Goal: Task Accomplishment & Management: Complete application form

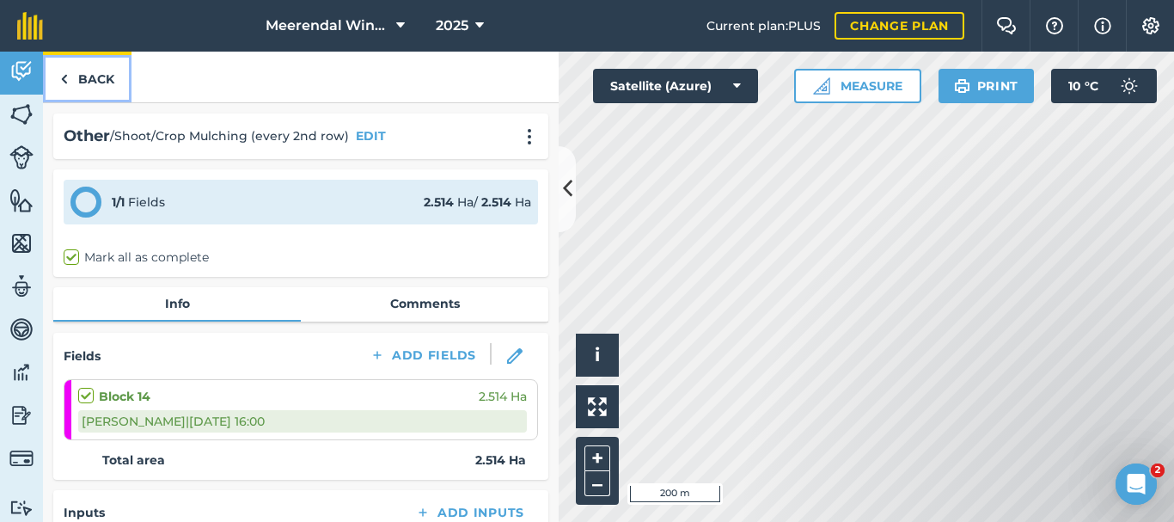
click at [77, 79] on link "Back" at bounding box center [87, 77] width 89 height 51
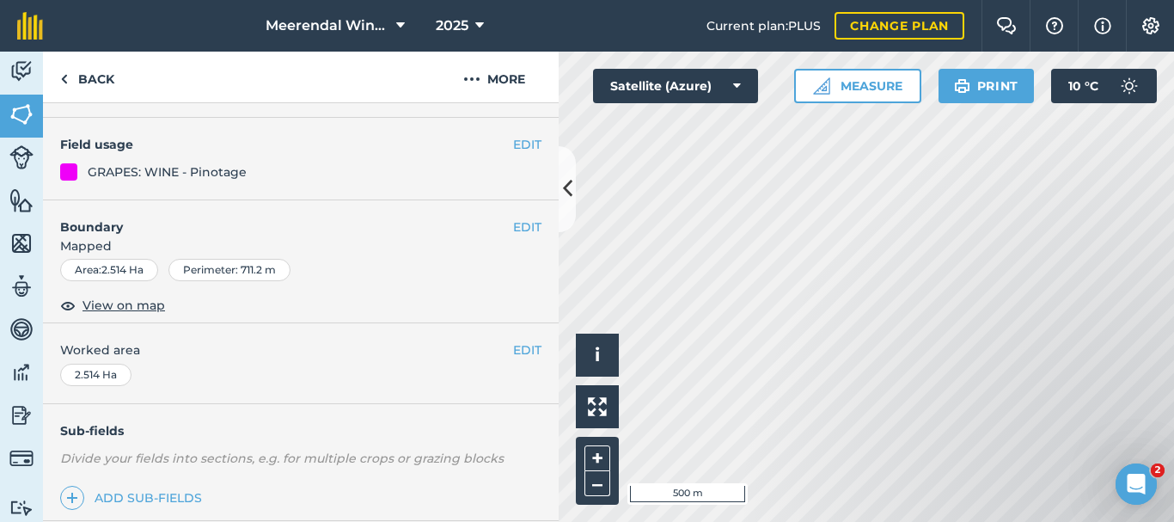
scroll to position [494, 0]
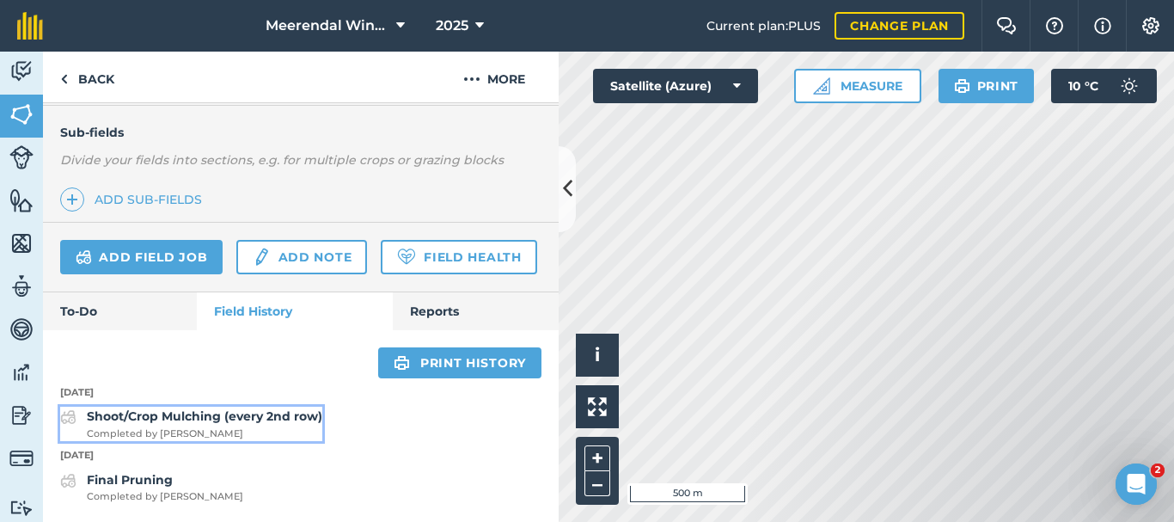
click at [184, 421] on strong "Shoot/Crop Mulching (every 2nd row)" at bounding box center [205, 415] width 236 height 15
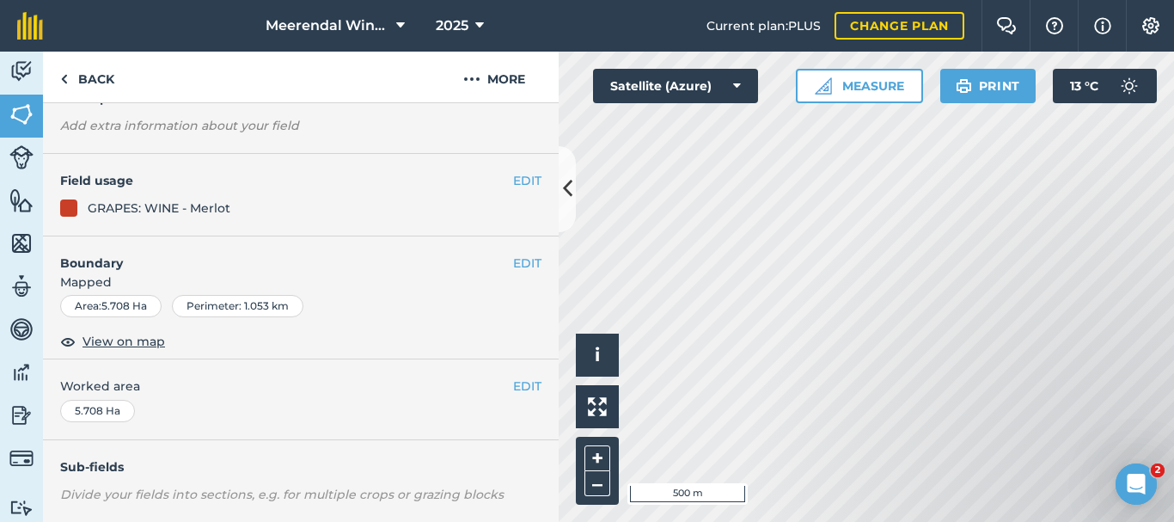
scroll to position [356, 0]
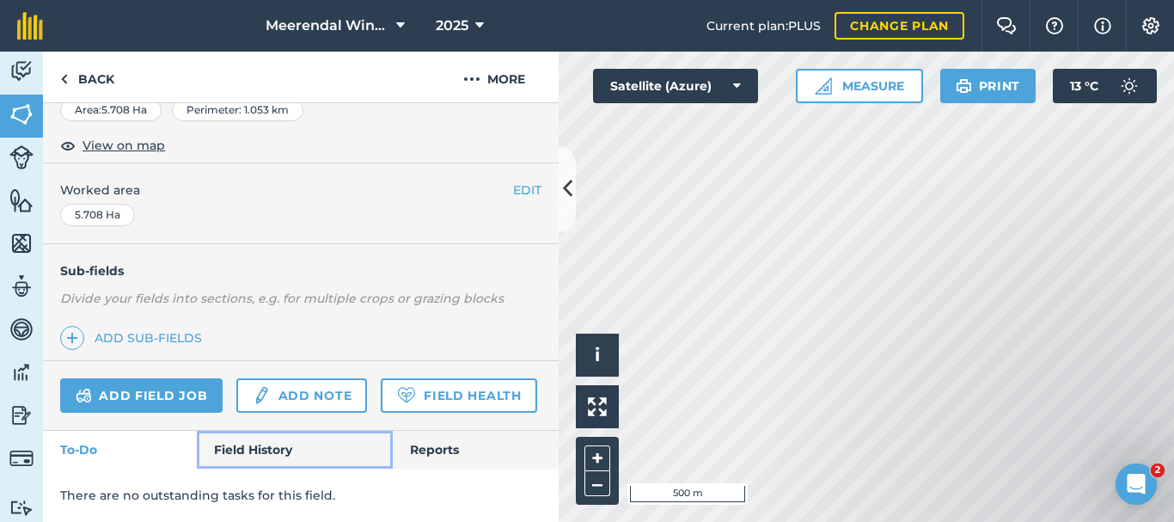
click at [267, 450] on link "Field History" at bounding box center [294, 450] width 195 height 38
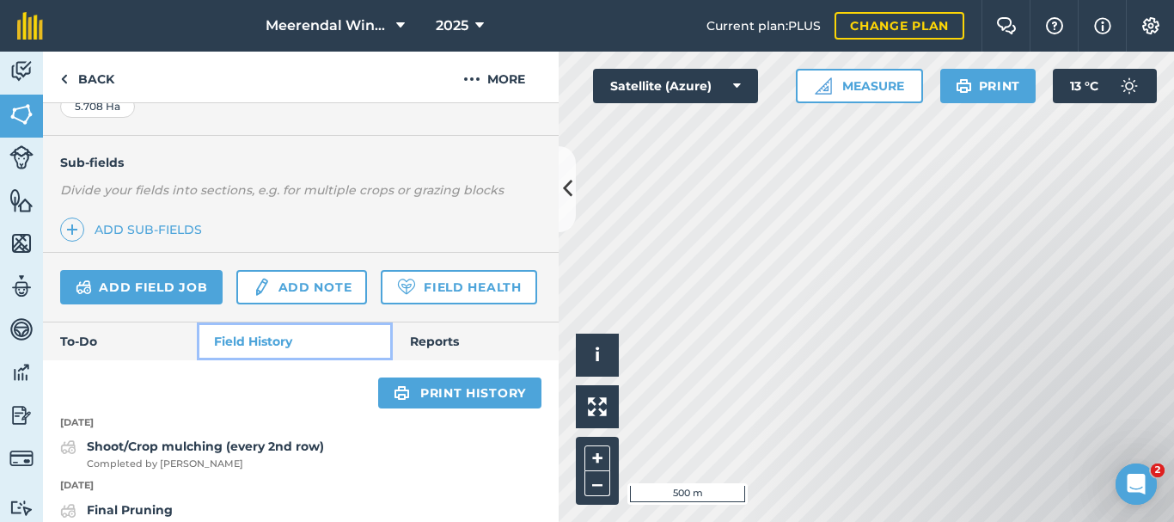
scroll to position [494, 0]
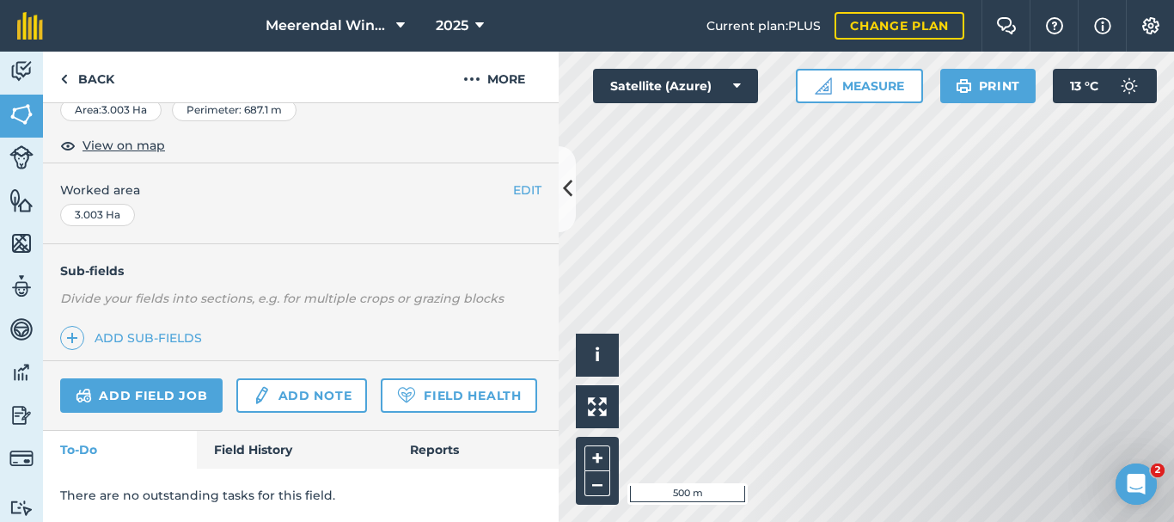
scroll to position [356, 0]
click at [133, 378] on link "Add field job" at bounding box center [141, 395] width 162 height 34
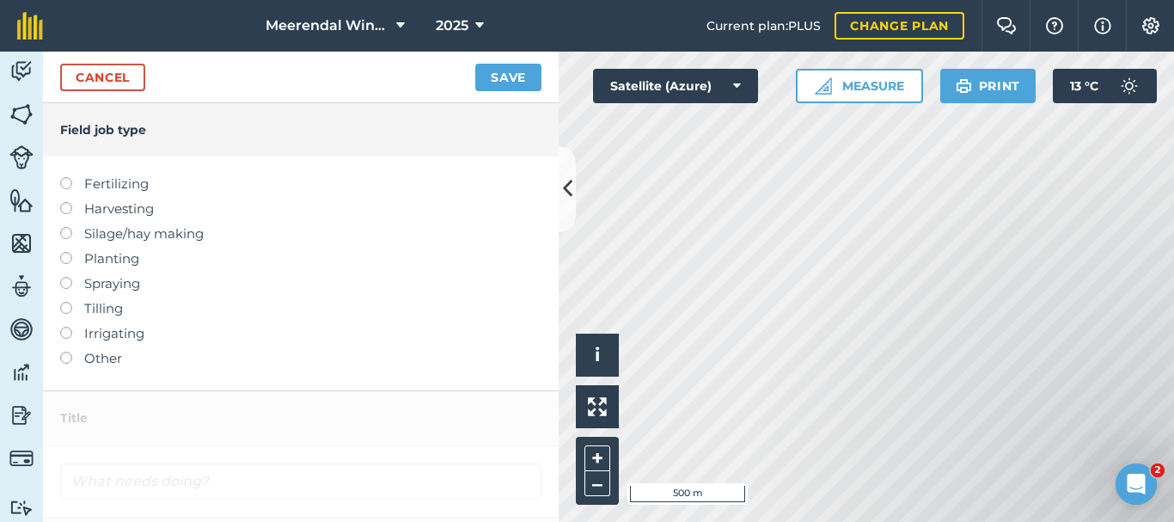
click at [69, 352] on label at bounding box center [72, 352] width 24 height 0
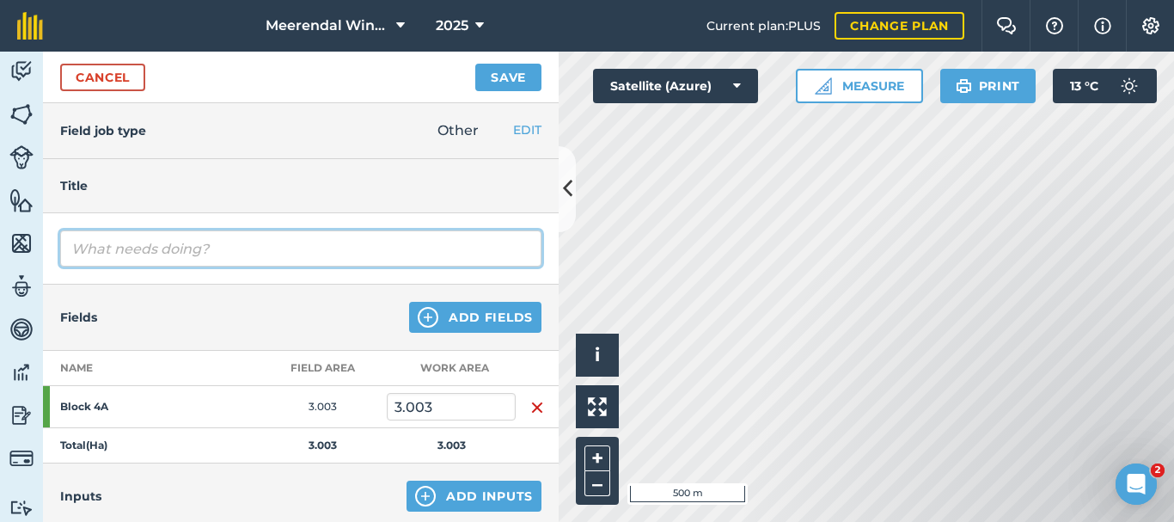
click at [134, 245] on input "text" at bounding box center [300, 248] width 481 height 36
type input "Shoot/Crop mulching (every 2nd row)"
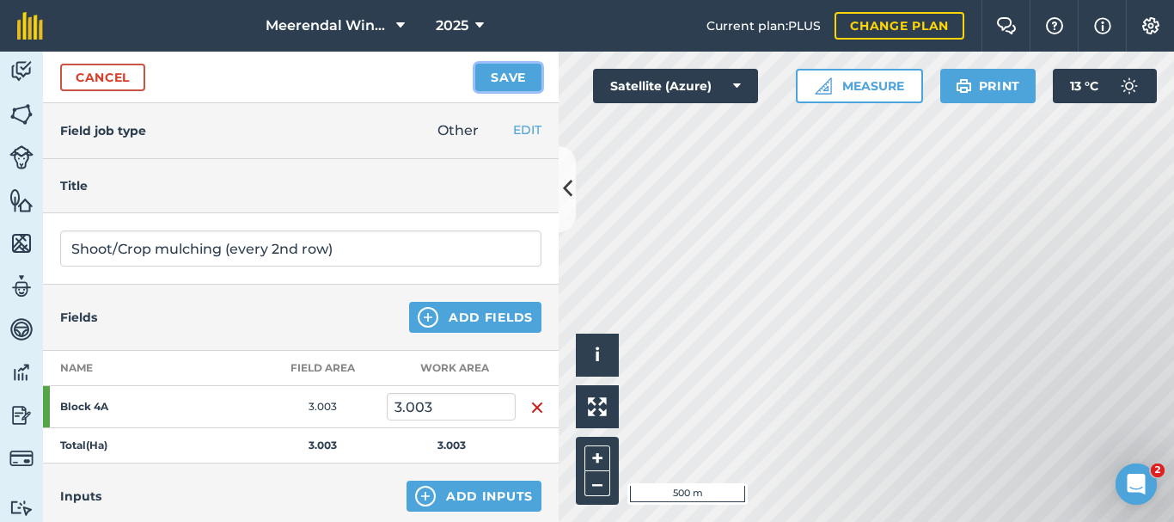
click at [498, 80] on button "Save" at bounding box center [508, 78] width 66 height 28
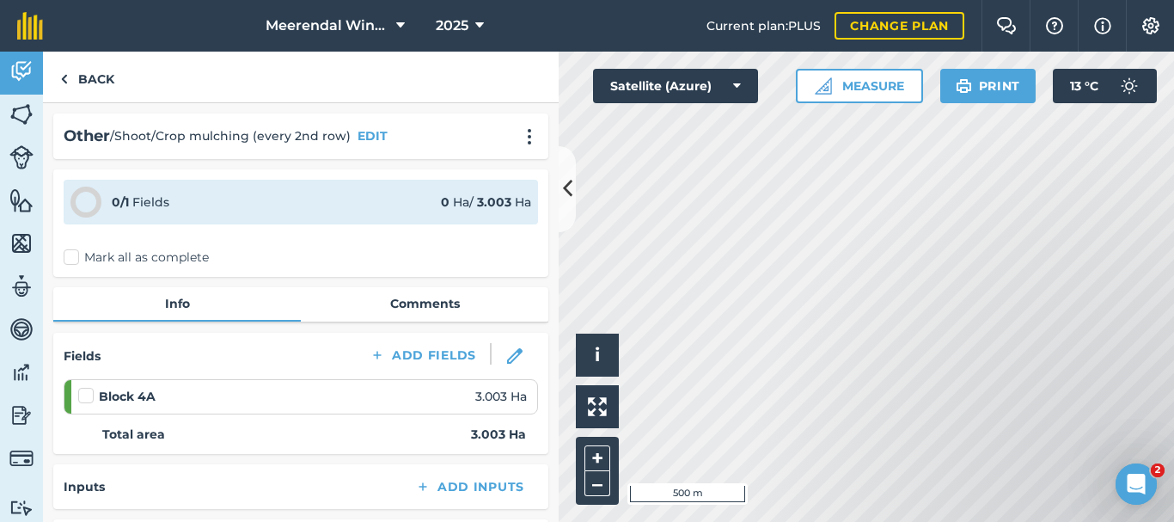
click at [84, 387] on label at bounding box center [88, 387] width 21 height 0
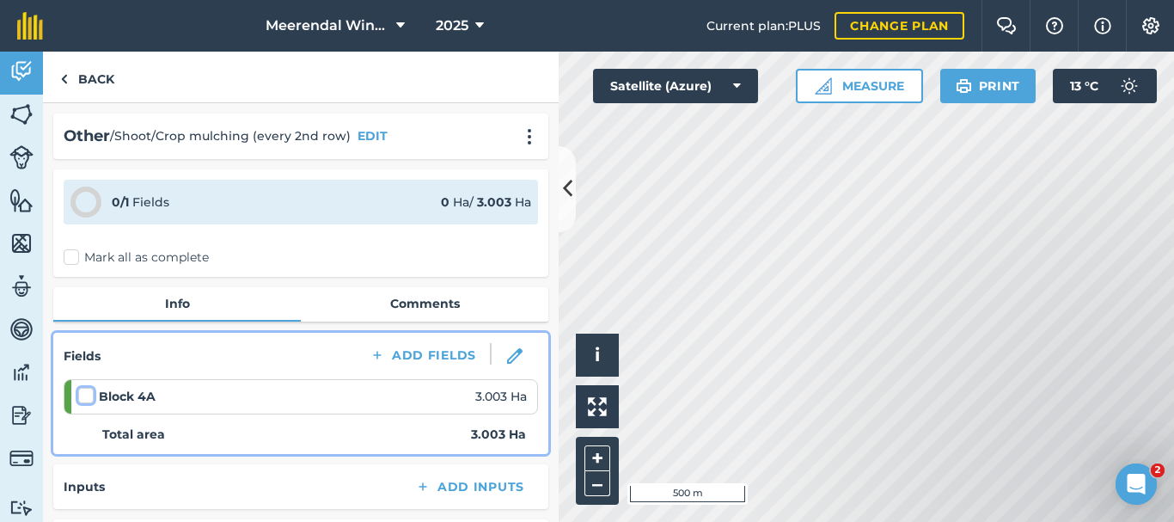
click at [84, 398] on input "checkbox" at bounding box center [83, 392] width 11 height 11
checkbox input "false"
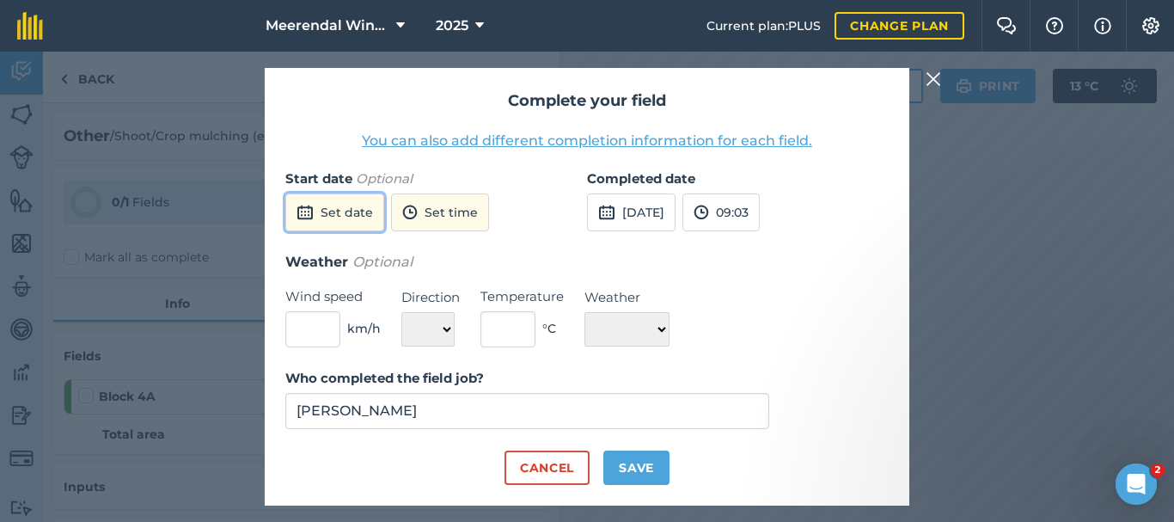
click at [321, 205] on button "Set date" at bounding box center [334, 212] width 99 height 38
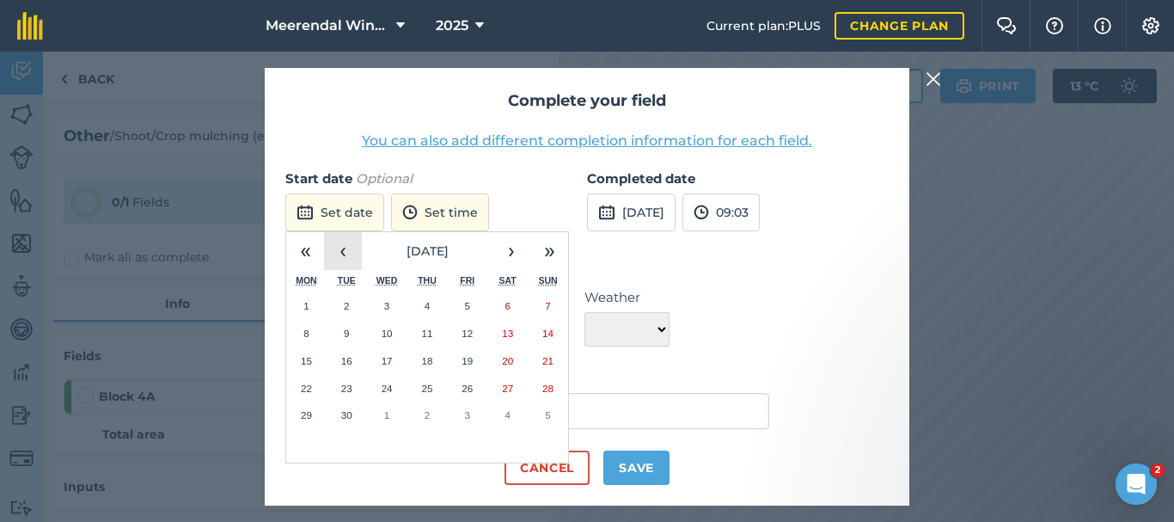
click at [340, 254] on button "‹" at bounding box center [343, 251] width 38 height 38
click at [385, 416] on abbr "27" at bounding box center [387, 414] width 11 height 11
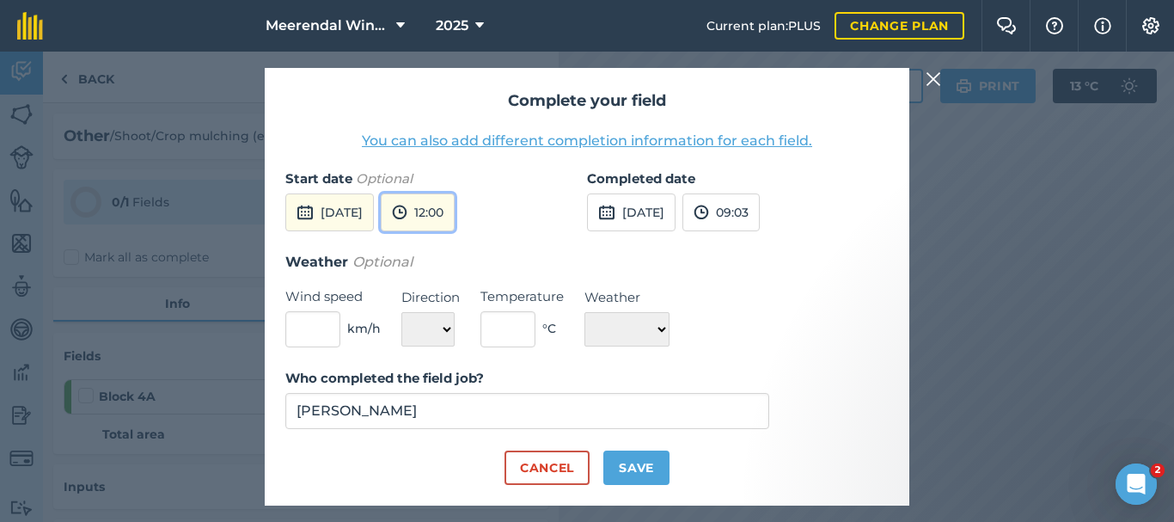
click at [455, 208] on button "12:00" at bounding box center [418, 212] width 74 height 38
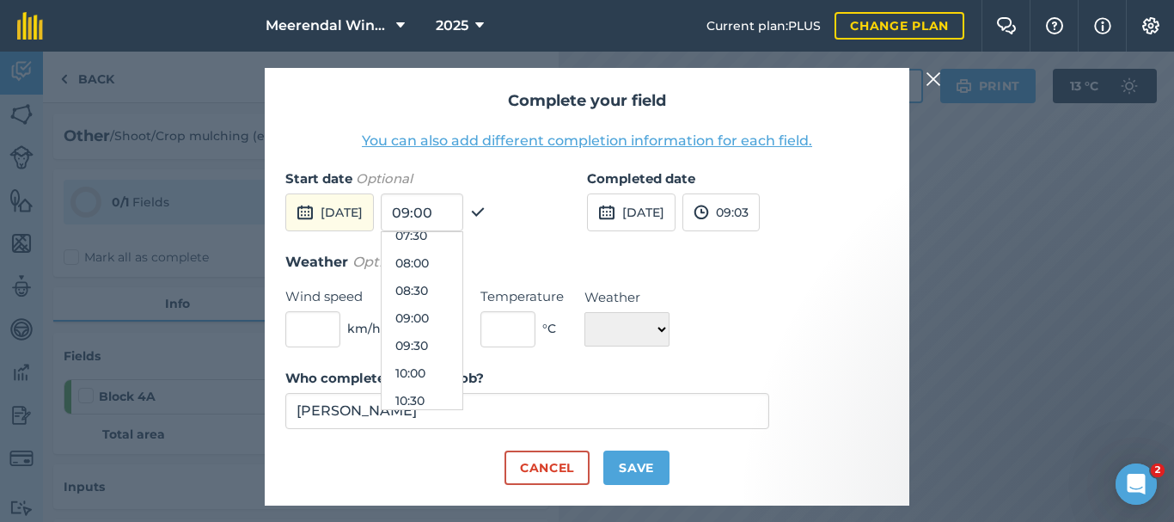
scroll to position [406, 0]
click at [460, 275] on button "08:00" at bounding box center [422, 281] width 81 height 28
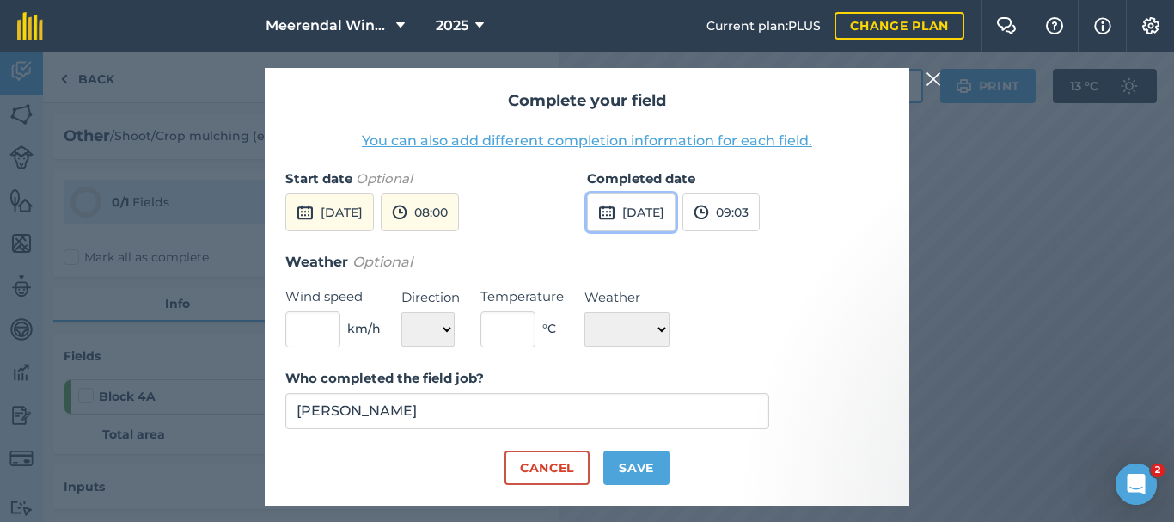
click at [652, 210] on button "[DATE]" at bounding box center [631, 212] width 89 height 38
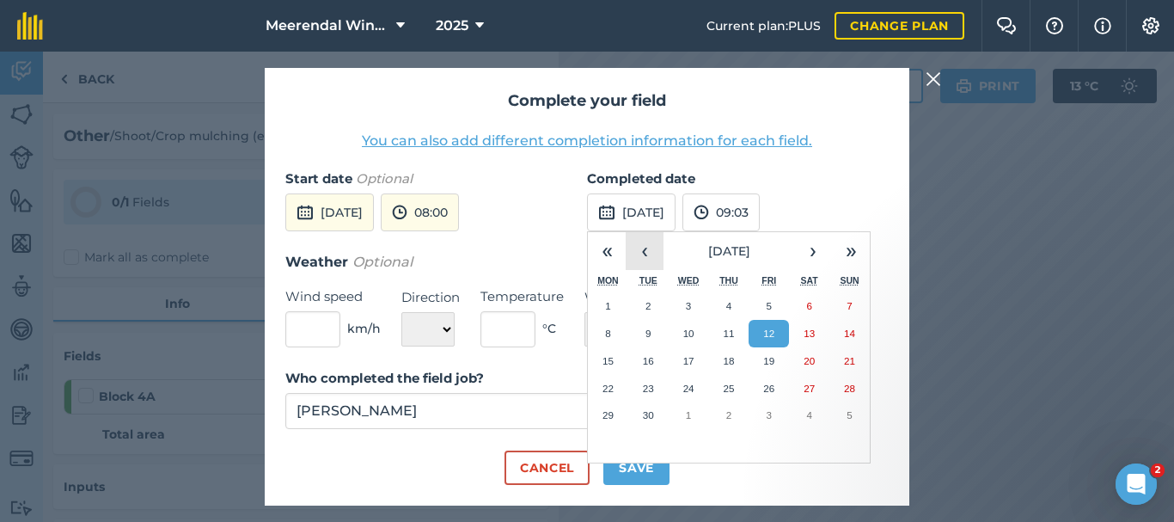
click at [647, 248] on button "‹" at bounding box center [645, 251] width 38 height 38
click at [691, 415] on abbr "27" at bounding box center [688, 414] width 11 height 11
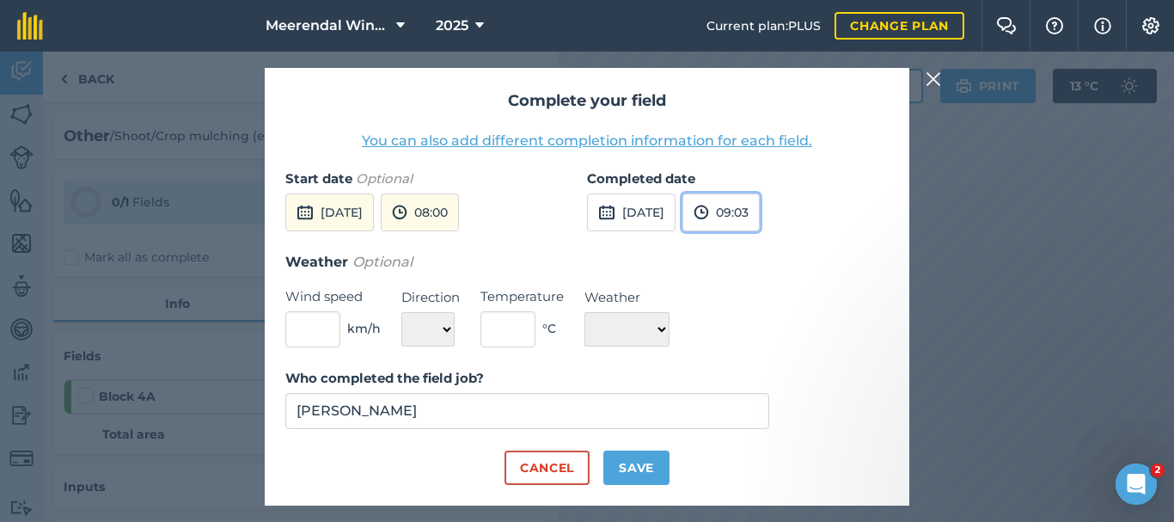
click at [760, 205] on button "09:03" at bounding box center [721, 212] width 77 height 38
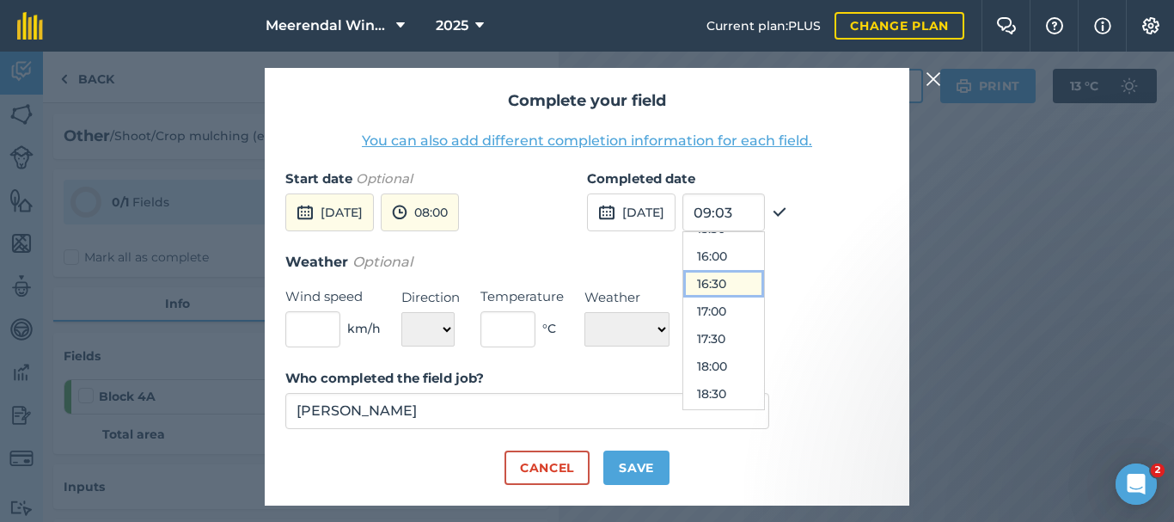
click at [763, 287] on button "16:30" at bounding box center [723, 284] width 81 height 28
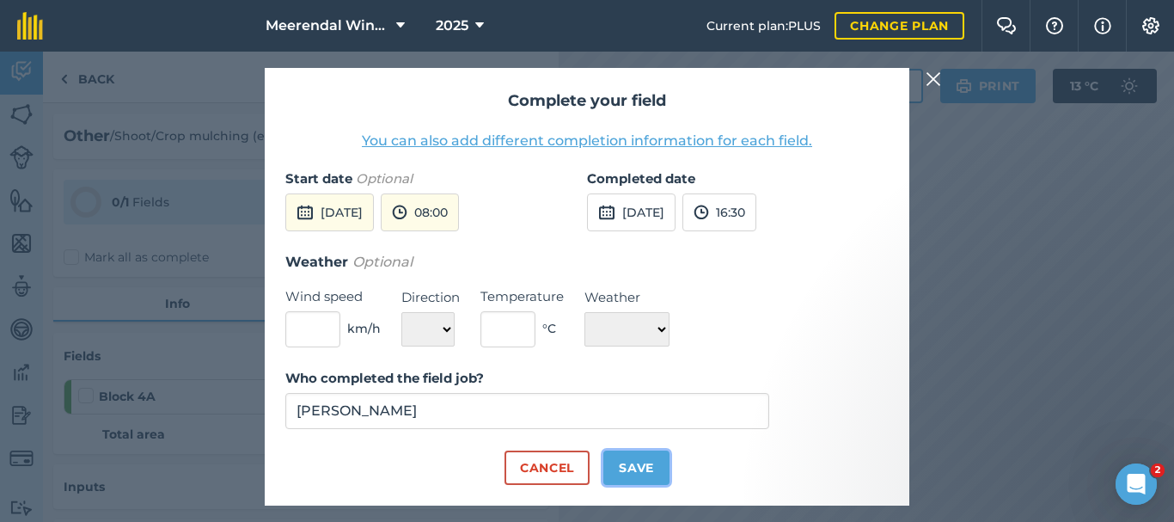
click at [634, 466] on button "Save" at bounding box center [636, 467] width 66 height 34
checkbox input "true"
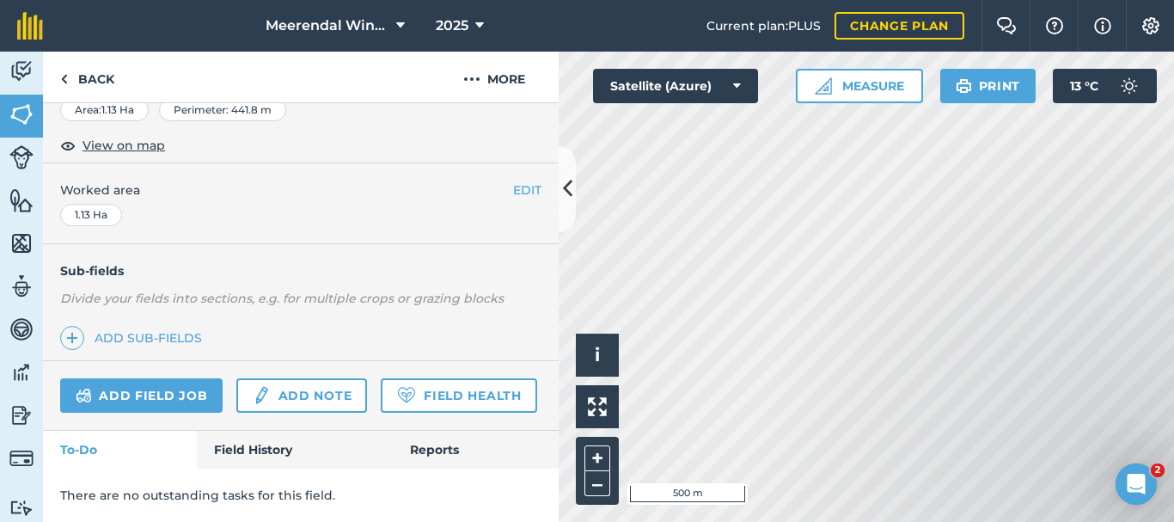
scroll to position [356, 0]
click at [101, 76] on link "Back" at bounding box center [87, 77] width 89 height 51
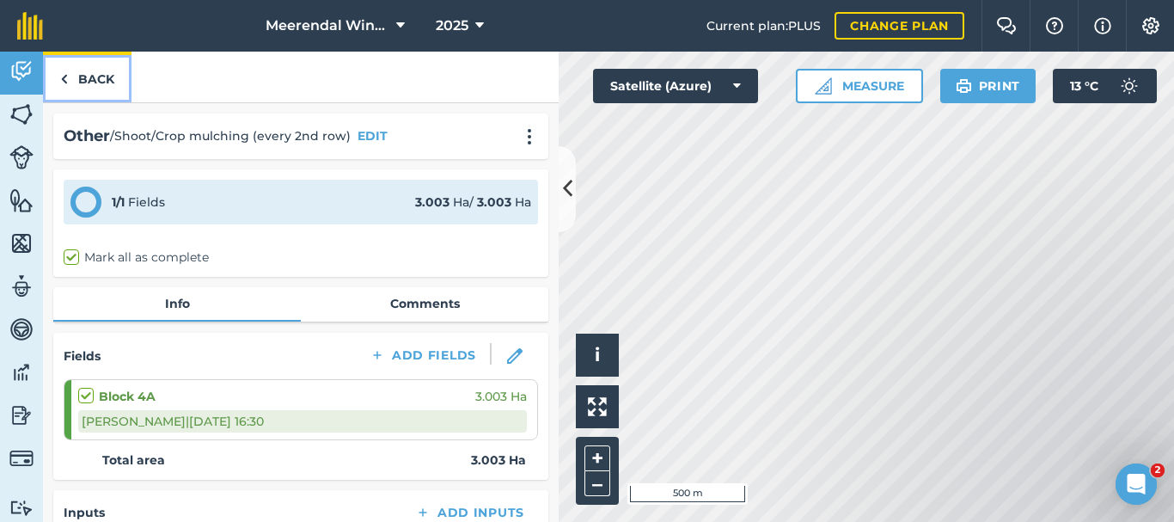
click at [93, 77] on link "Back" at bounding box center [87, 77] width 89 height 51
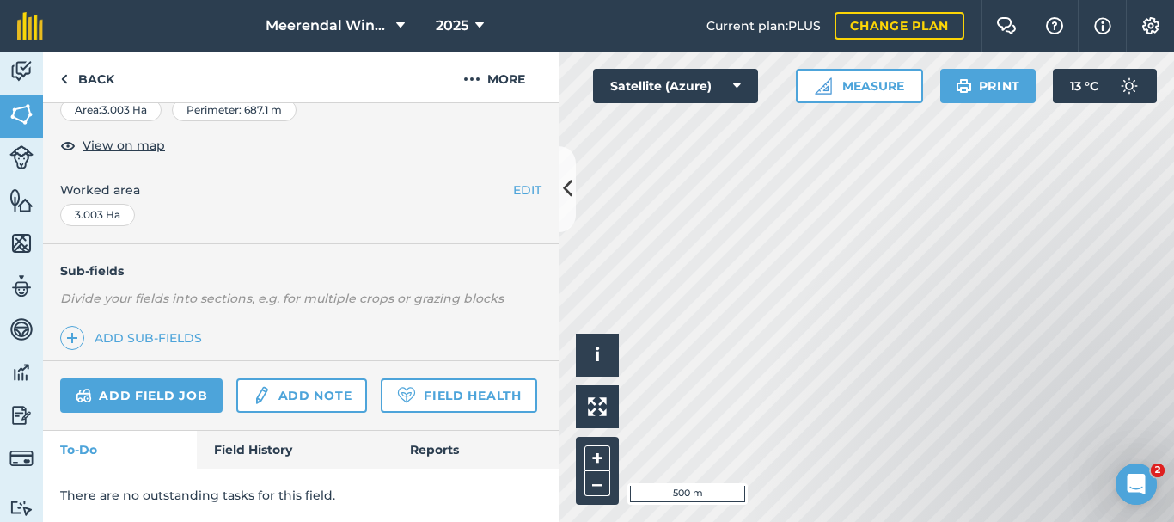
scroll to position [356, 0]
click at [162, 378] on link "Add field job" at bounding box center [141, 395] width 162 height 34
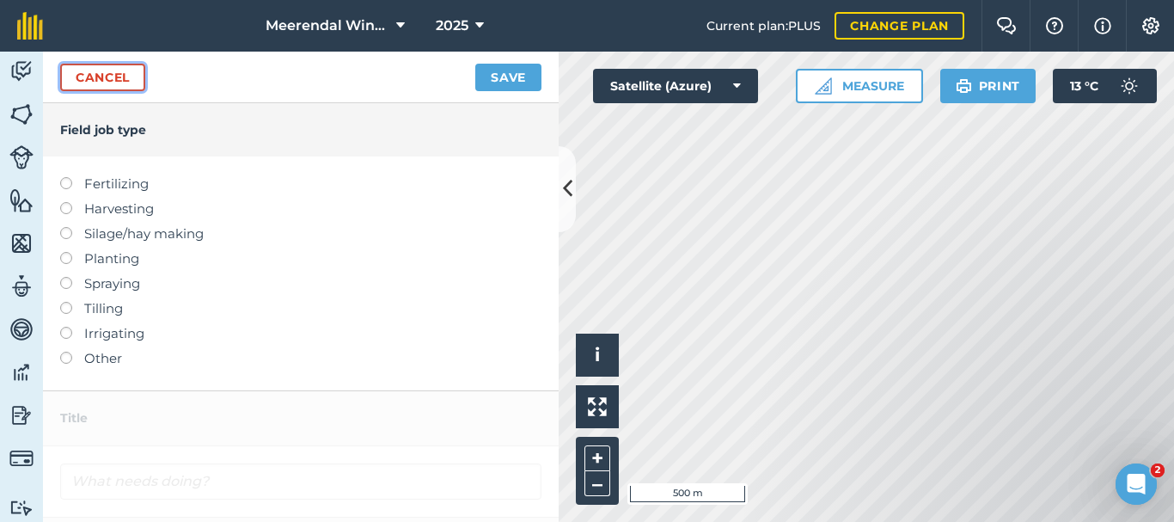
click at [103, 73] on link "Cancel" at bounding box center [102, 78] width 85 height 28
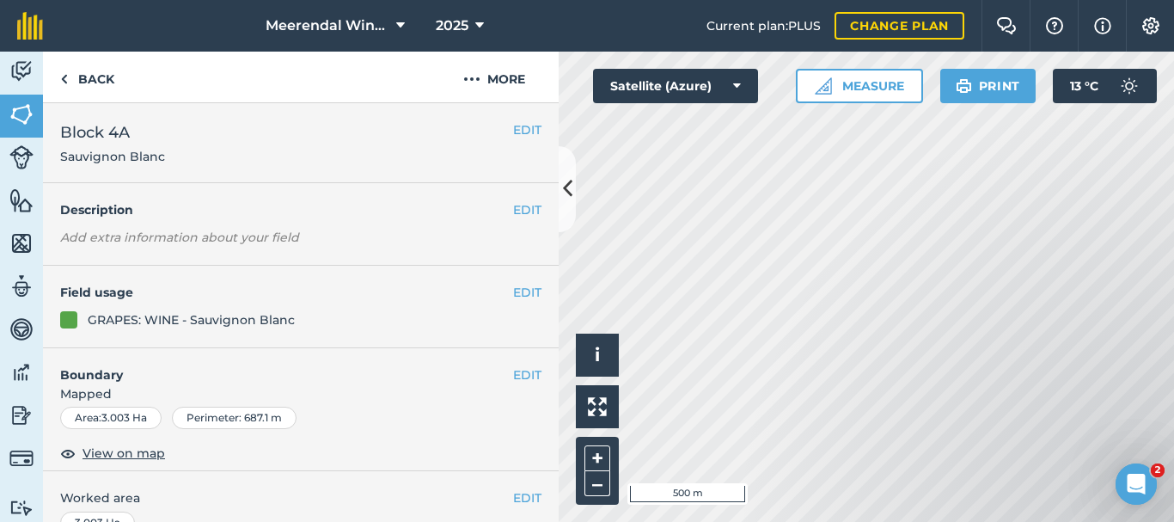
scroll to position [356, 0]
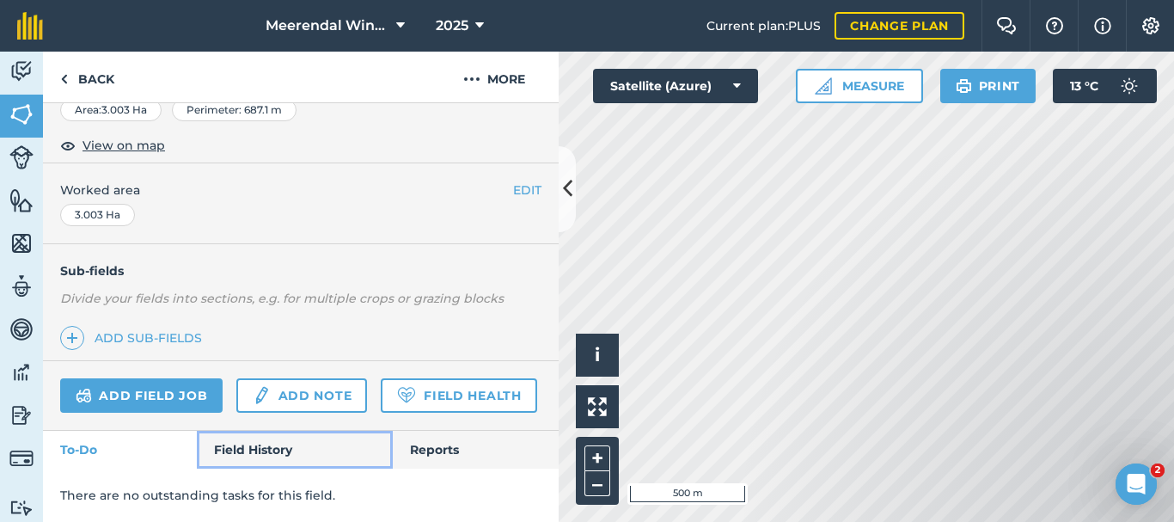
click at [279, 451] on link "Field History" at bounding box center [294, 450] width 195 height 38
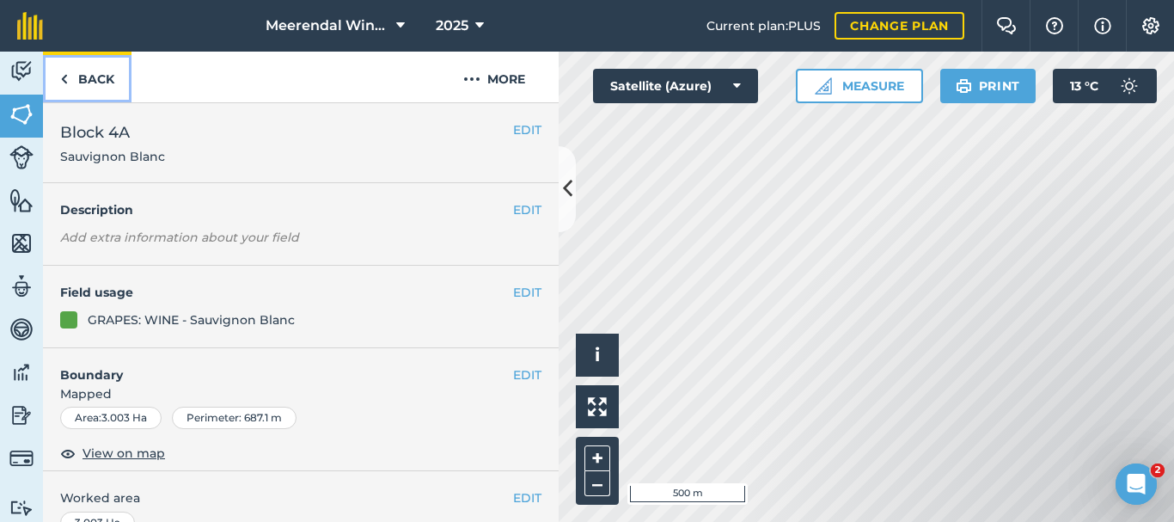
click at [95, 77] on link "Back" at bounding box center [87, 77] width 89 height 51
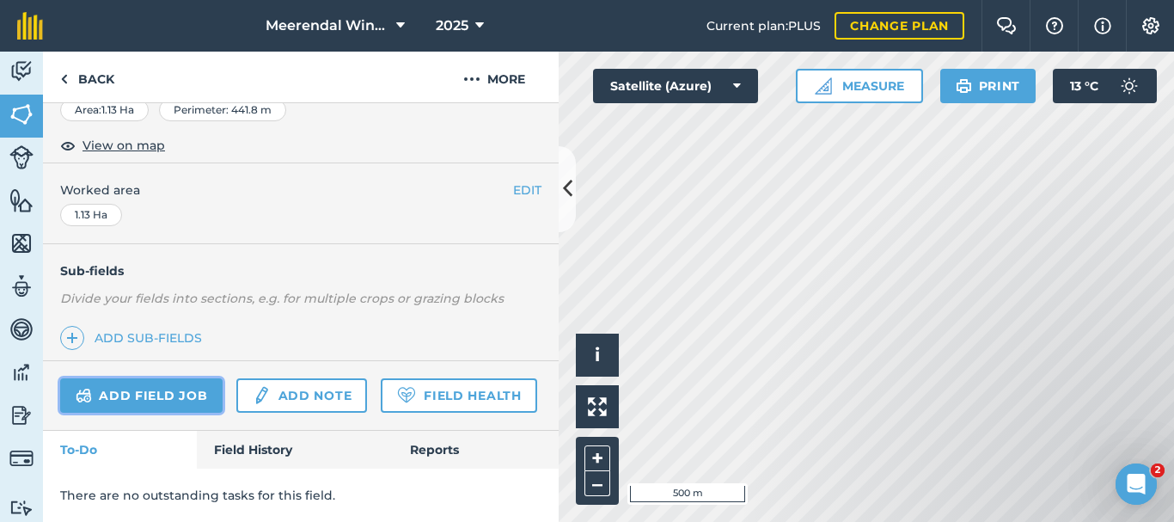
click at [172, 378] on link "Add field job" at bounding box center [141, 395] width 162 height 34
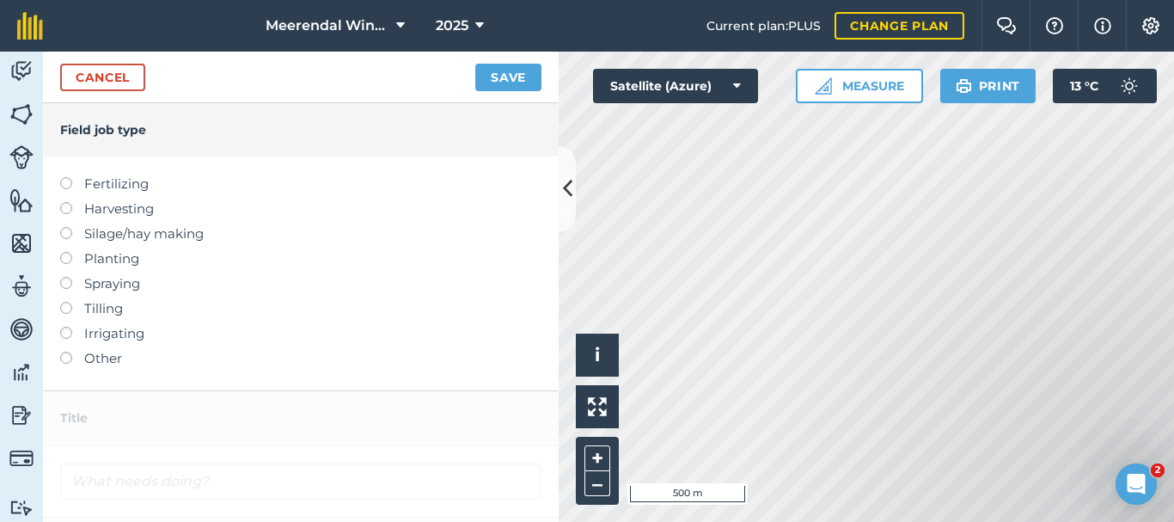
click at [65, 352] on label at bounding box center [72, 352] width 24 height 0
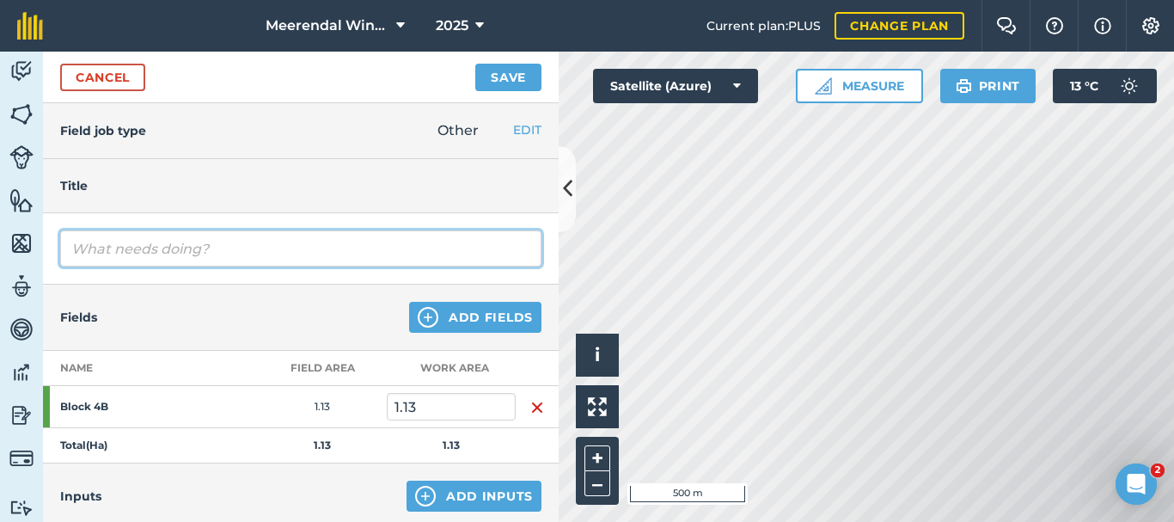
click at [120, 247] on input "text" at bounding box center [300, 248] width 481 height 36
click at [243, 248] on input "Shoot/Crop mulching (evry 2nd row)" at bounding box center [300, 248] width 481 height 36
type input "Shoot/Crop mulching (every 2nd row)"
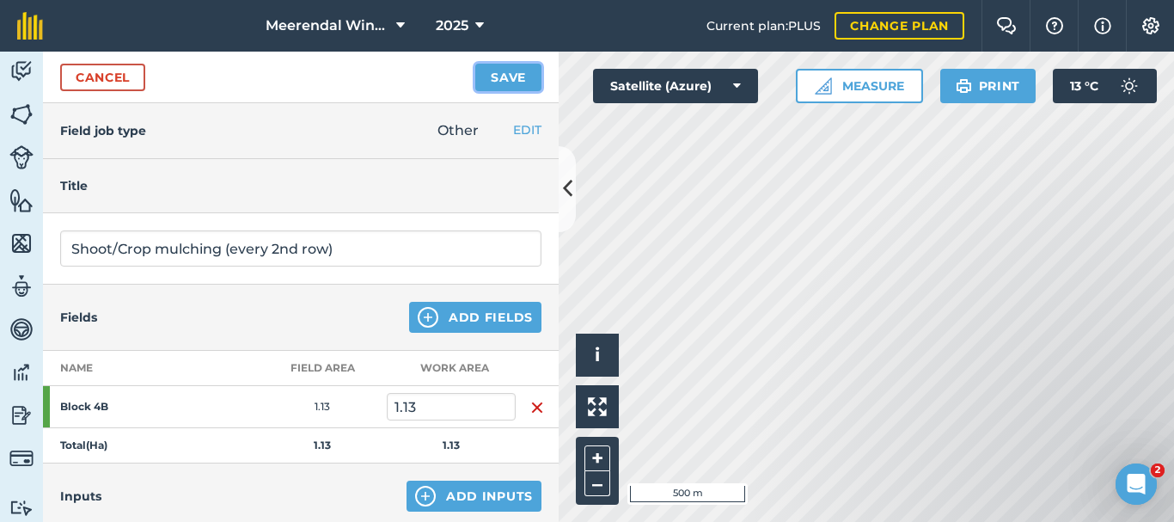
click at [512, 74] on button "Save" at bounding box center [508, 78] width 66 height 28
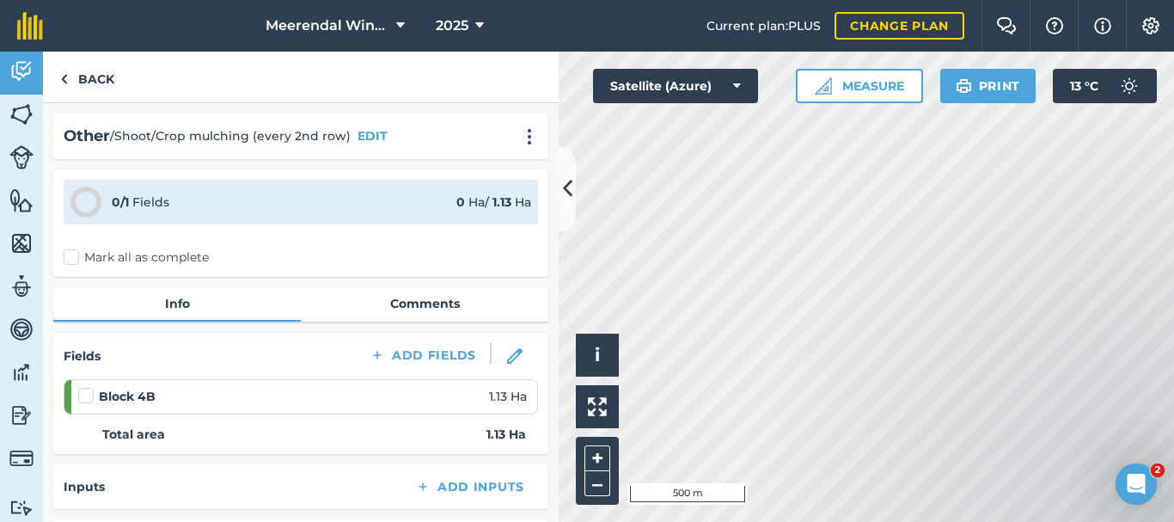
click at [85, 387] on label at bounding box center [88, 387] width 21 height 0
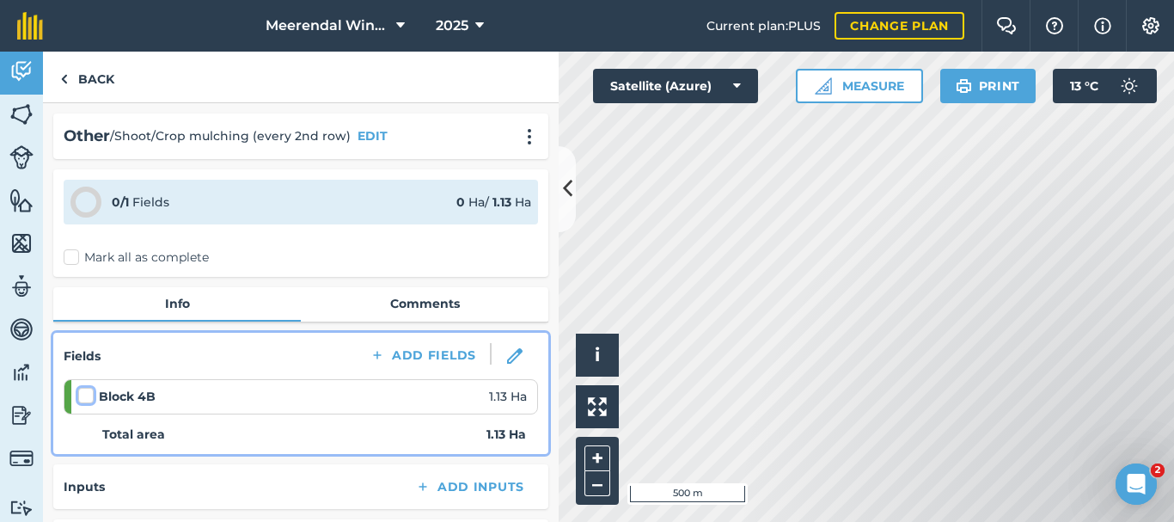
click at [85, 395] on input "checkbox" at bounding box center [83, 392] width 11 height 11
checkbox input "false"
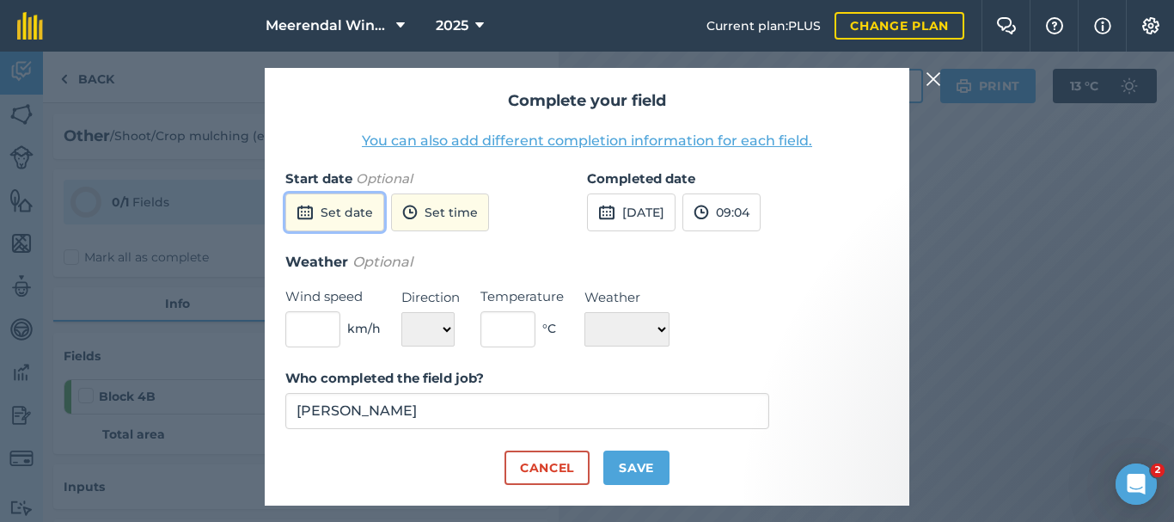
click at [356, 209] on button "Set date" at bounding box center [334, 212] width 99 height 38
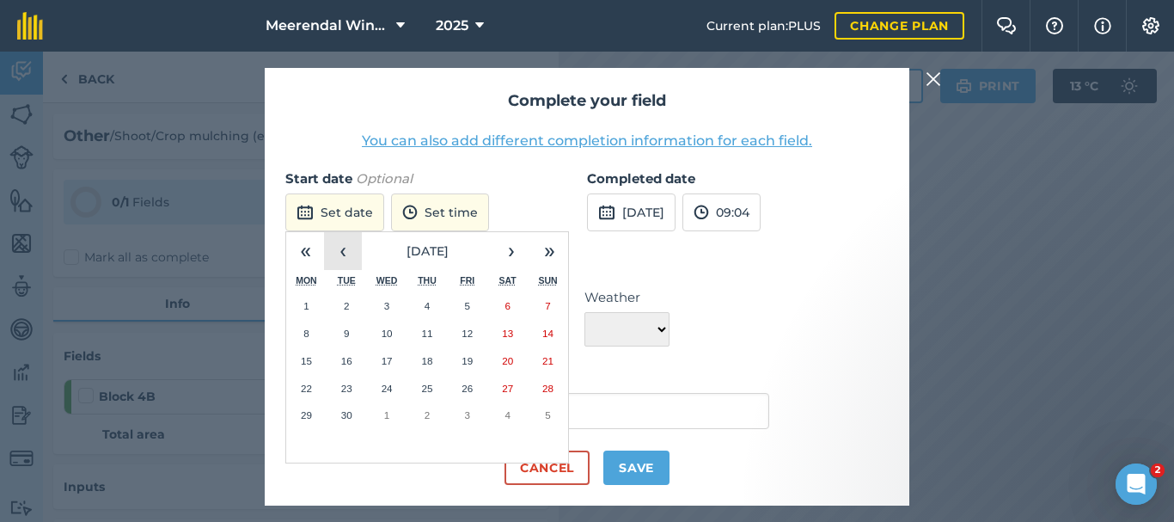
click at [344, 242] on button "‹" at bounding box center [343, 251] width 38 height 38
click at [352, 418] on abbr "26" at bounding box center [346, 414] width 11 height 11
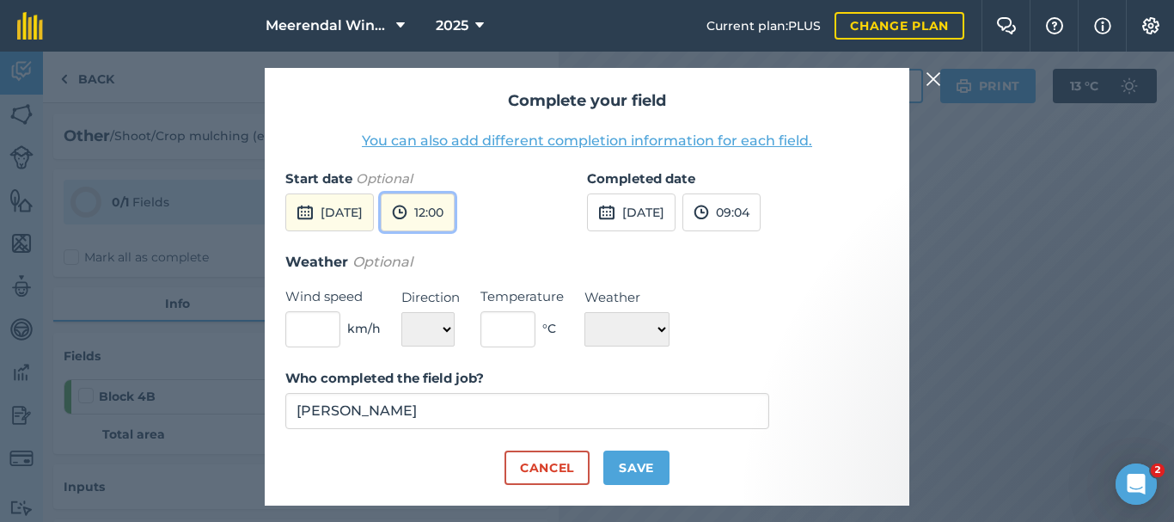
click at [455, 216] on button "12:00" at bounding box center [418, 212] width 74 height 38
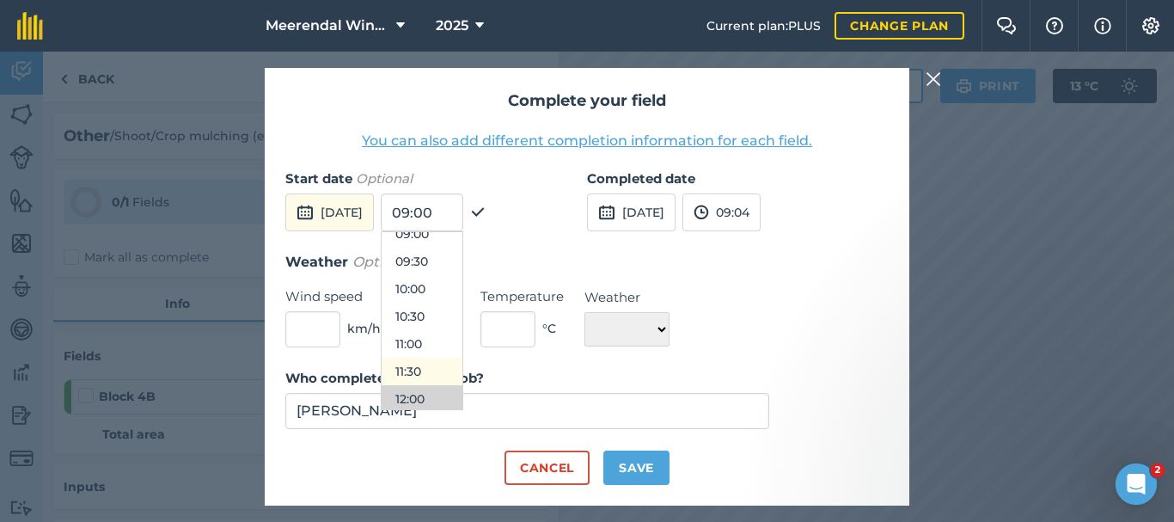
scroll to position [406, 0]
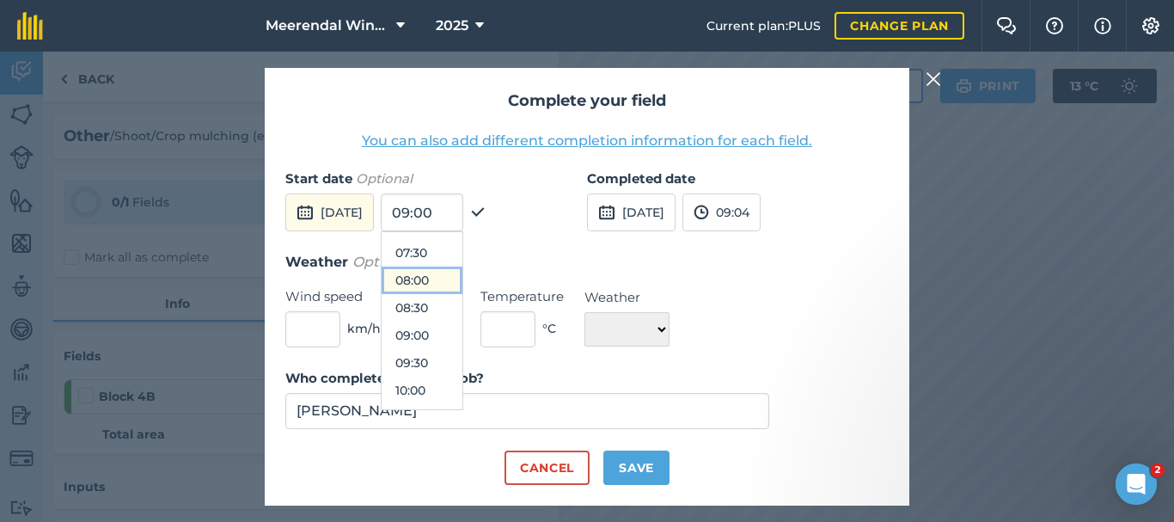
click at [459, 275] on button "08:00" at bounding box center [422, 281] width 81 height 28
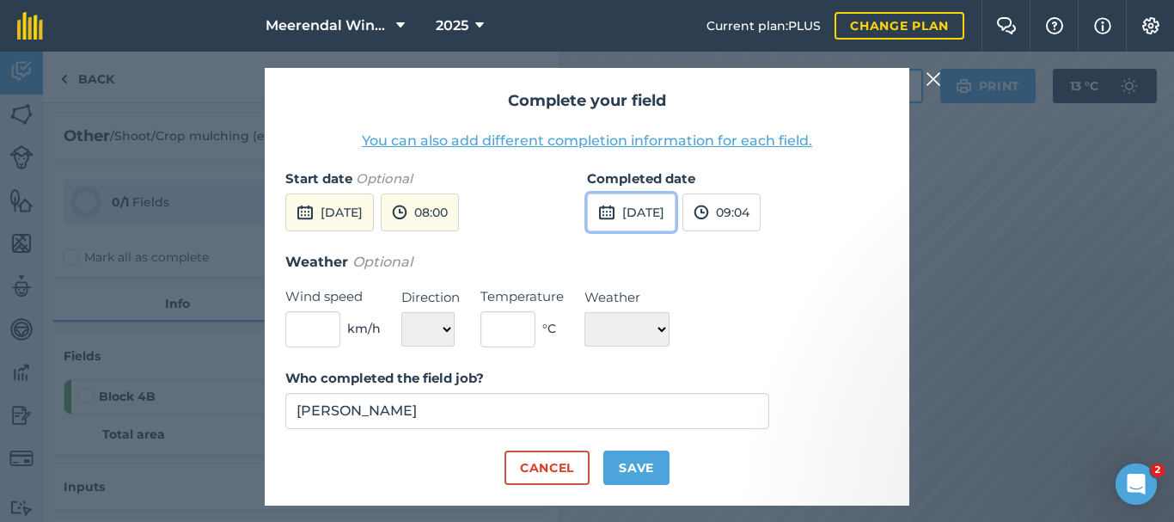
click at [652, 208] on button "[DATE]" at bounding box center [631, 212] width 89 height 38
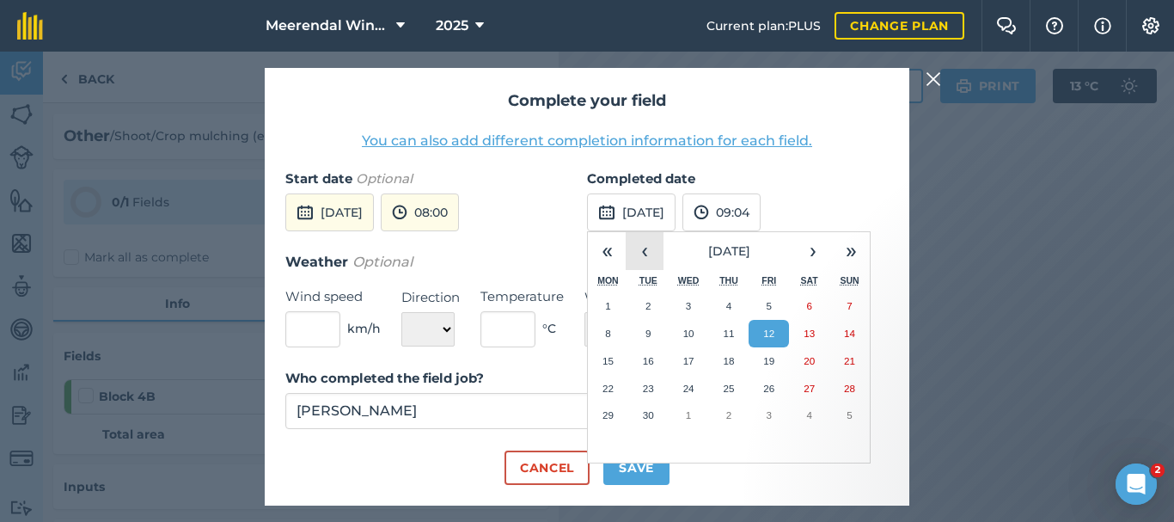
click at [643, 254] on button "‹" at bounding box center [645, 251] width 38 height 38
click at [650, 415] on abbr "26" at bounding box center [648, 414] width 11 height 11
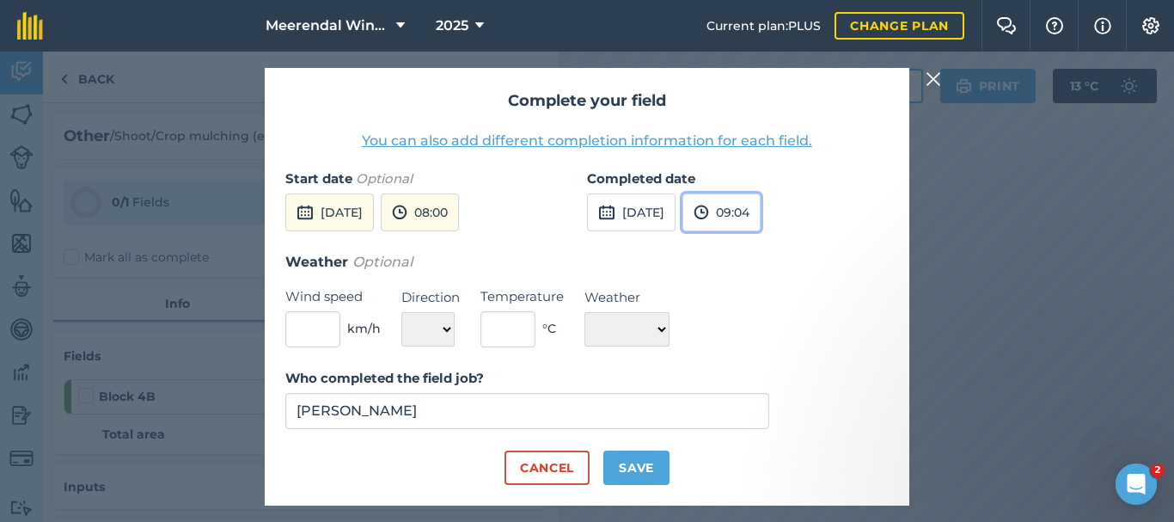
click at [761, 207] on button "09:04" at bounding box center [722, 212] width 78 height 38
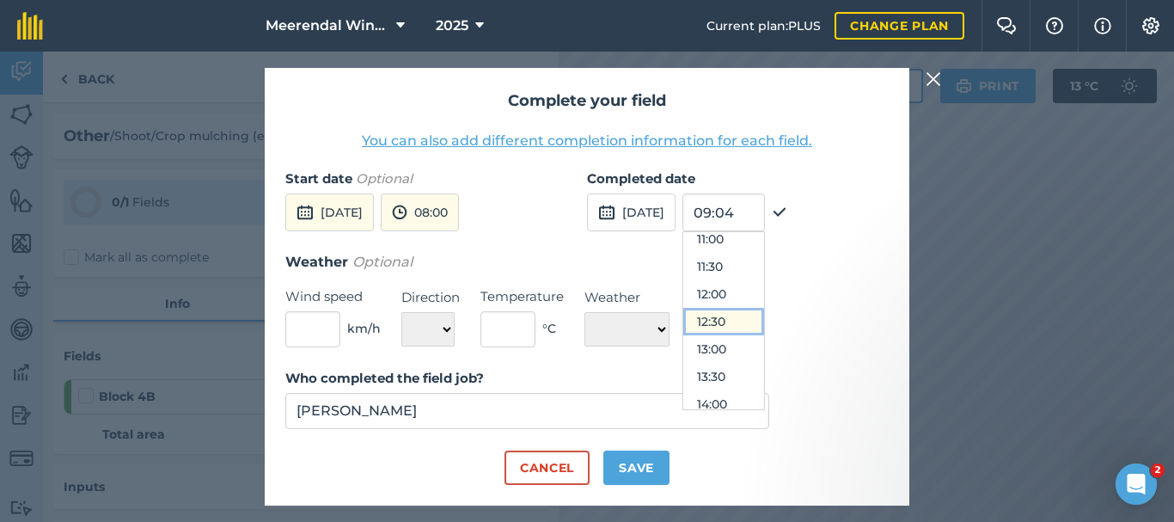
click at [764, 323] on button "12:30" at bounding box center [723, 322] width 81 height 28
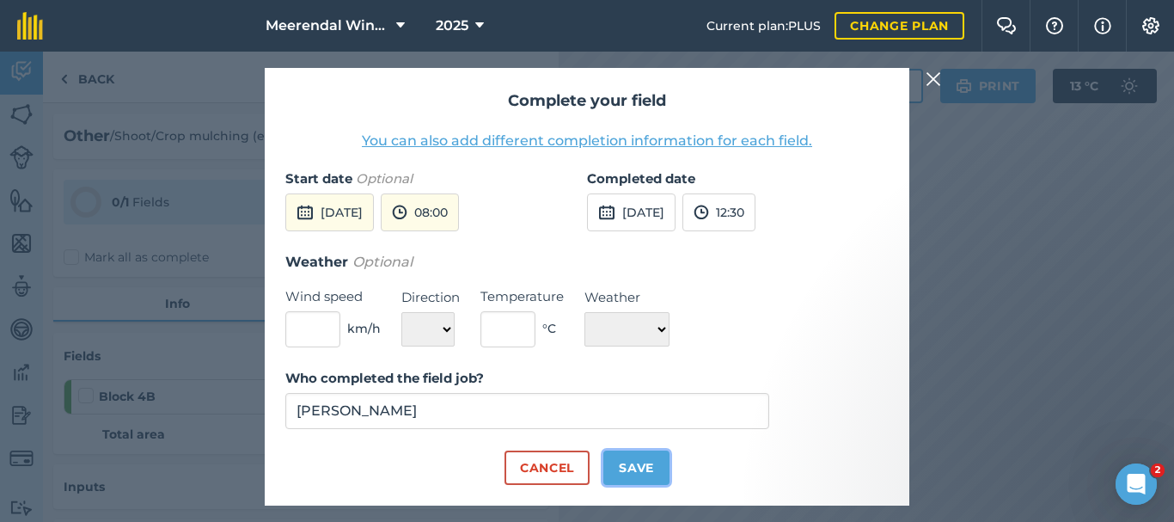
click at [635, 469] on button "Save" at bounding box center [636, 467] width 66 height 34
checkbox input "true"
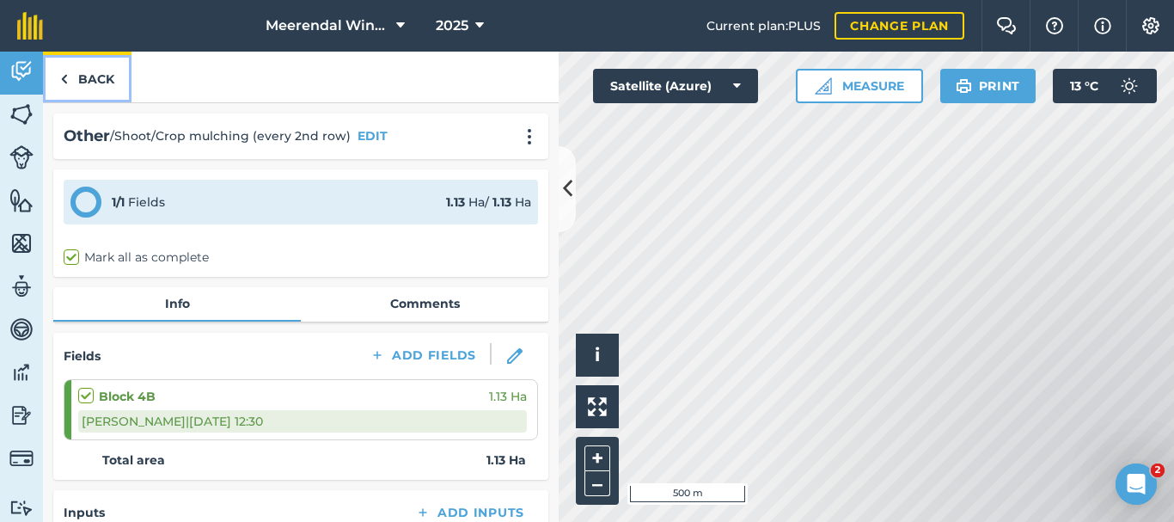
click at [97, 79] on link "Back" at bounding box center [87, 77] width 89 height 51
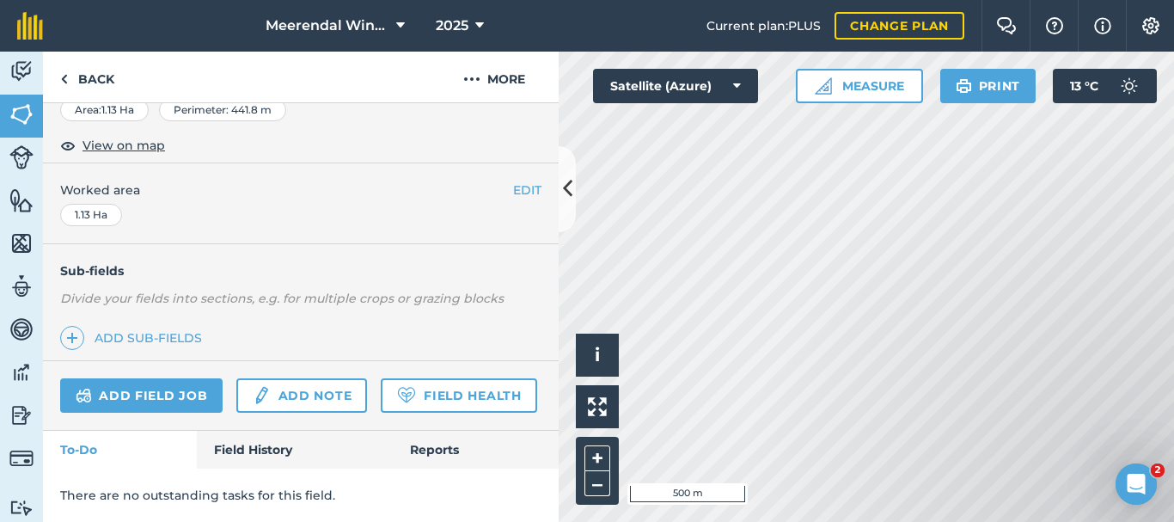
scroll to position [356, 0]
click at [274, 442] on link "Field History" at bounding box center [294, 450] width 195 height 38
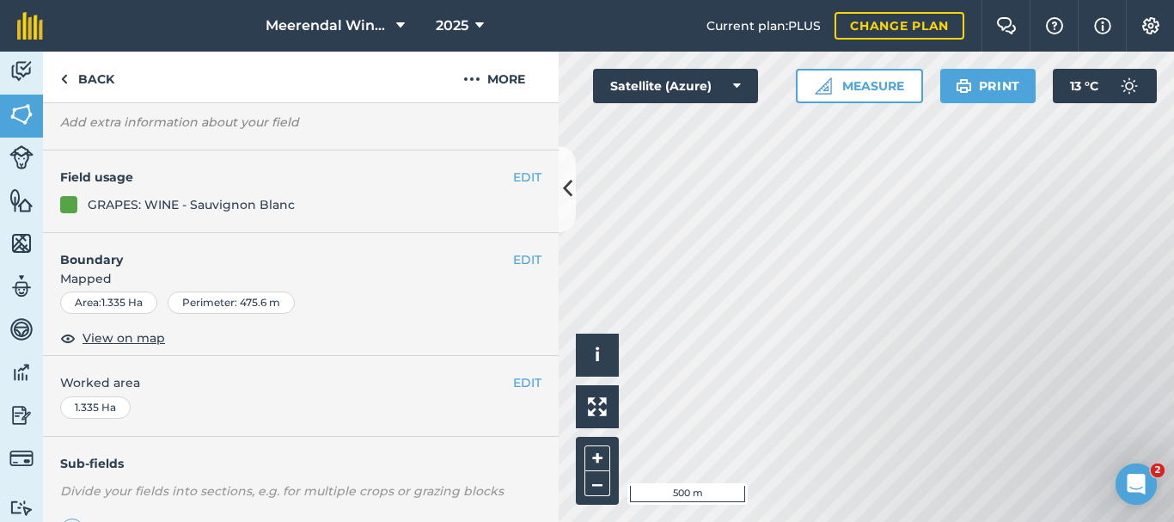
scroll to position [356, 0]
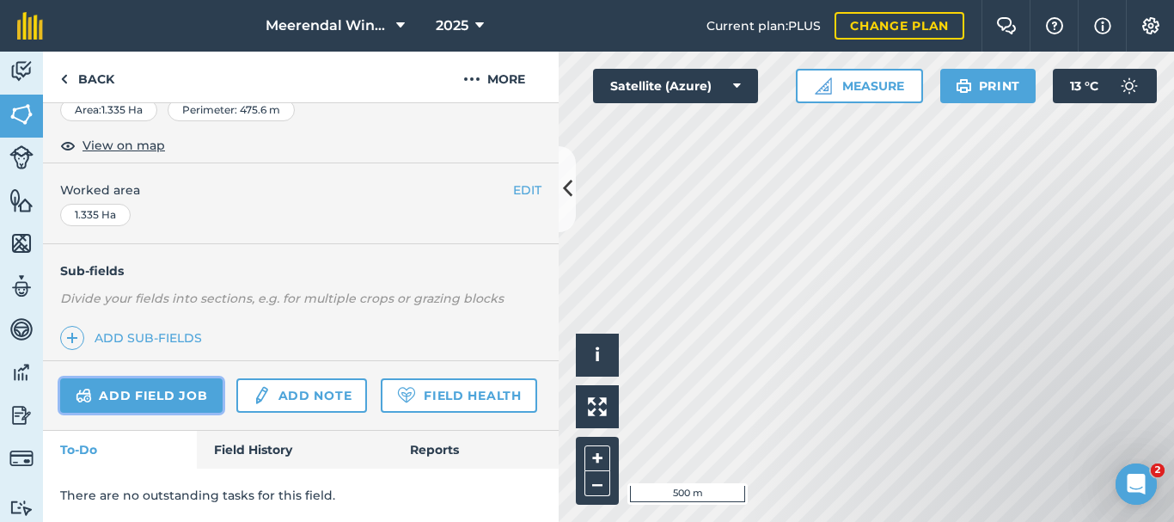
click at [151, 378] on link "Add field job" at bounding box center [141, 395] width 162 height 34
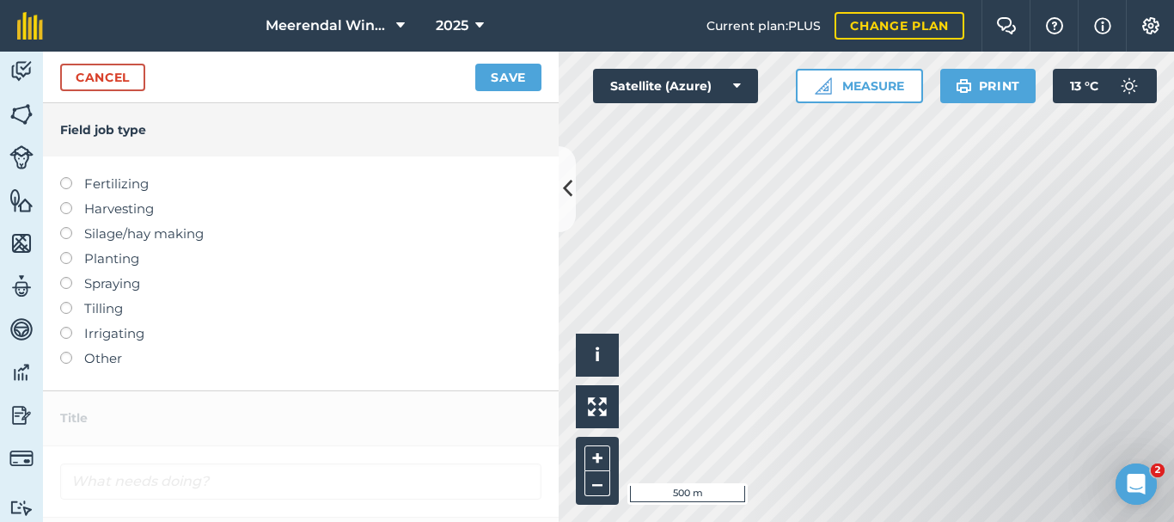
click at [68, 352] on label at bounding box center [72, 352] width 24 height 0
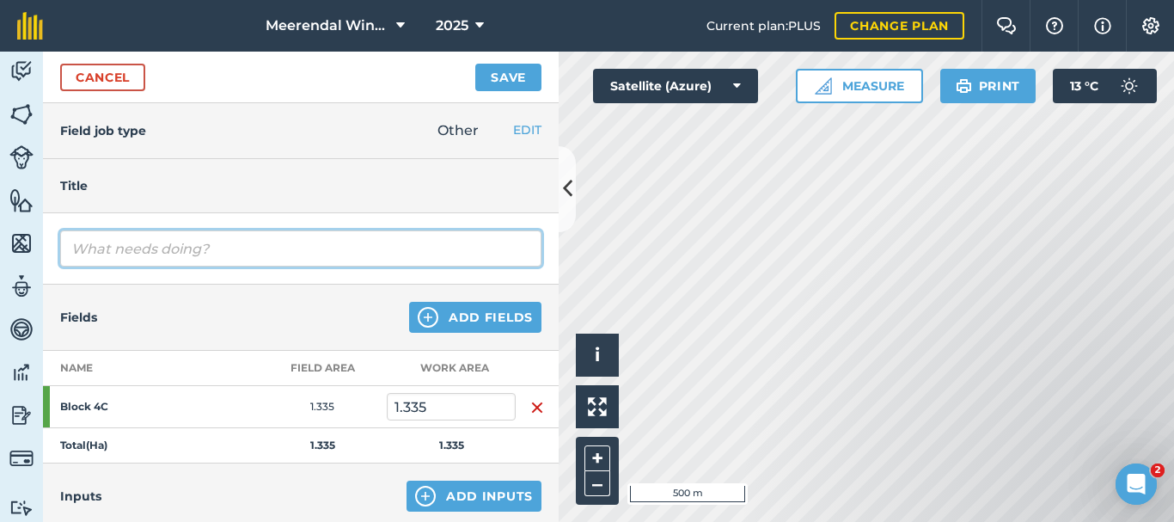
click at [144, 240] on input "text" at bounding box center [300, 248] width 481 height 36
type input "Shoot/Crop mulching (every 2nd row)"
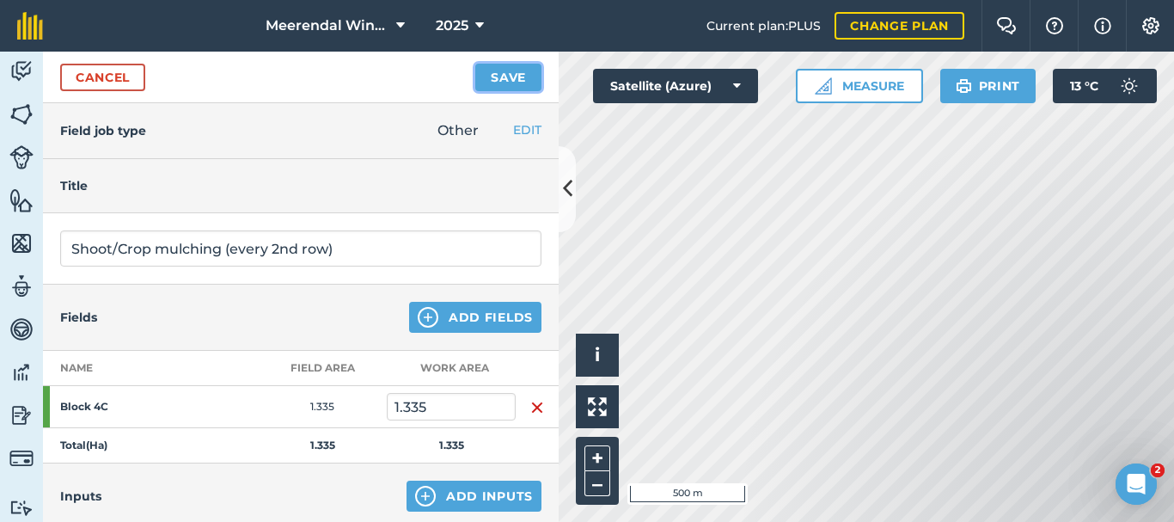
click at [510, 71] on button "Save" at bounding box center [508, 78] width 66 height 28
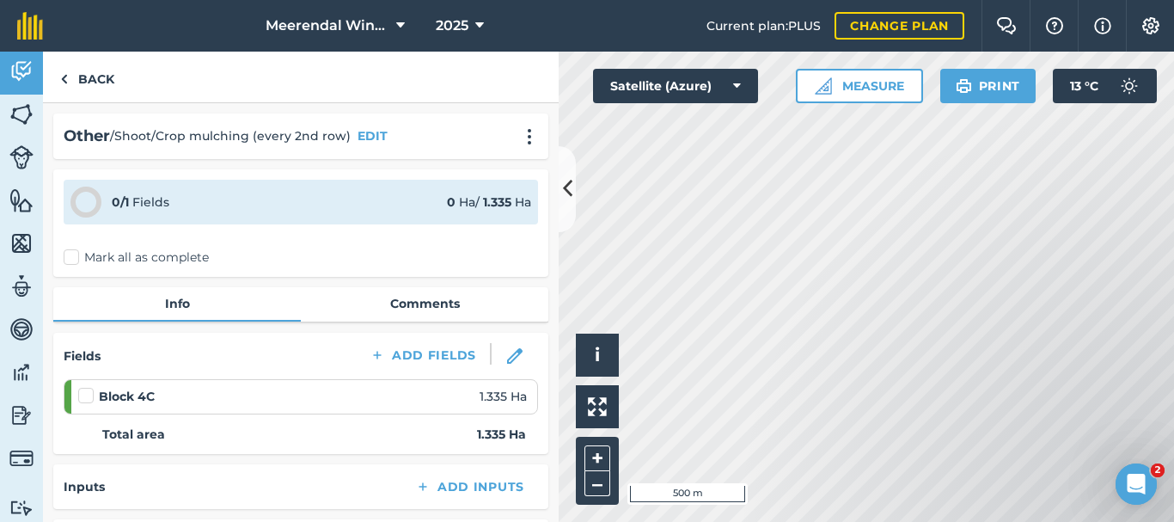
click at [82, 387] on label at bounding box center [88, 387] width 21 height 0
click at [82, 396] on input "checkbox" at bounding box center [83, 392] width 11 height 11
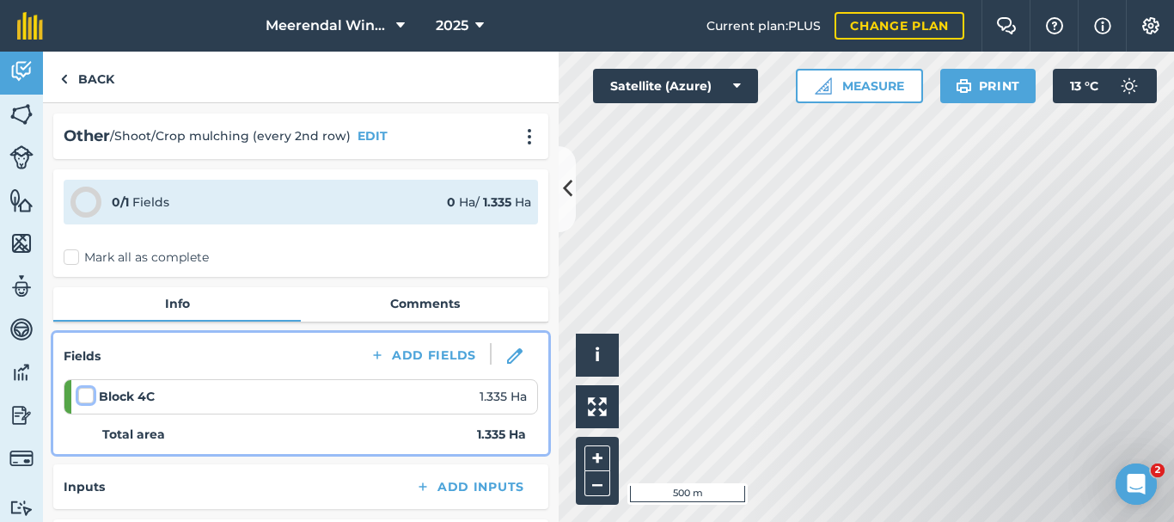
checkbox input "false"
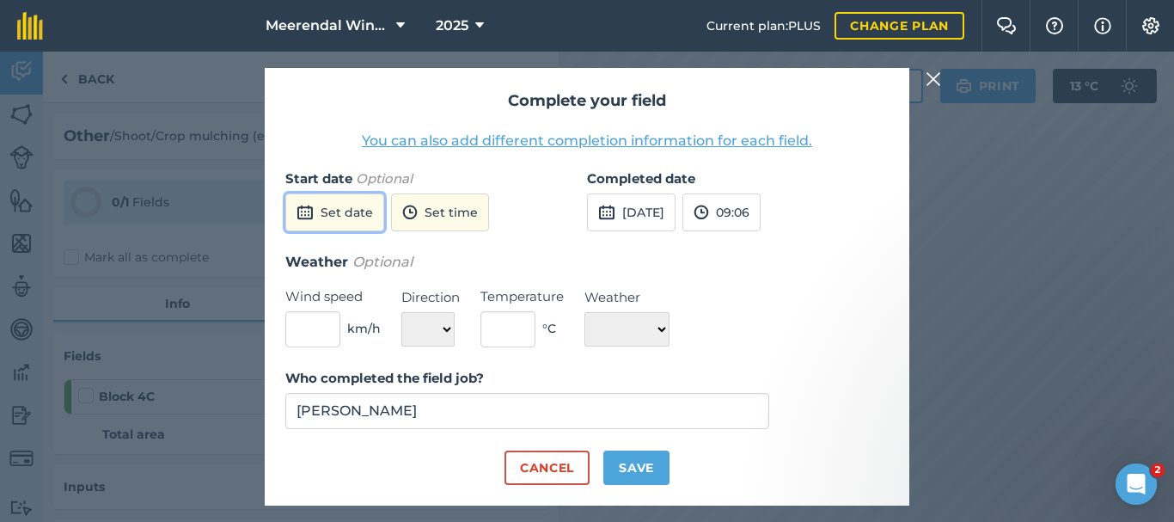
click at [341, 217] on button "Set date" at bounding box center [334, 212] width 99 height 38
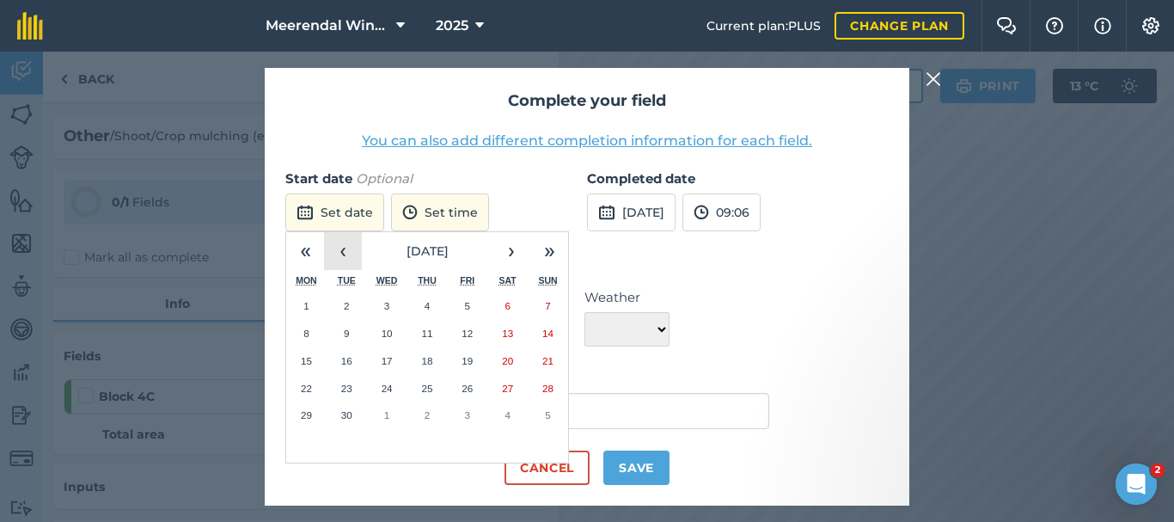
click at [348, 255] on button "‹" at bounding box center [343, 251] width 38 height 38
click at [346, 417] on abbr "26" at bounding box center [346, 414] width 11 height 11
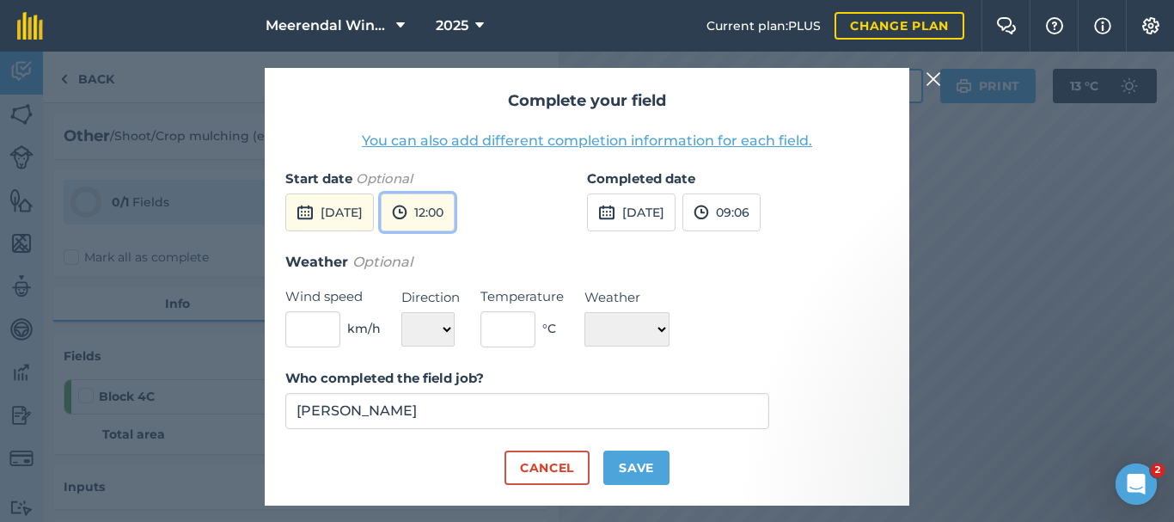
click at [455, 209] on button "12:00" at bounding box center [418, 212] width 74 height 38
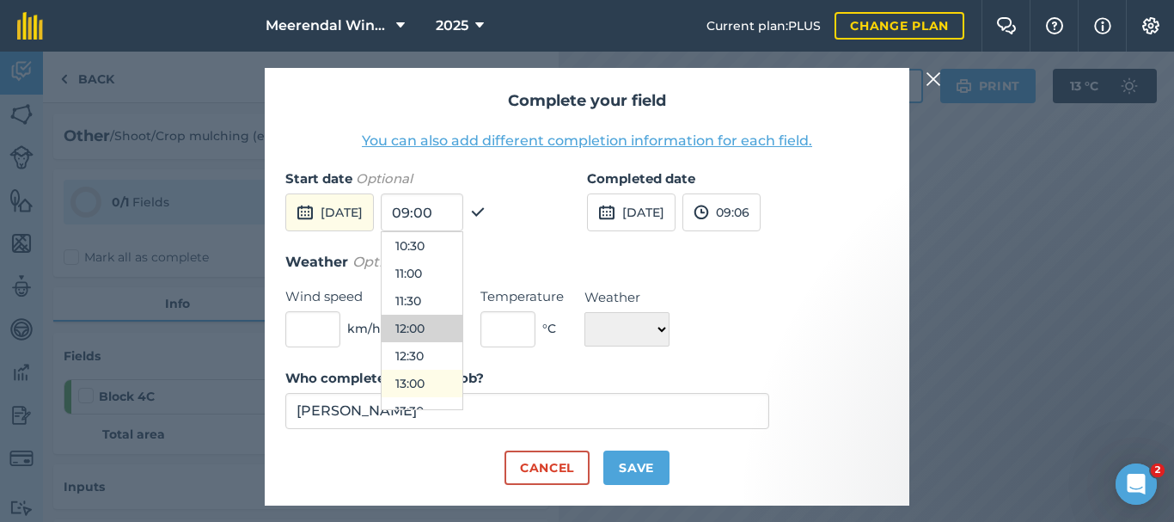
scroll to position [664, 0]
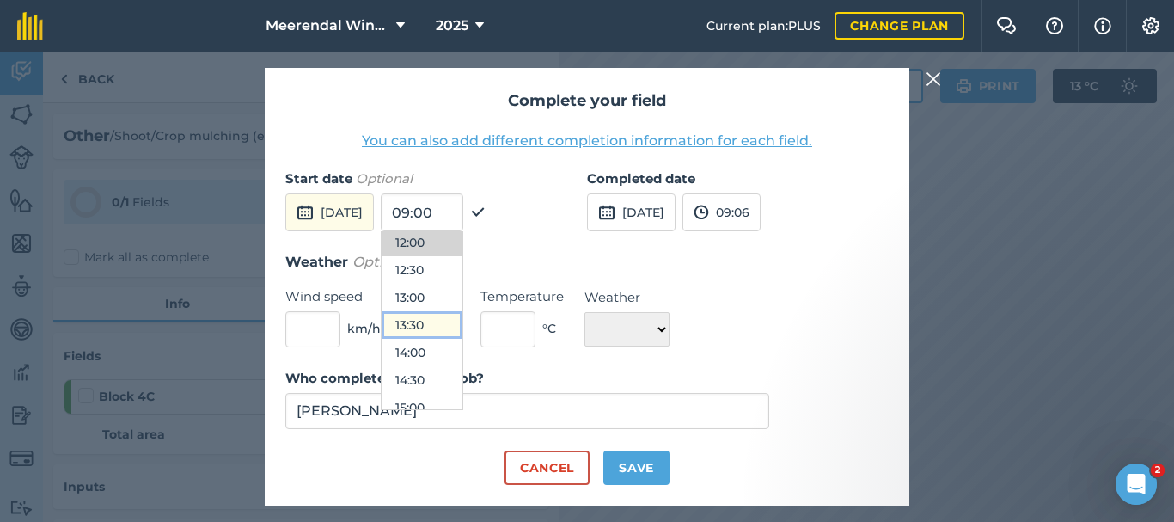
click at [463, 317] on button "13:30" at bounding box center [422, 325] width 81 height 28
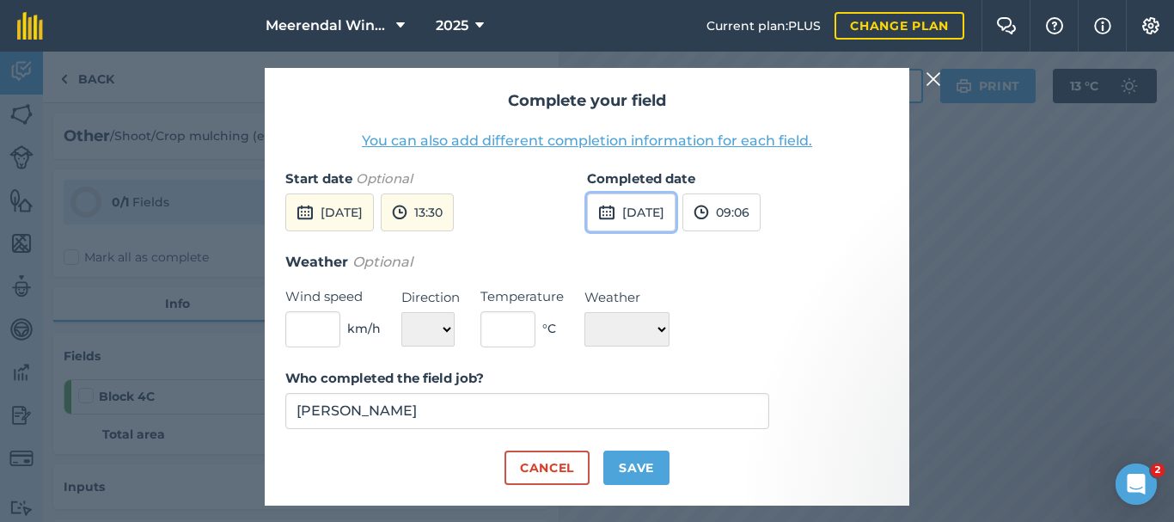
click at [654, 211] on button "[DATE]" at bounding box center [631, 212] width 89 height 38
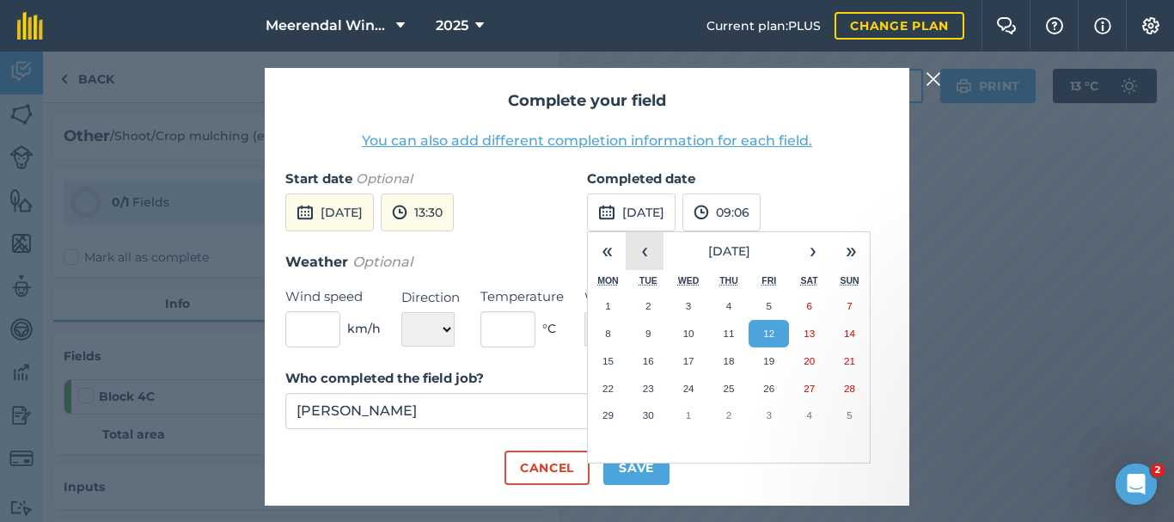
click at [646, 256] on button "‹" at bounding box center [645, 251] width 38 height 38
click at [651, 409] on abbr "26" at bounding box center [648, 414] width 11 height 11
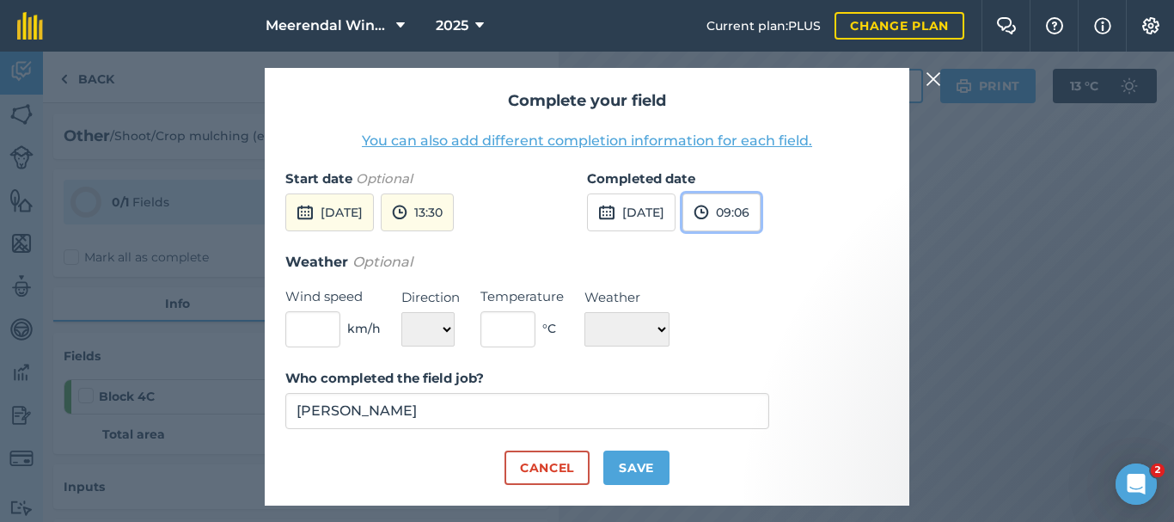
click at [757, 208] on button "09:06" at bounding box center [722, 212] width 78 height 38
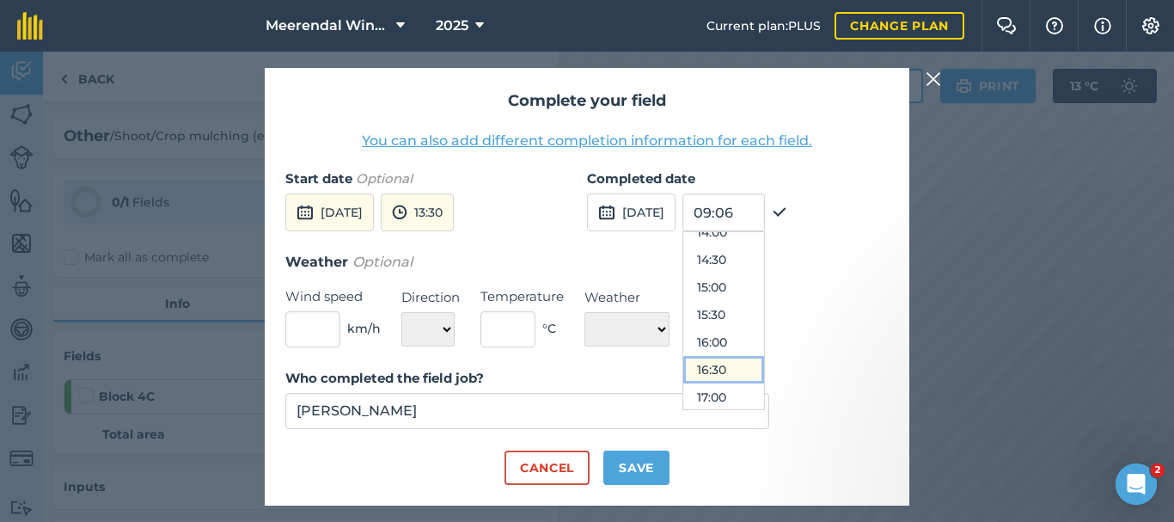
click at [764, 368] on button "16:30" at bounding box center [723, 370] width 81 height 28
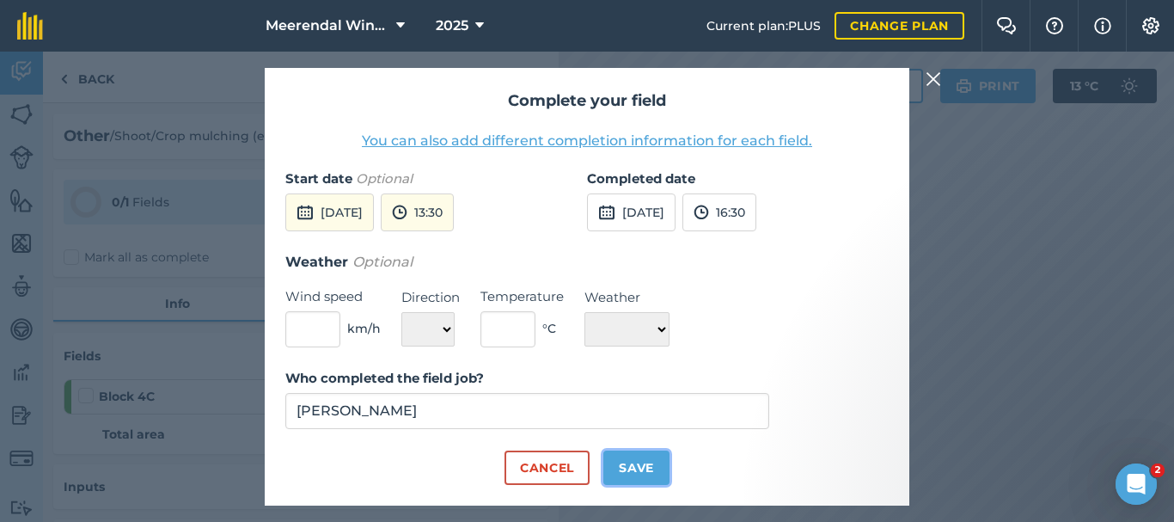
click at [628, 463] on button "Save" at bounding box center [636, 467] width 66 height 34
checkbox input "true"
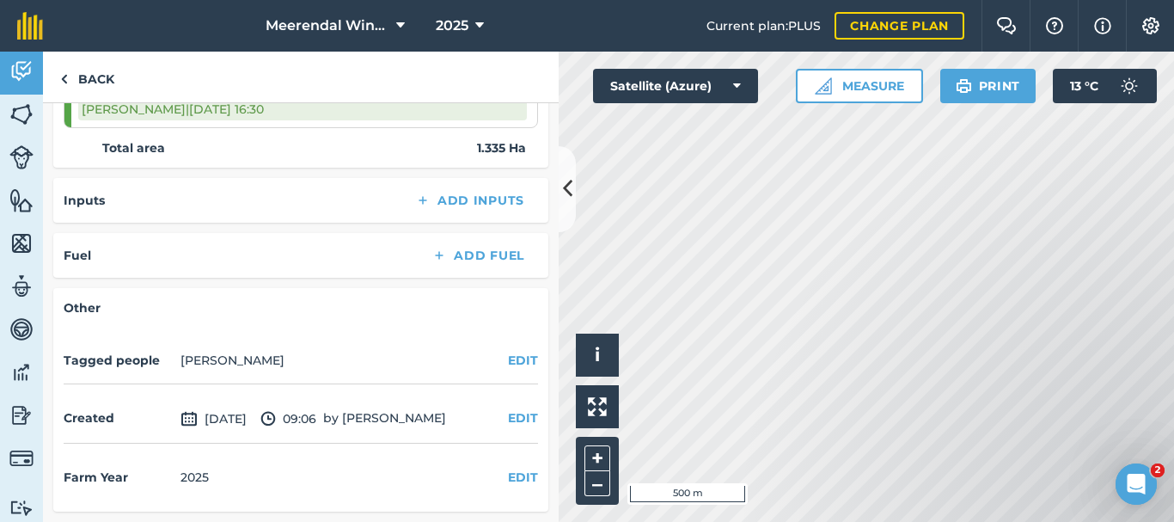
scroll to position [0, 0]
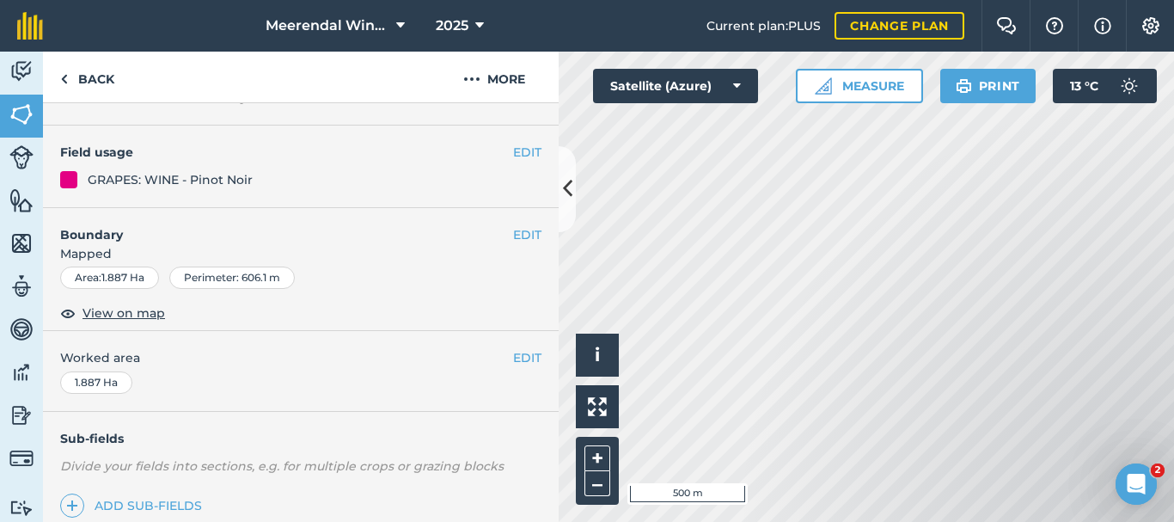
scroll to position [356, 0]
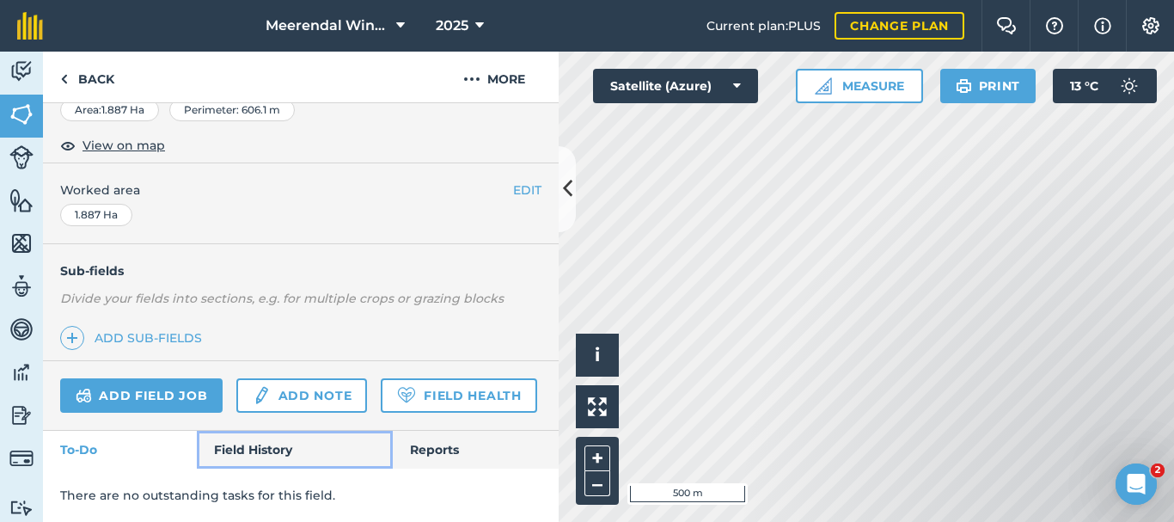
click at [277, 445] on link "Field History" at bounding box center [294, 450] width 195 height 38
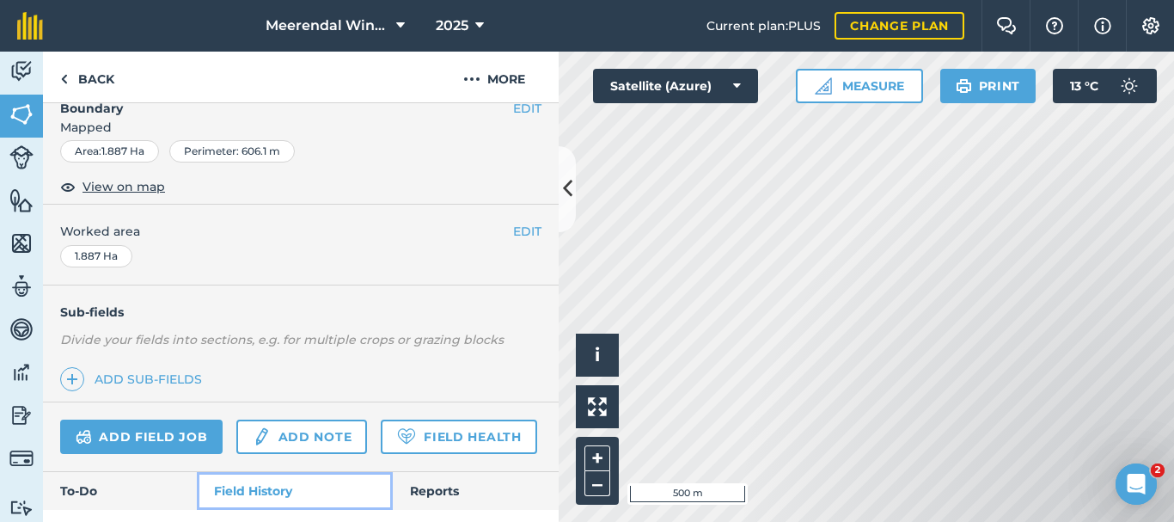
scroll to position [344, 0]
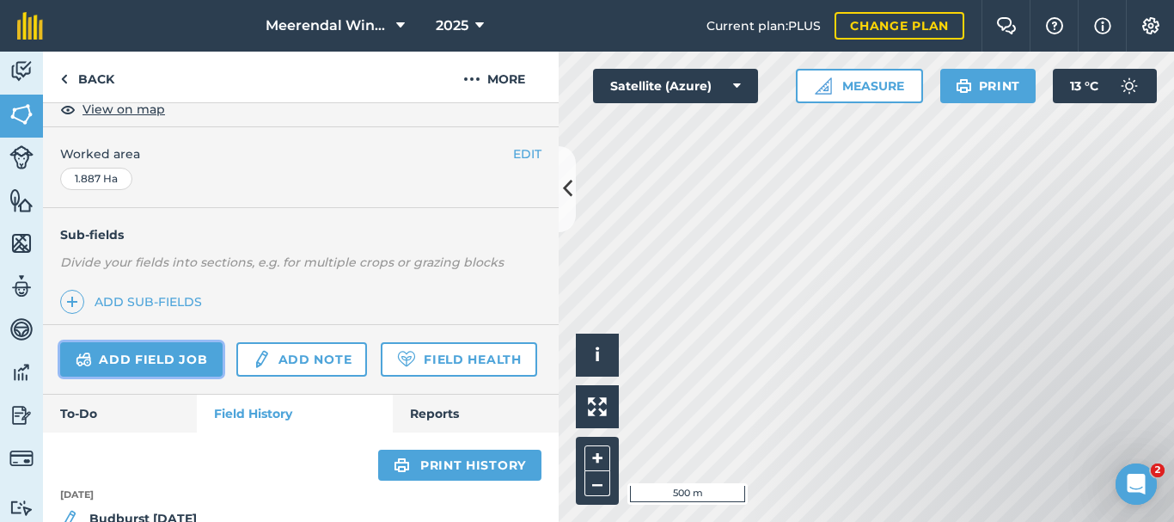
click at [161, 363] on link "Add field job" at bounding box center [141, 359] width 162 height 34
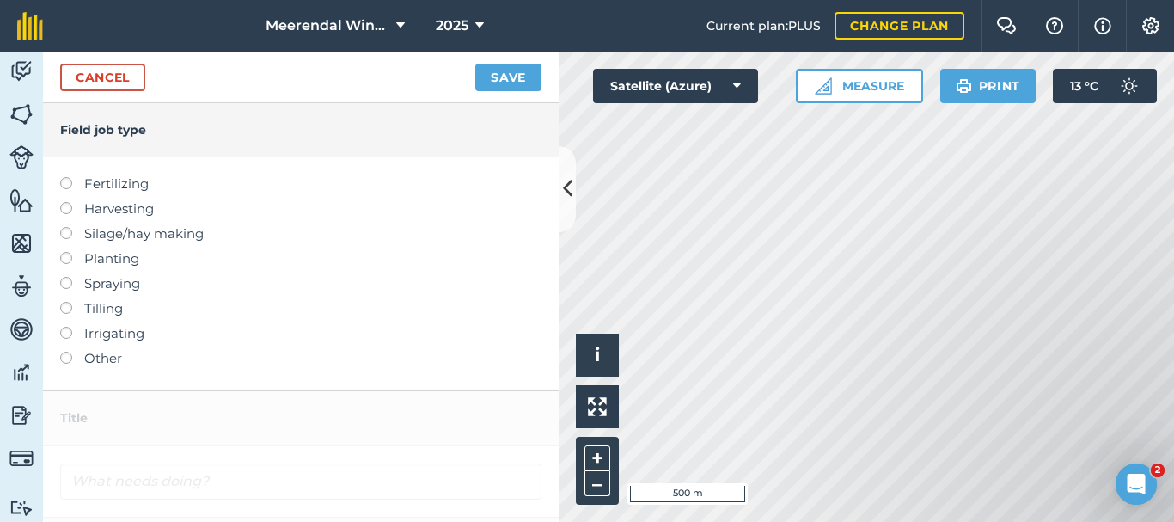
click at [66, 352] on label at bounding box center [72, 352] width 24 height 0
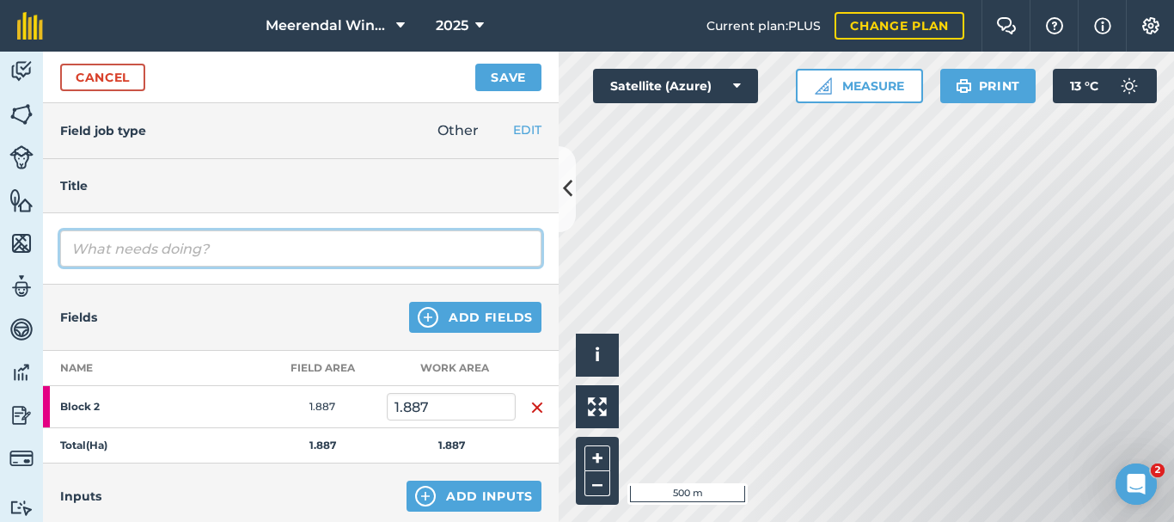
click at [137, 242] on input "text" at bounding box center [300, 248] width 481 height 36
type input "Shoot/Crop mulching (every 2nd row)"
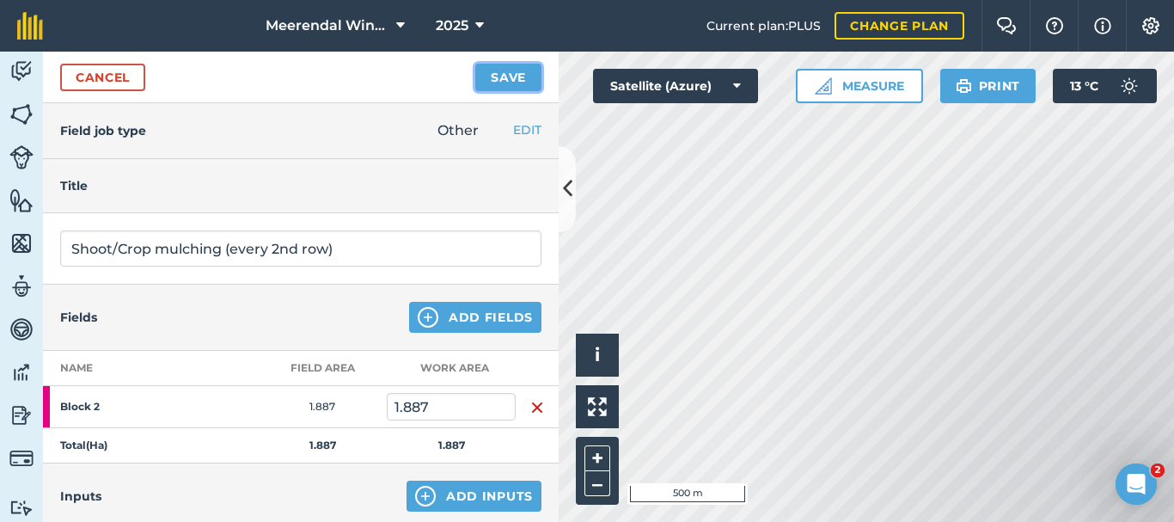
click at [507, 77] on button "Save" at bounding box center [508, 78] width 66 height 28
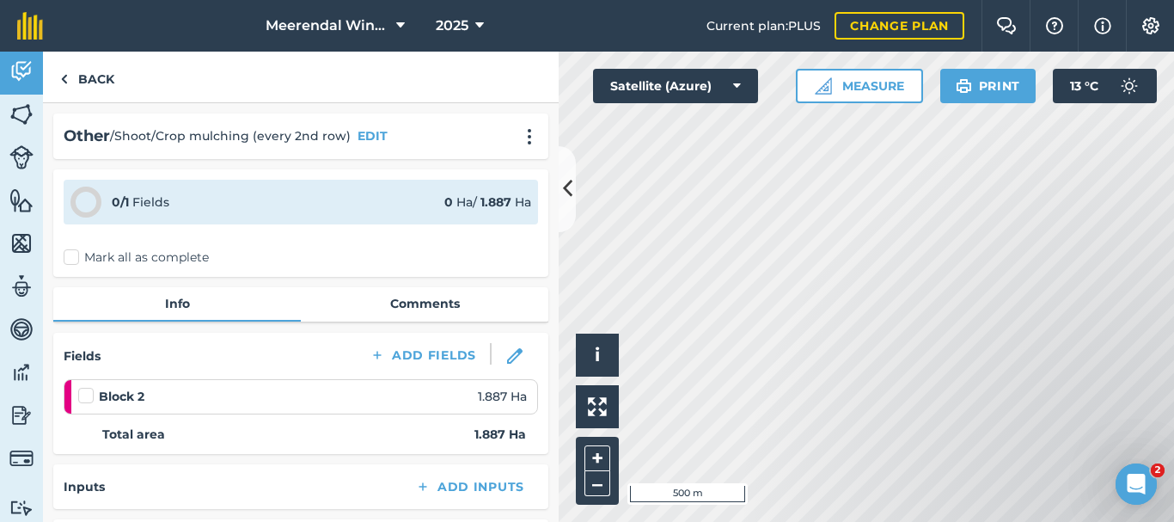
click at [84, 387] on label at bounding box center [88, 387] width 21 height 0
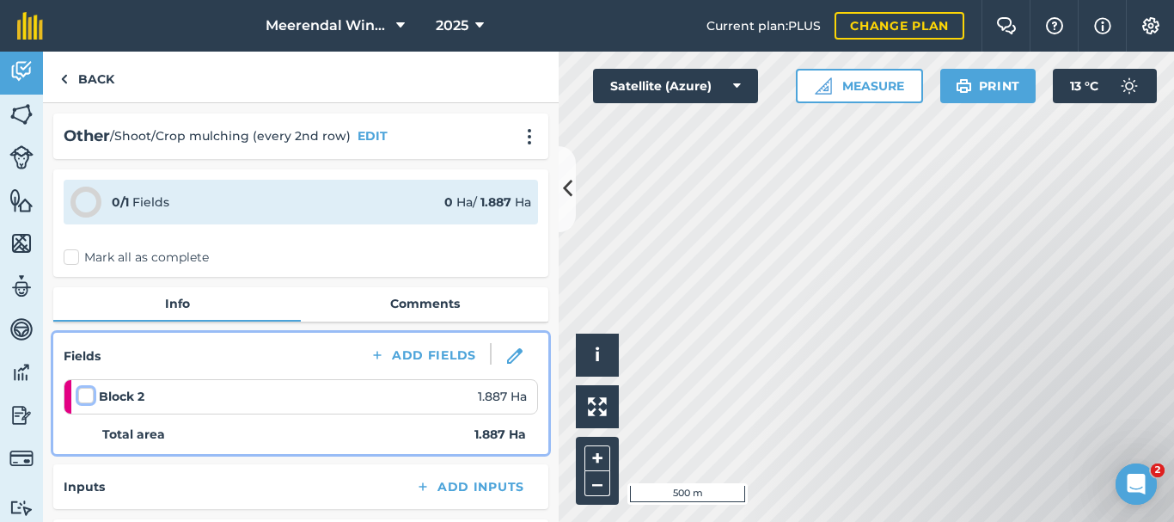
click at [84, 396] on input "checkbox" at bounding box center [83, 392] width 11 height 11
checkbox input "false"
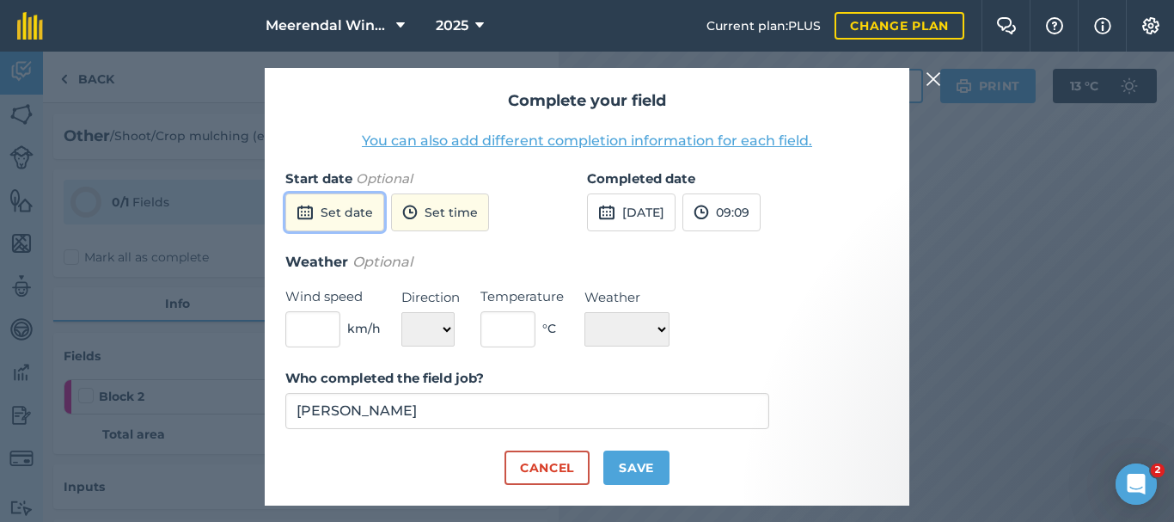
click at [343, 212] on button "Set date" at bounding box center [334, 212] width 99 height 38
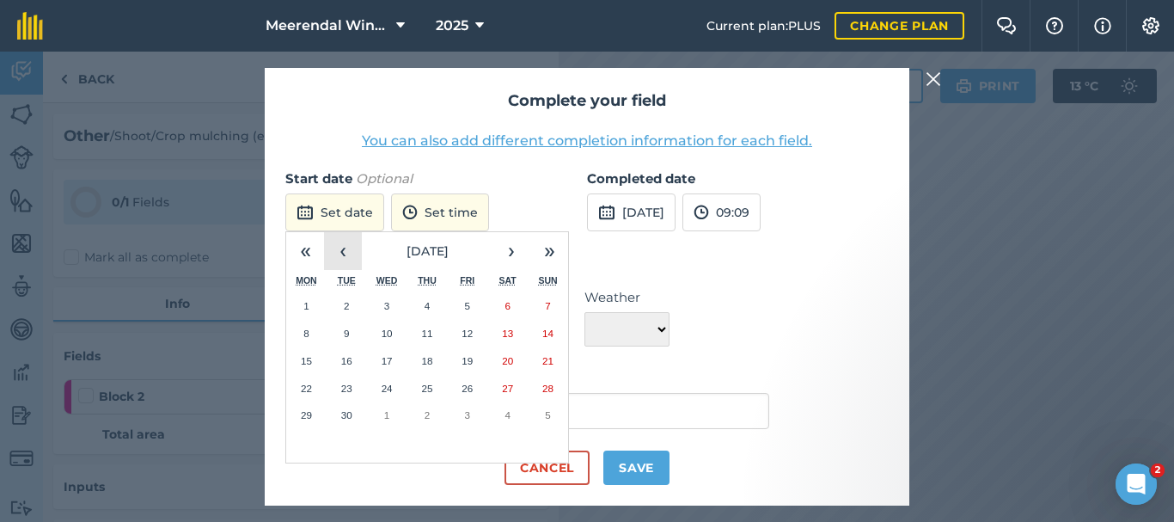
click at [345, 255] on button "‹" at bounding box center [343, 251] width 38 height 38
click at [304, 417] on abbr "25" at bounding box center [306, 414] width 11 height 11
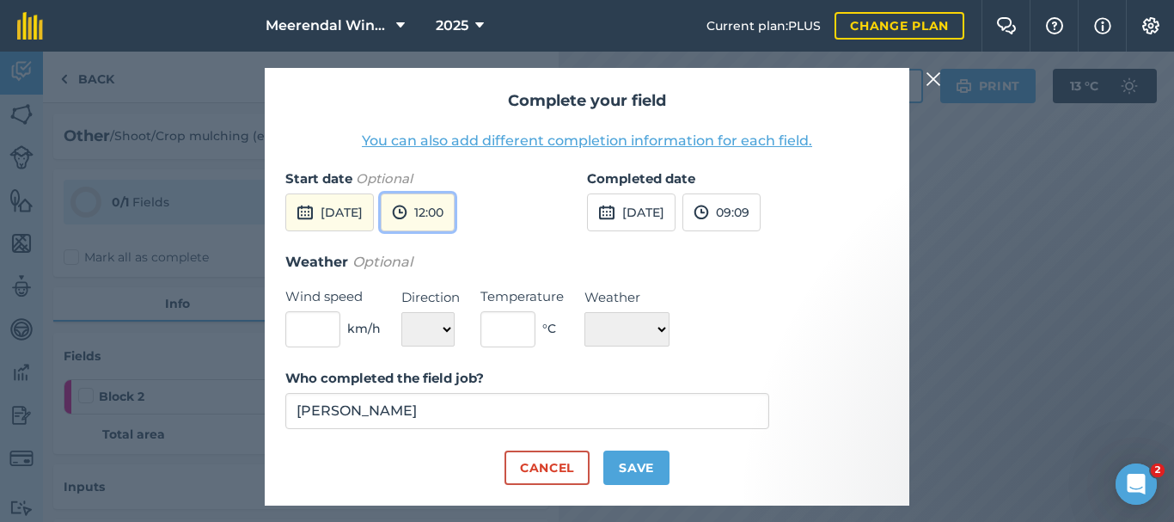
click at [455, 207] on button "12:00" at bounding box center [418, 212] width 74 height 38
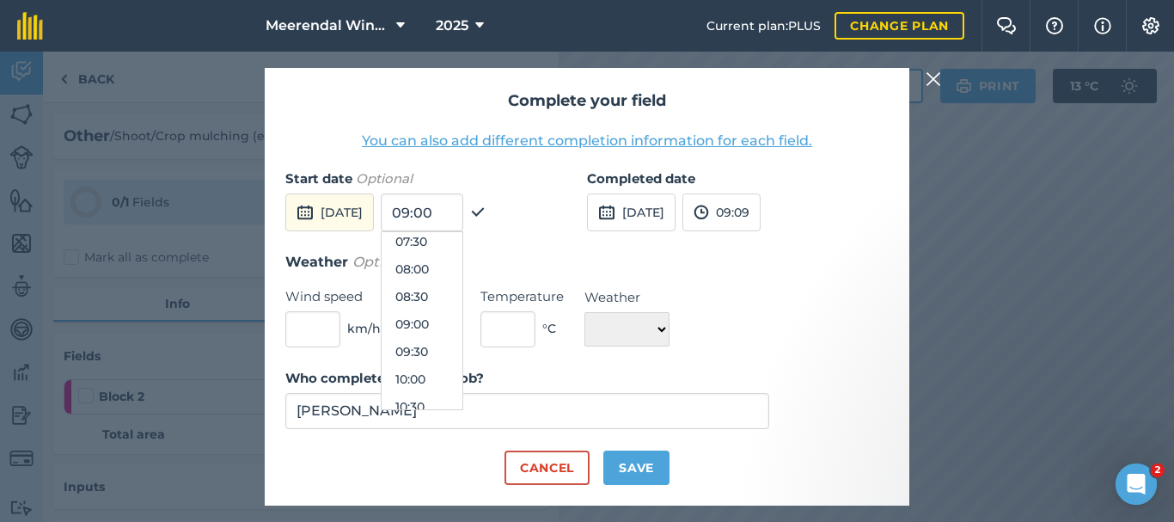
scroll to position [406, 0]
click at [463, 279] on button "08:00" at bounding box center [422, 281] width 81 height 28
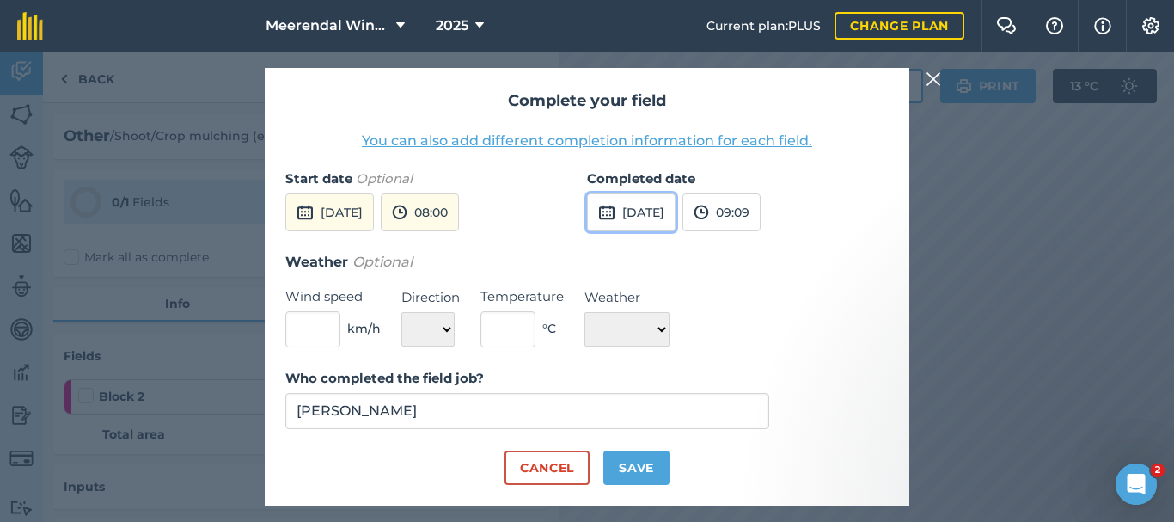
click at [664, 204] on button "[DATE]" at bounding box center [631, 212] width 89 height 38
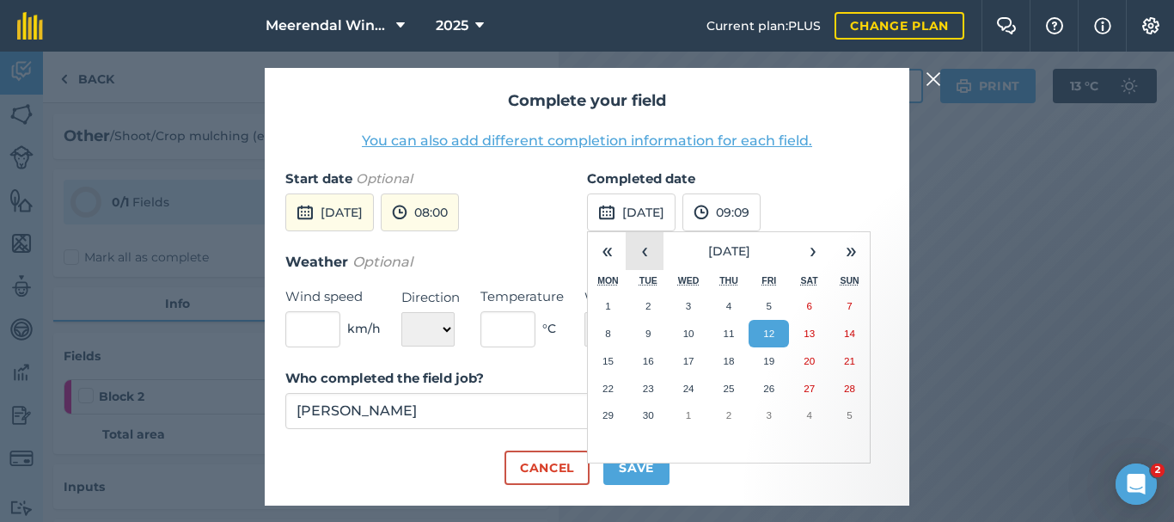
click at [648, 247] on button "‹" at bounding box center [645, 251] width 38 height 38
click at [610, 414] on abbr "25" at bounding box center [608, 414] width 11 height 11
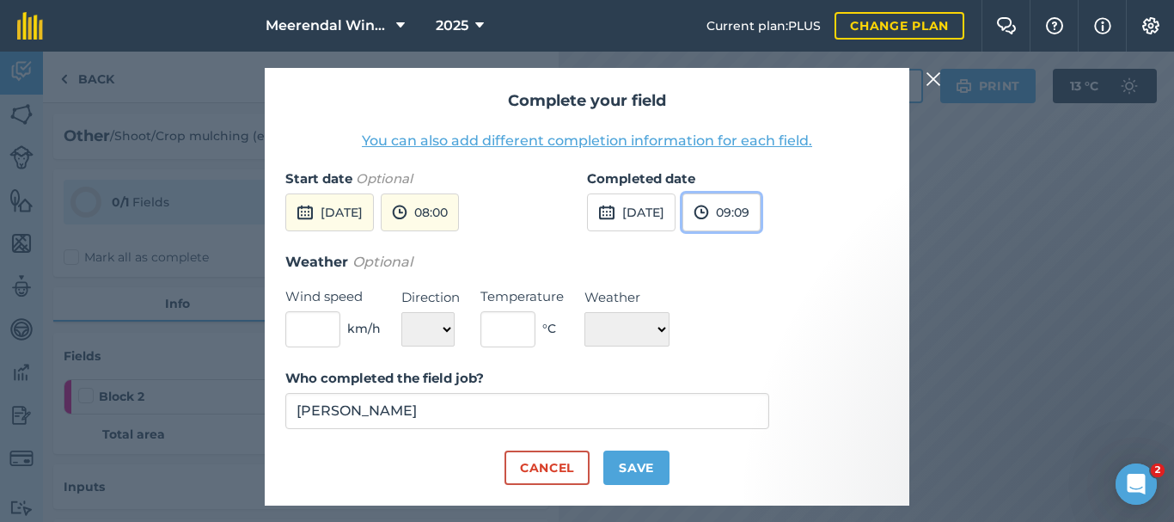
click at [761, 206] on button "09:09" at bounding box center [722, 212] width 78 height 38
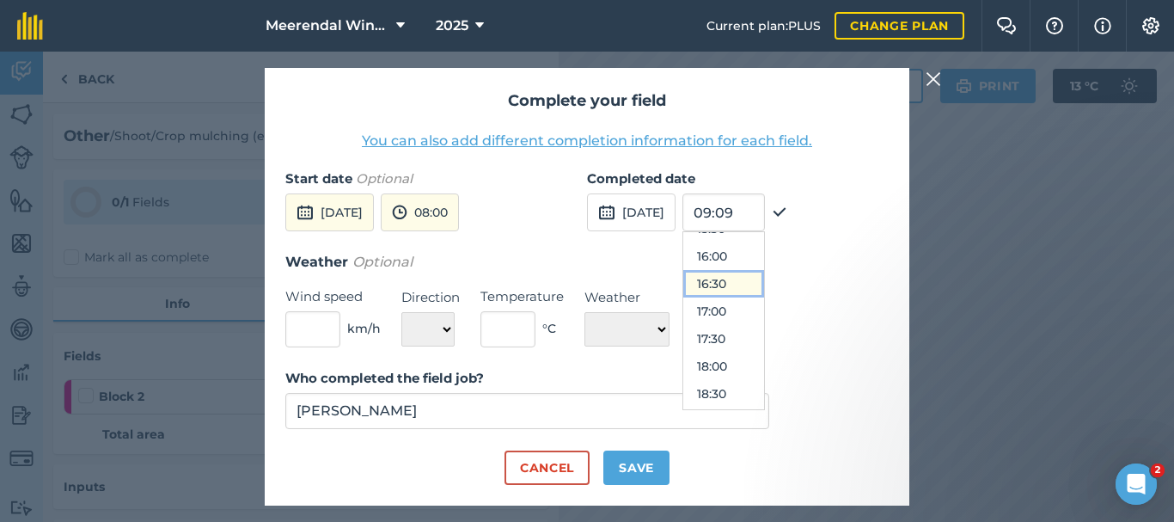
click at [764, 279] on button "16:30" at bounding box center [723, 284] width 81 height 28
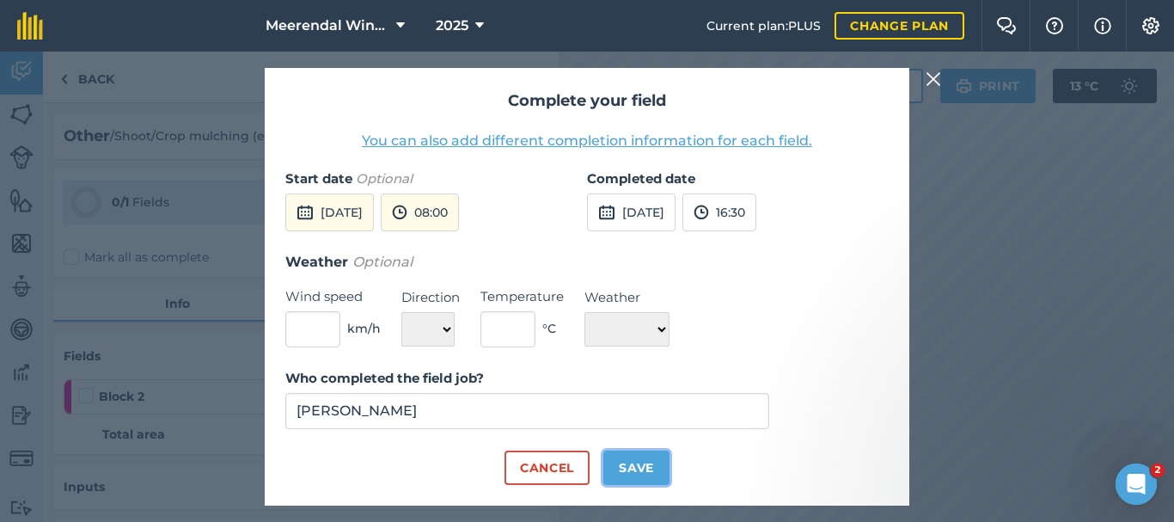
click at [634, 469] on button "Save" at bounding box center [636, 467] width 66 height 34
checkbox input "true"
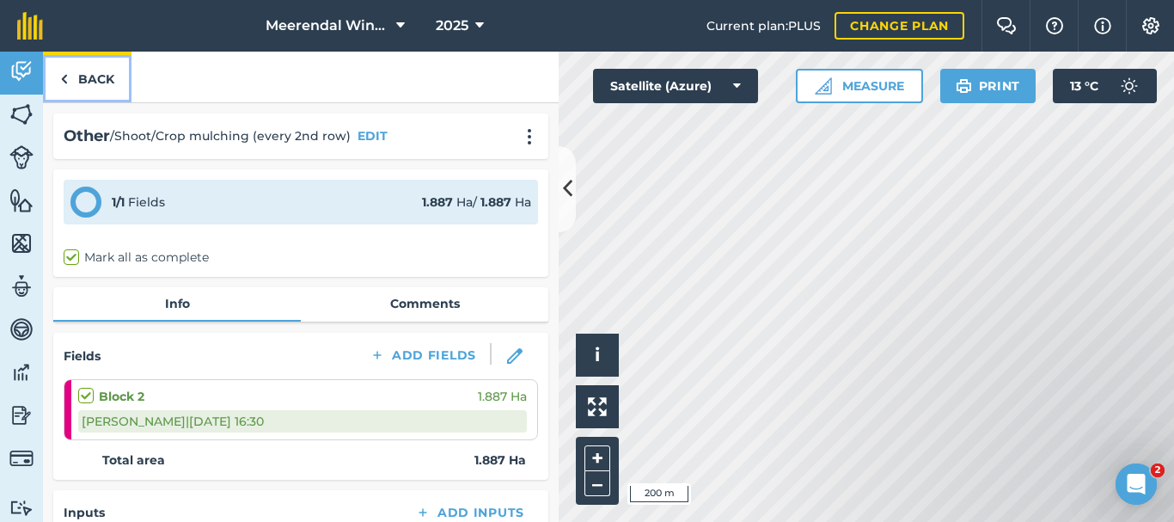
click at [103, 81] on link "Back" at bounding box center [87, 77] width 89 height 51
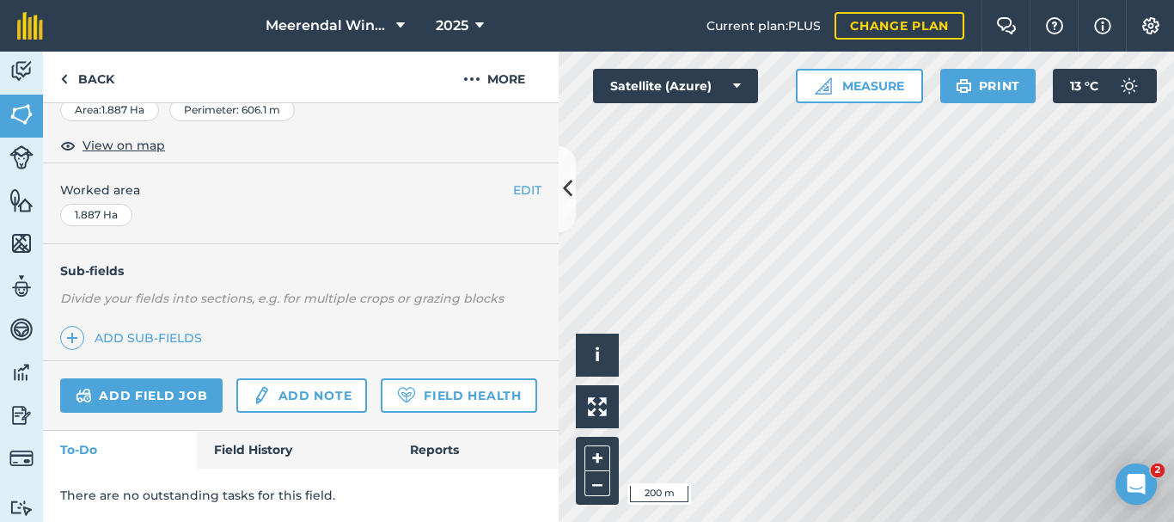
scroll to position [356, 0]
click at [175, 378] on link "Add field job" at bounding box center [141, 395] width 162 height 34
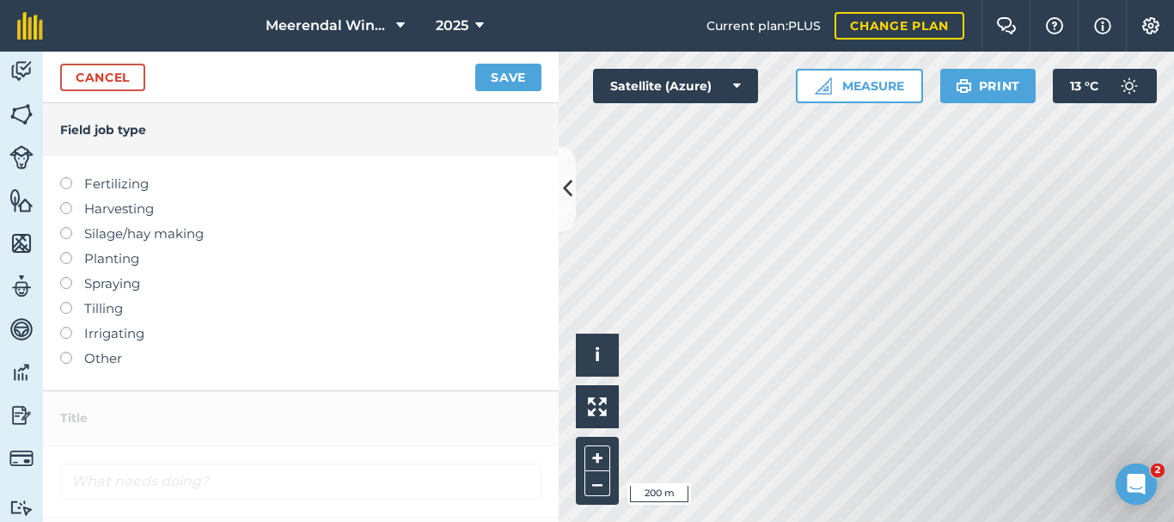
click at [67, 352] on label at bounding box center [72, 352] width 24 height 0
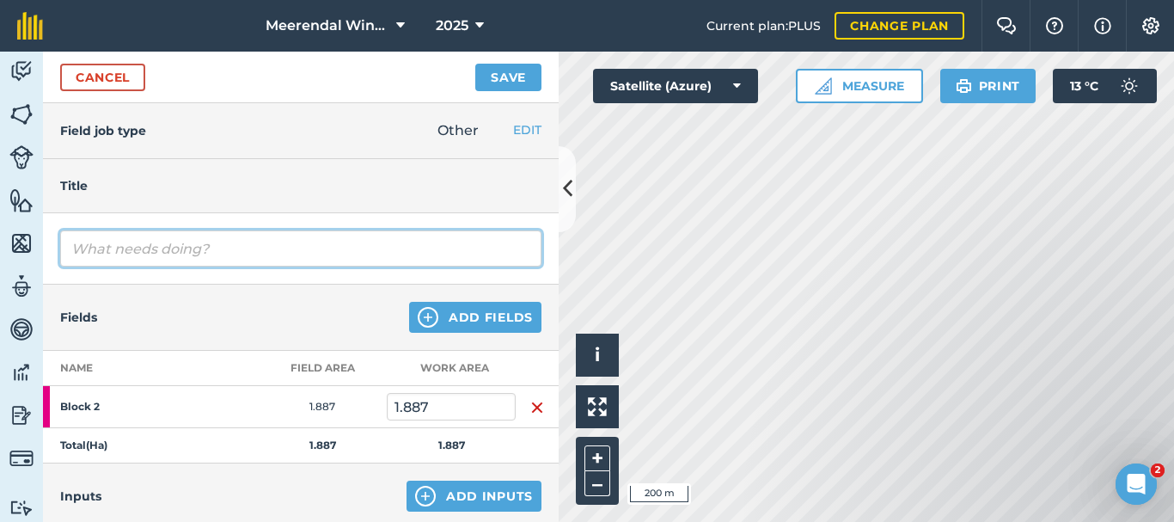
click at [129, 247] on input "text" at bounding box center [300, 248] width 481 height 36
type input "Rolling Rye crop (every 2nd row)"
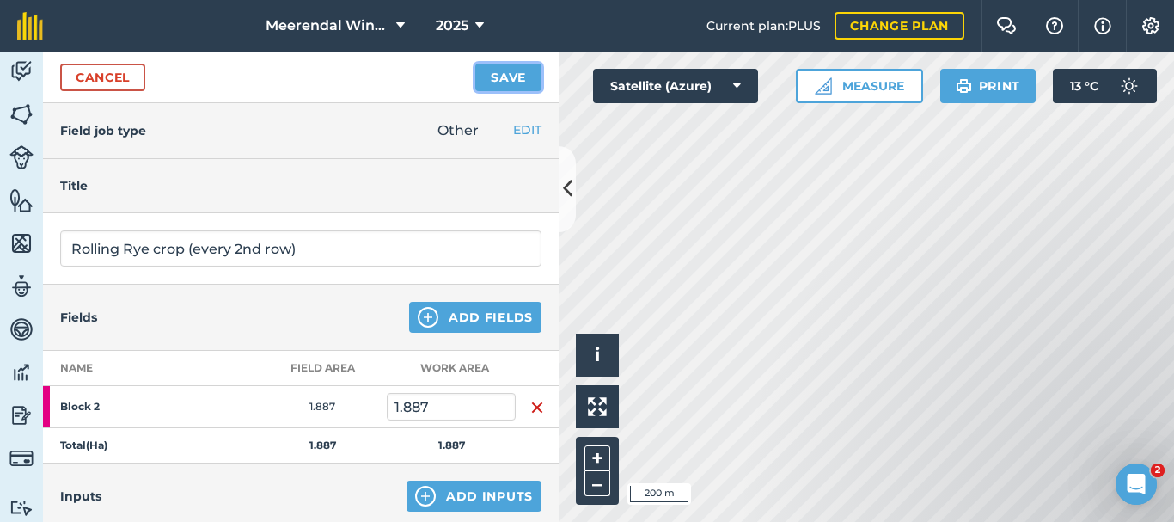
click at [513, 71] on button "Save" at bounding box center [508, 78] width 66 height 28
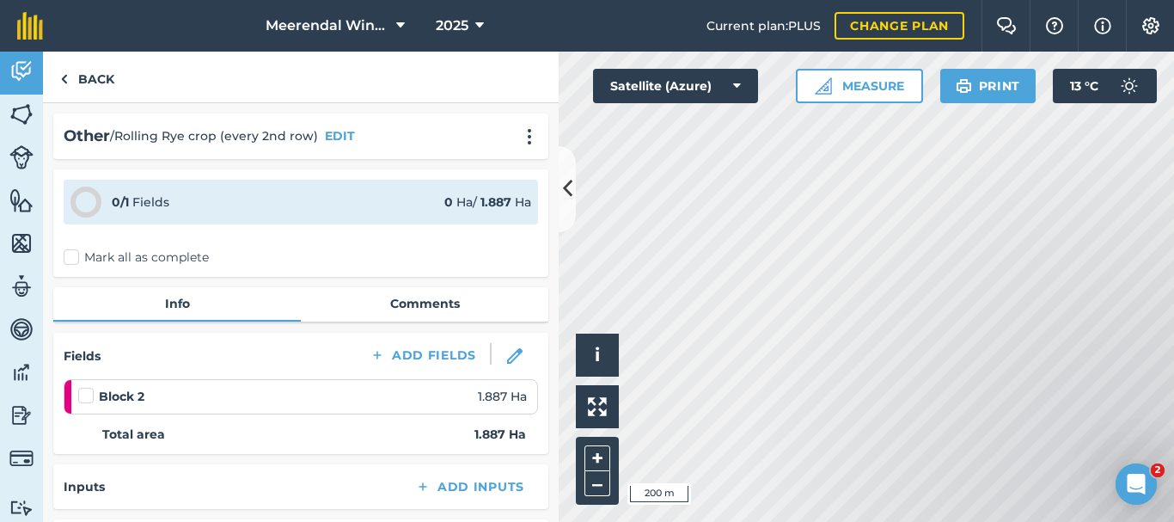
click at [87, 387] on label at bounding box center [88, 387] width 21 height 0
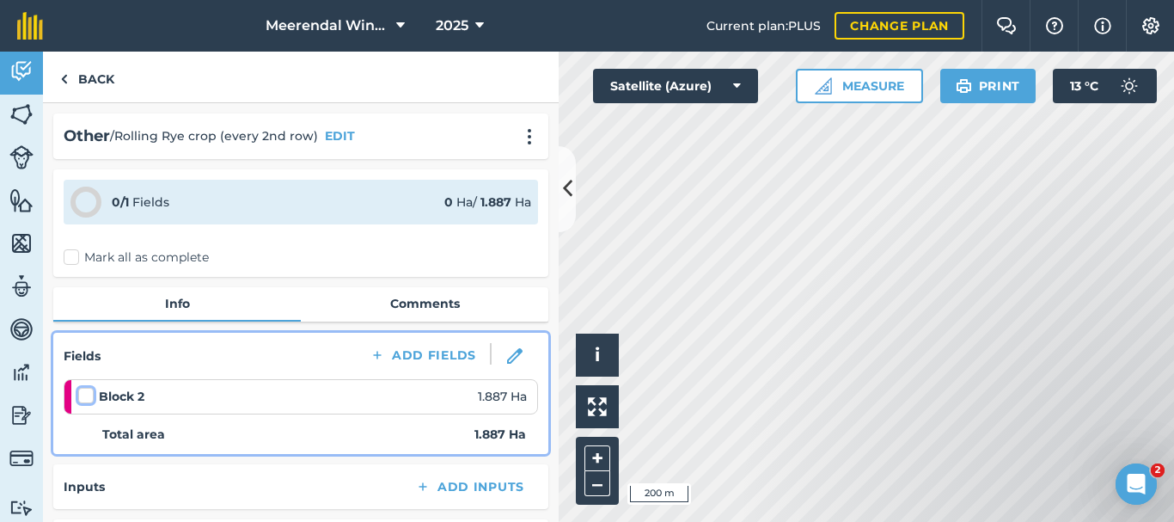
click at [87, 390] on input "checkbox" at bounding box center [83, 392] width 11 height 11
checkbox input "false"
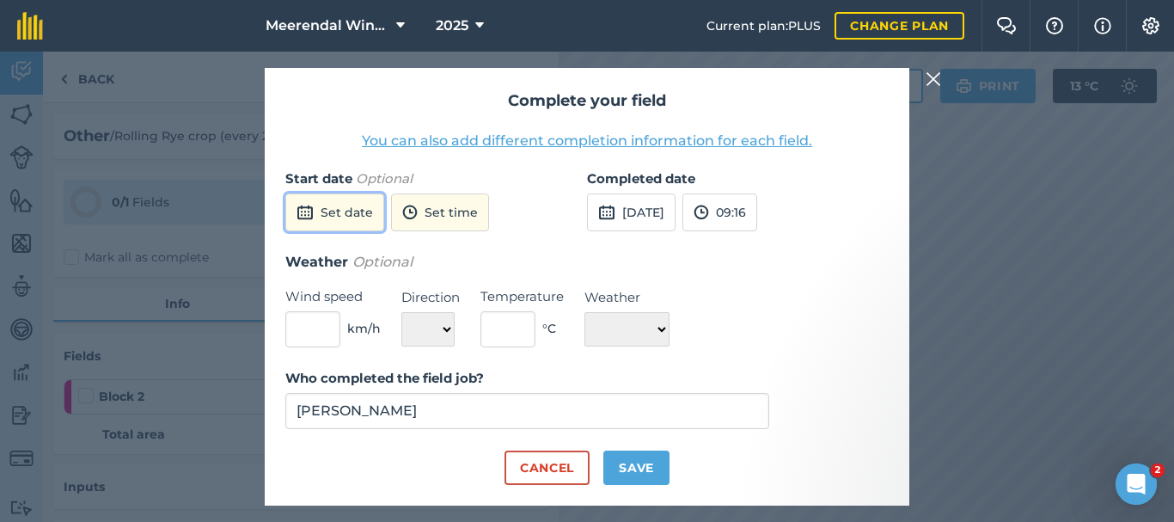
click at [333, 224] on button "Set date" at bounding box center [334, 212] width 99 height 38
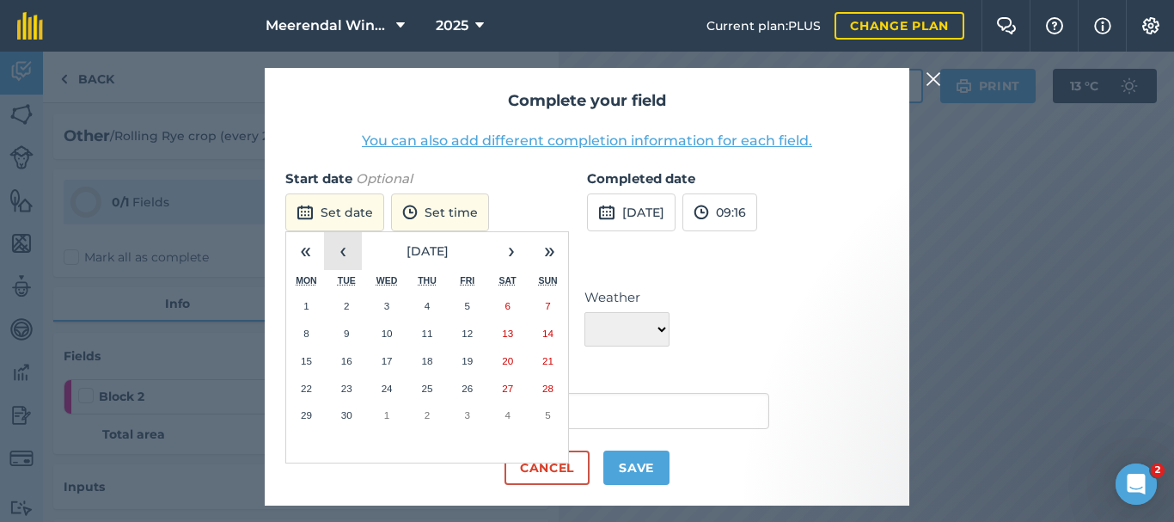
click at [349, 247] on button "‹" at bounding box center [343, 251] width 38 height 38
click at [312, 384] on button "18" at bounding box center [306, 389] width 40 height 28
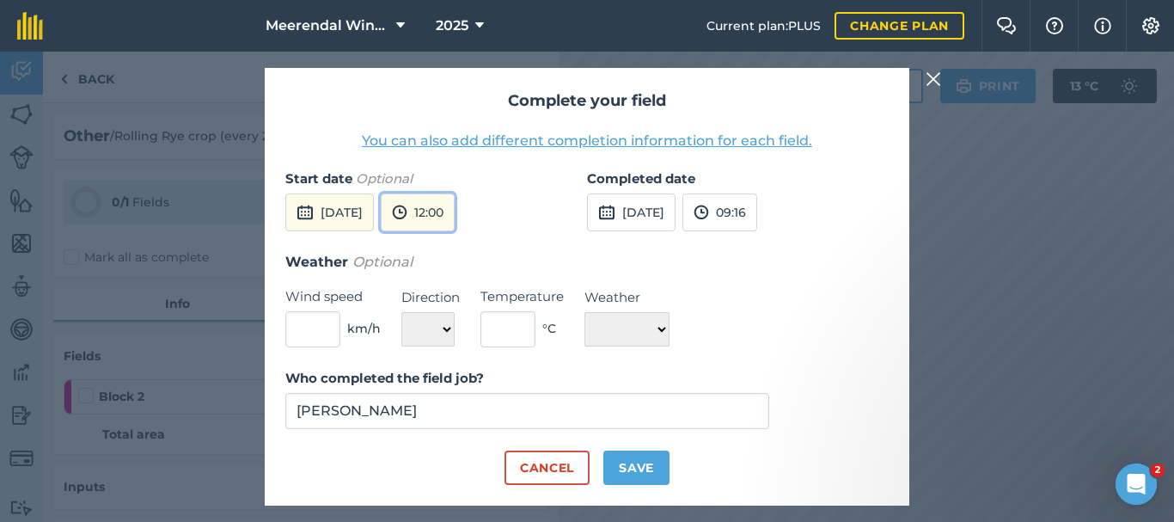
click at [455, 212] on button "12:00" at bounding box center [418, 212] width 74 height 38
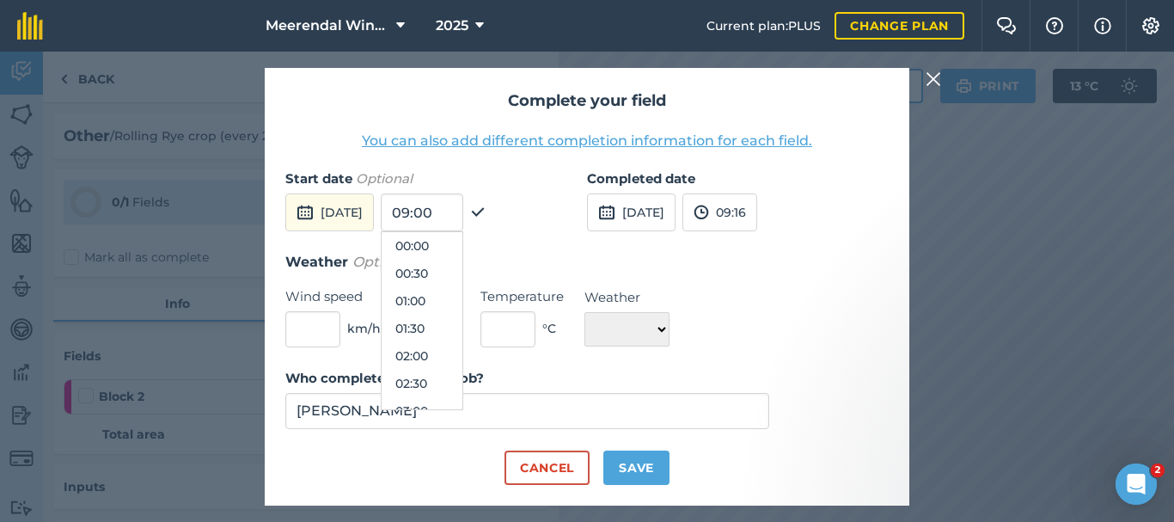
scroll to position [578, 0]
click at [374, 211] on button "[DATE]" at bounding box center [329, 212] width 89 height 38
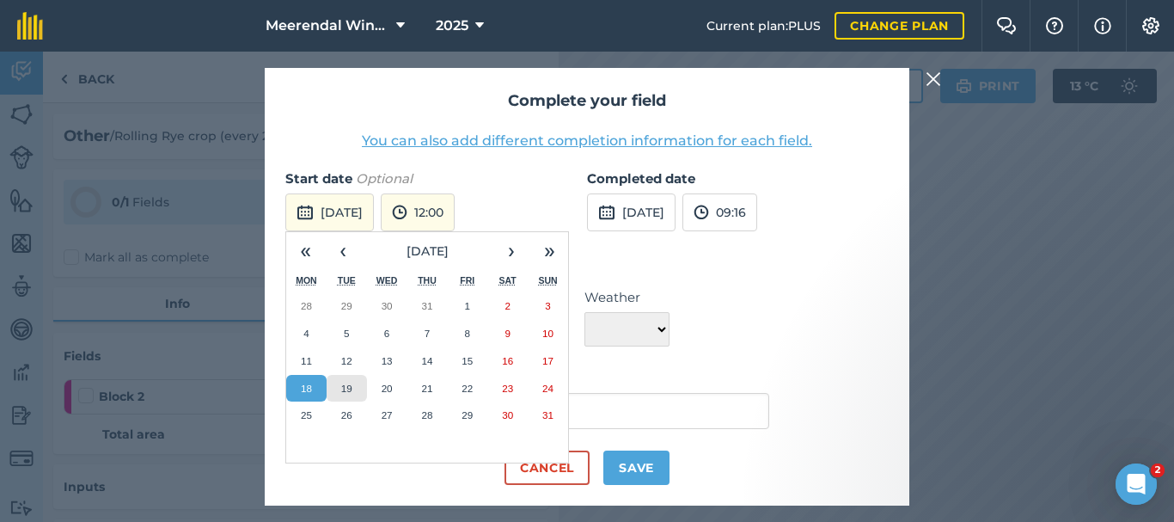
click at [347, 384] on abbr "19" at bounding box center [346, 388] width 11 height 11
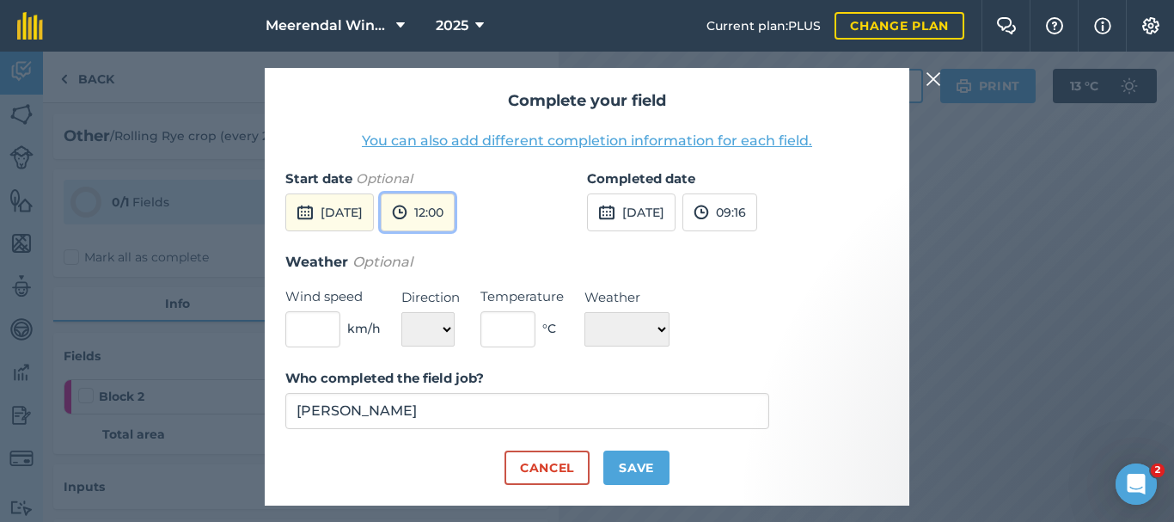
click at [455, 222] on button "12:00" at bounding box center [418, 212] width 74 height 38
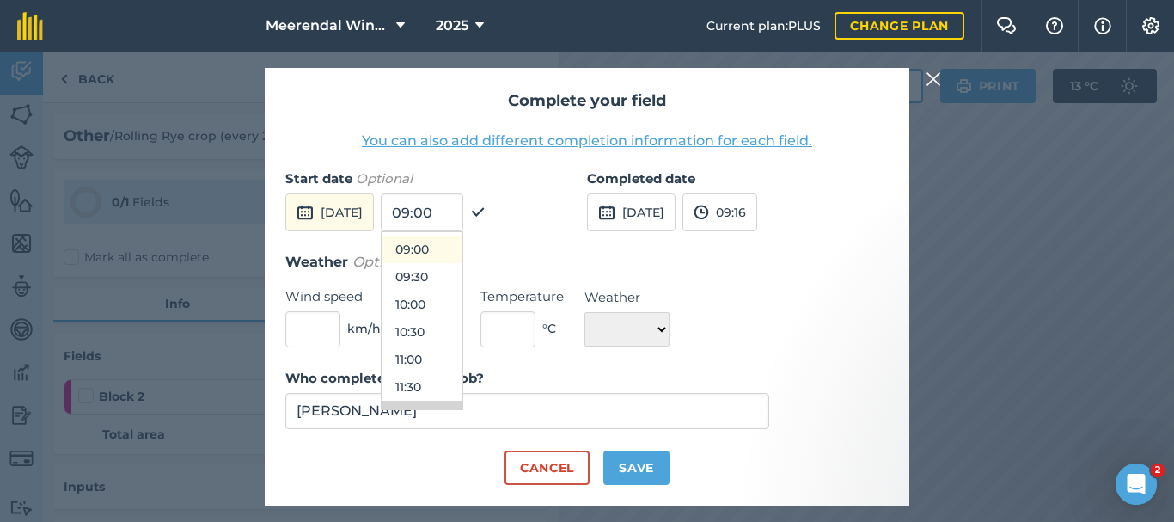
scroll to position [406, 0]
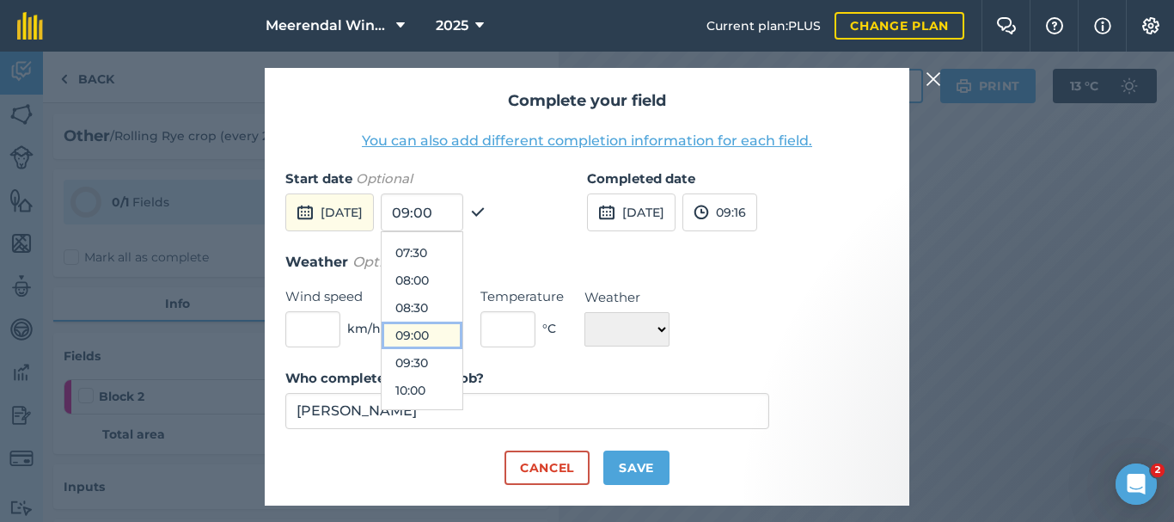
click at [462, 340] on button "09:00" at bounding box center [422, 336] width 81 height 28
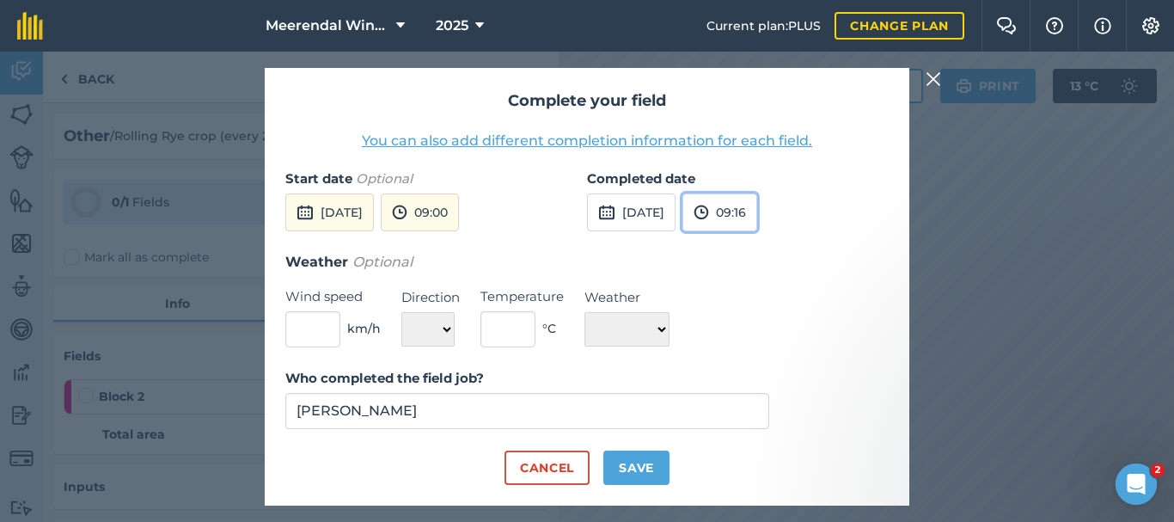
click at [757, 208] on button "09:16" at bounding box center [720, 212] width 75 height 38
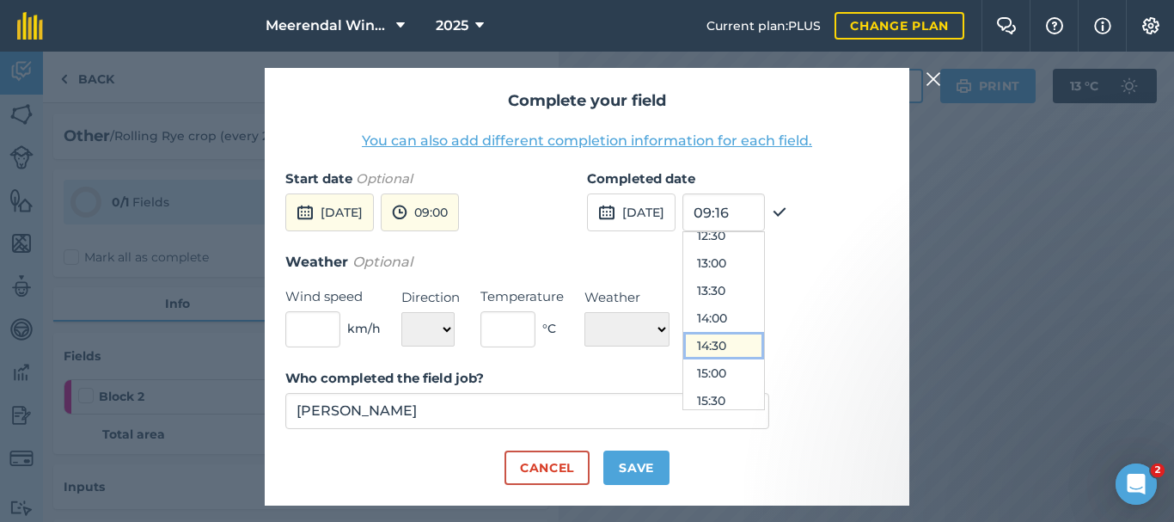
click at [754, 342] on button "14:30" at bounding box center [723, 346] width 81 height 28
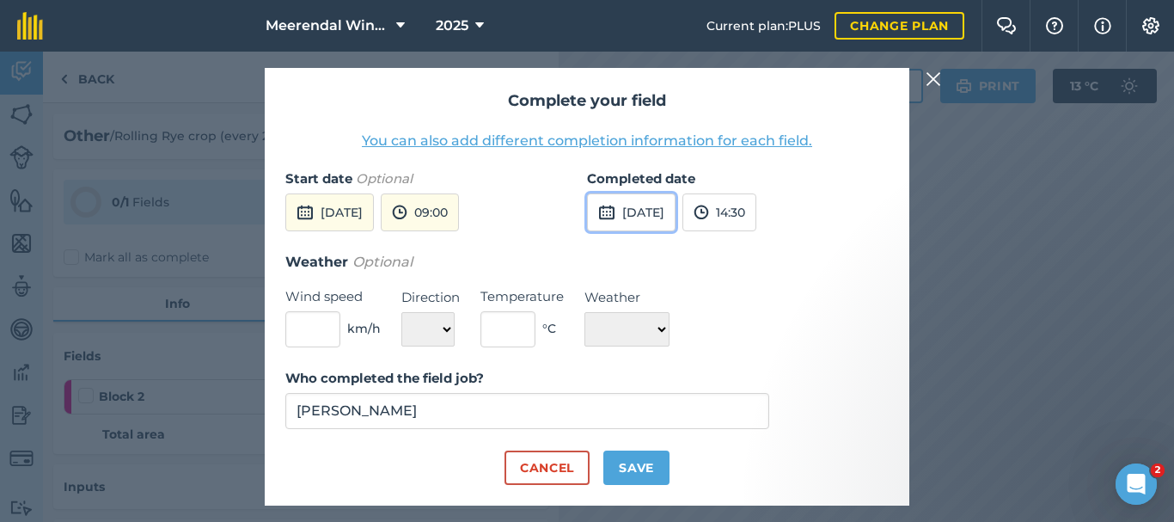
click at [670, 205] on button "[DATE]" at bounding box center [631, 212] width 89 height 38
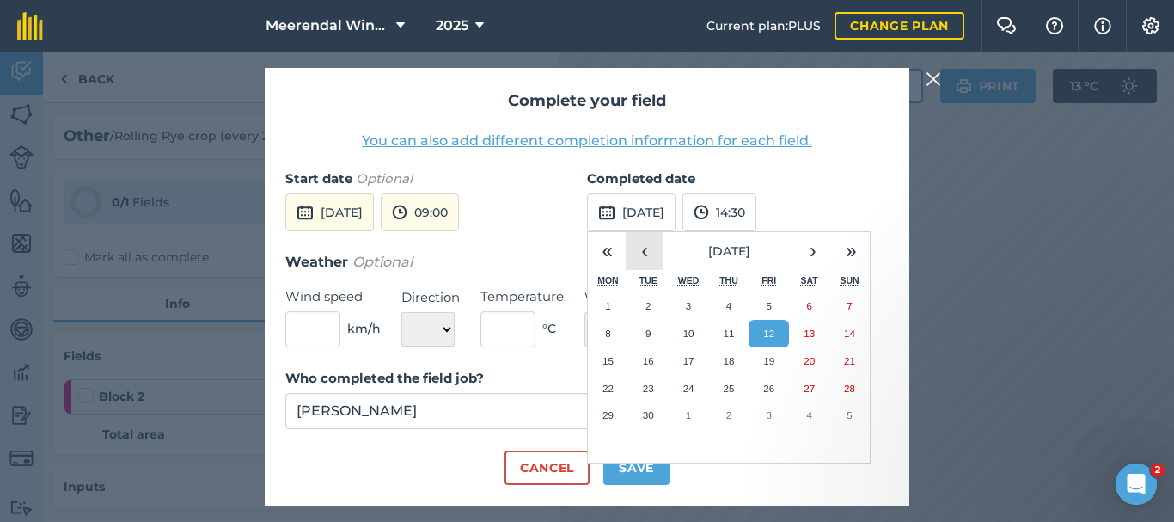
click at [643, 256] on button "‹" at bounding box center [645, 251] width 38 height 38
click at [647, 390] on abbr "19" at bounding box center [648, 388] width 11 height 11
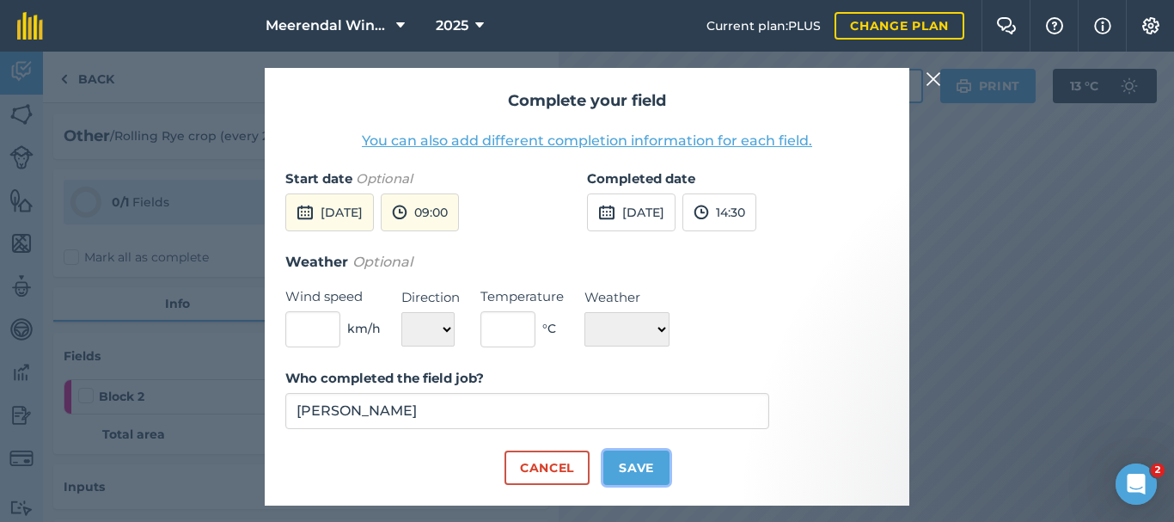
click at [649, 463] on button "Save" at bounding box center [636, 467] width 66 height 34
checkbox input "true"
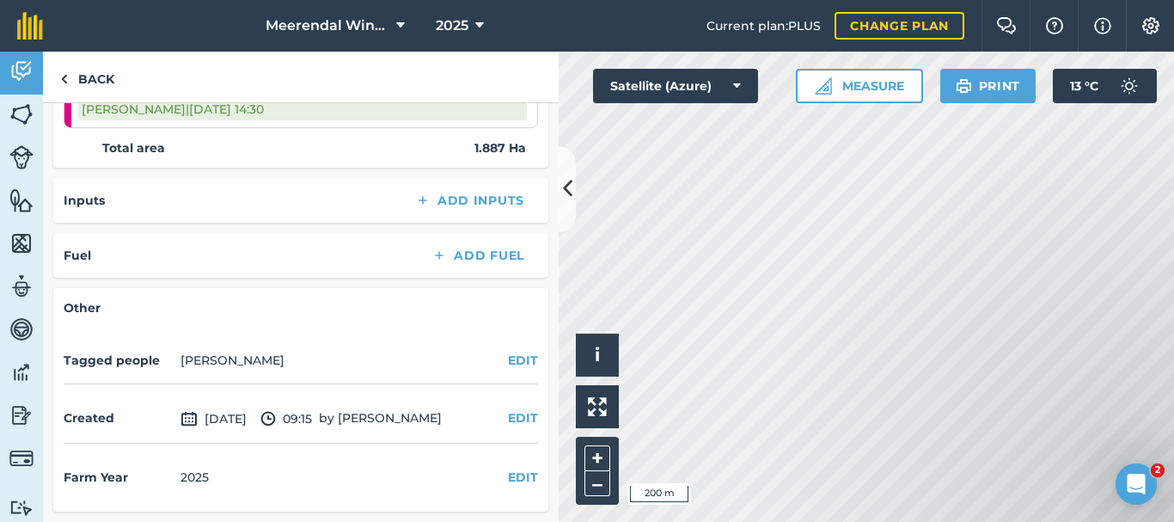
scroll to position [0, 0]
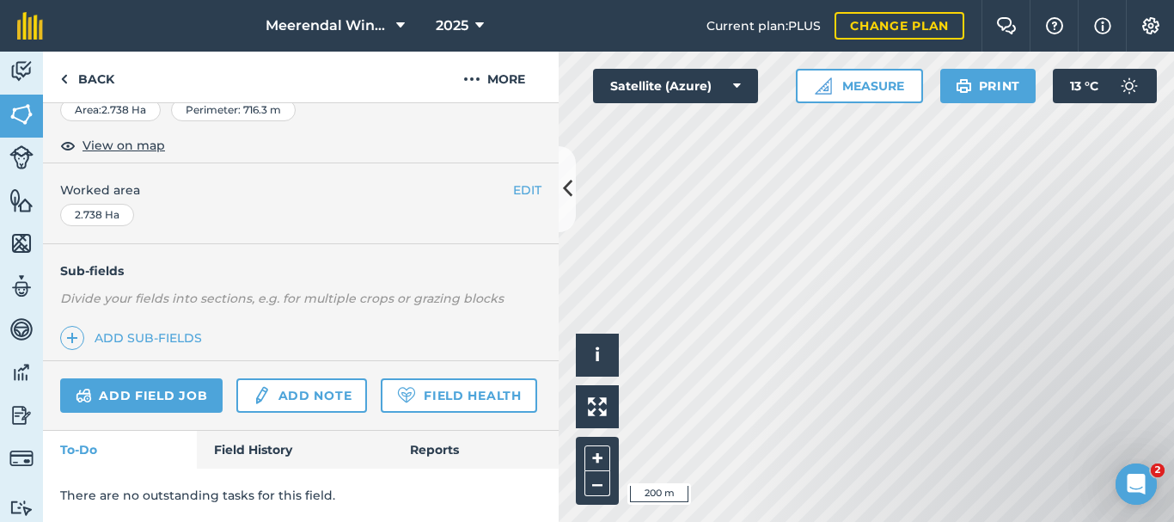
scroll to position [356, 0]
click at [161, 378] on link "Add field job" at bounding box center [141, 395] width 162 height 34
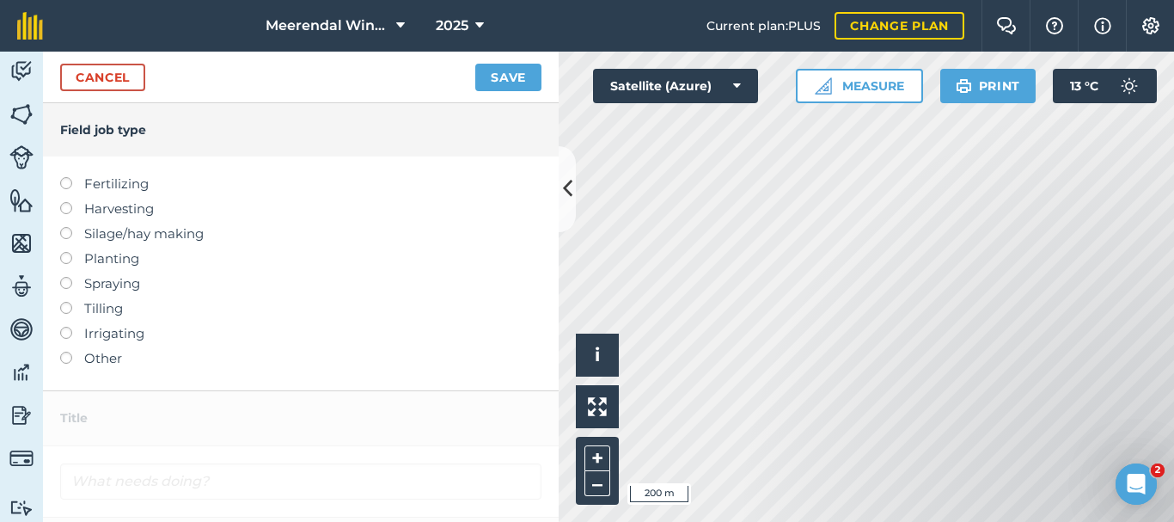
click at [65, 352] on label at bounding box center [72, 352] width 24 height 0
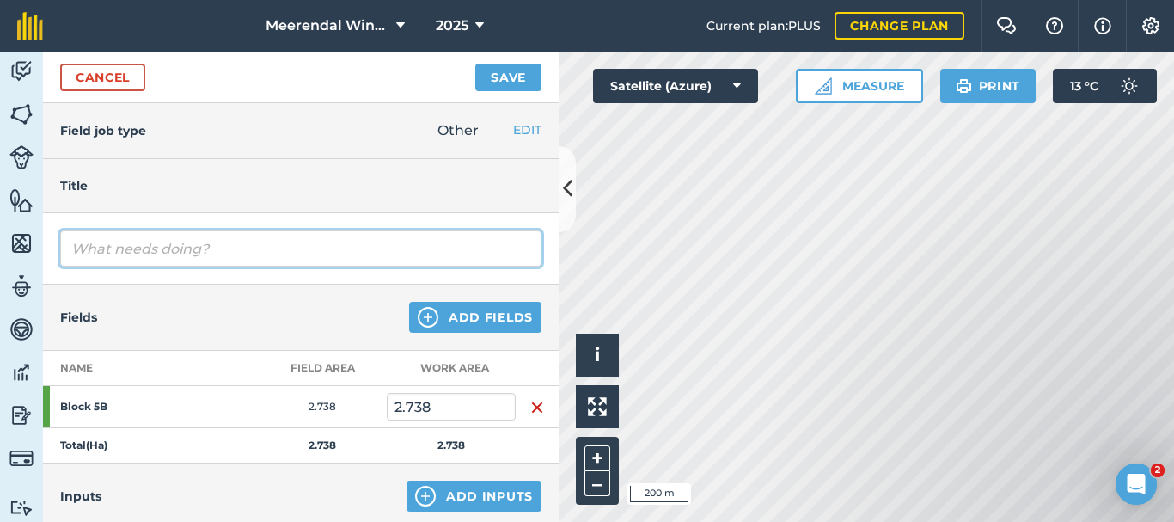
click at [110, 246] on input "text" at bounding box center [300, 248] width 481 height 36
type input "Rolling Rye crop (every 2nd row)"
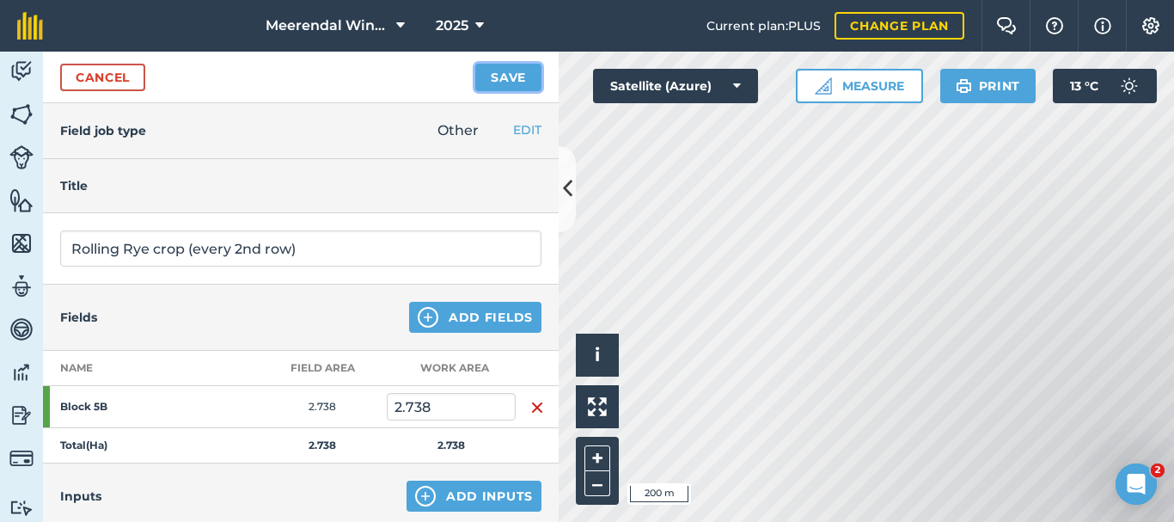
click at [499, 77] on button "Save" at bounding box center [508, 78] width 66 height 28
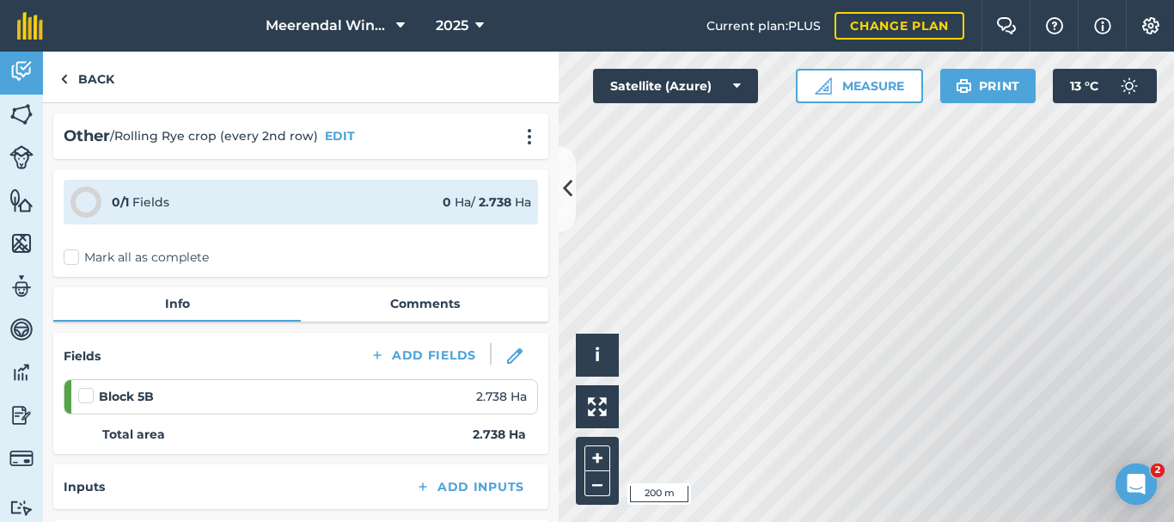
click at [86, 387] on label at bounding box center [88, 387] width 21 height 0
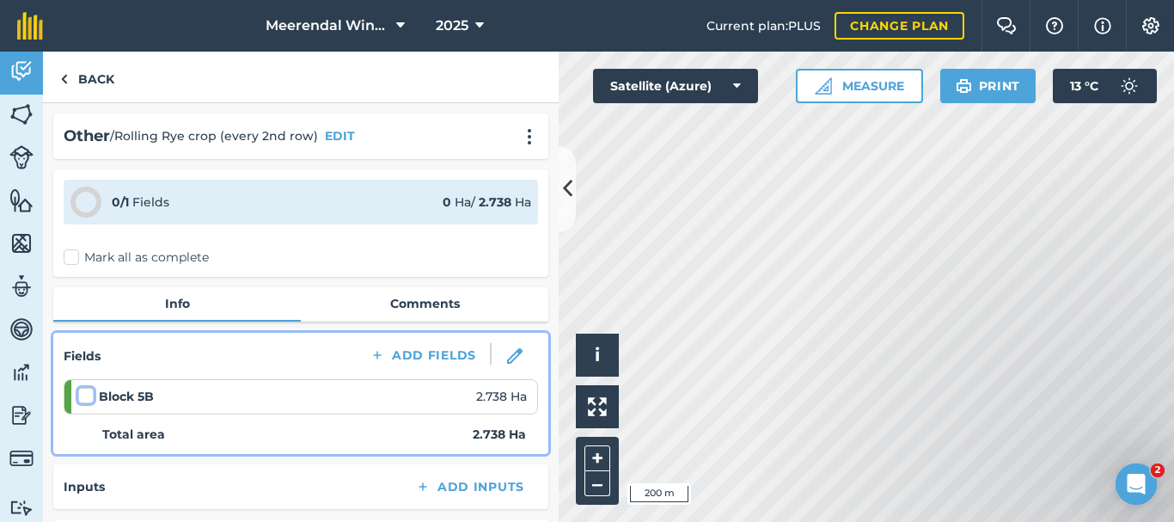
click at [86, 395] on input "checkbox" at bounding box center [83, 392] width 11 height 11
checkbox input "false"
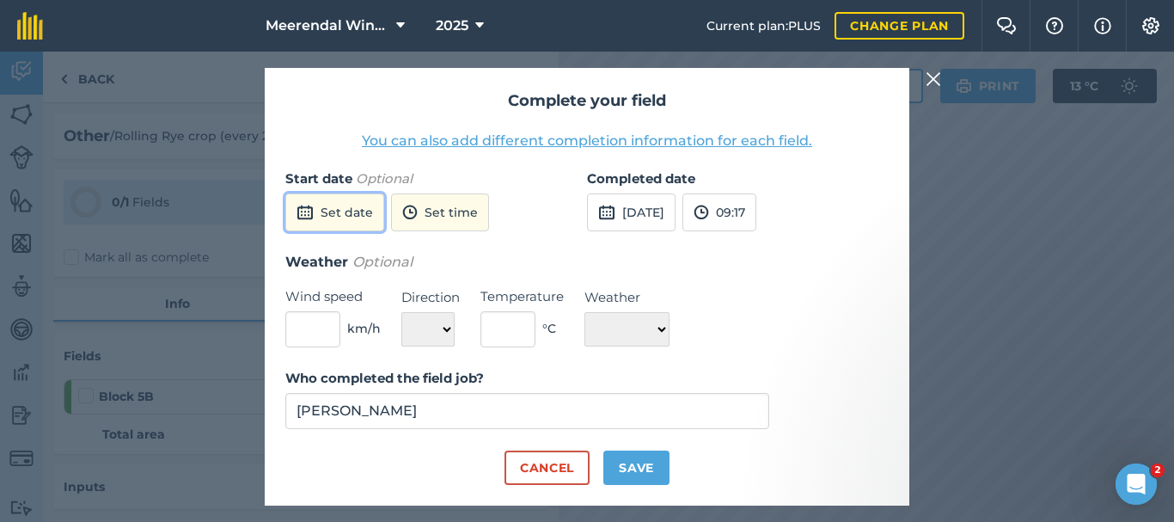
click at [342, 207] on button "Set date" at bounding box center [334, 212] width 99 height 38
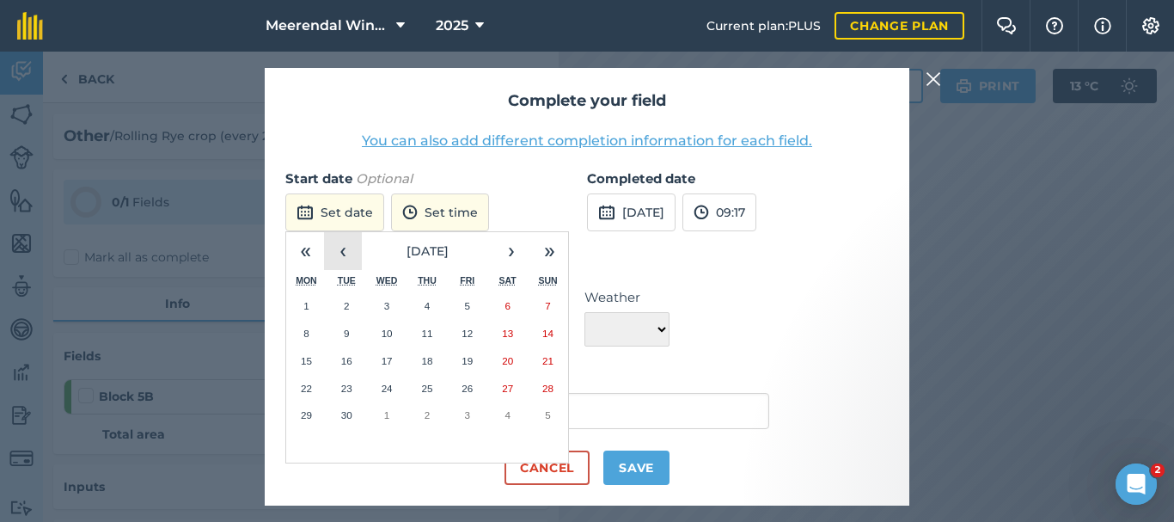
click at [346, 254] on button "‹" at bounding box center [343, 251] width 38 height 38
click at [399, 384] on button "20" at bounding box center [387, 389] width 40 height 28
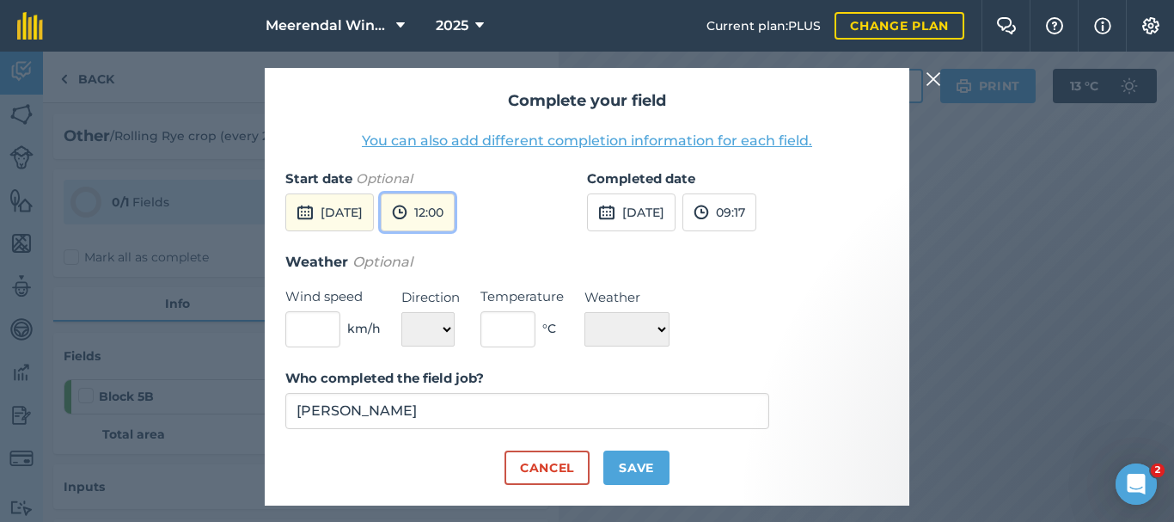
click at [455, 206] on button "12:00" at bounding box center [418, 212] width 74 height 38
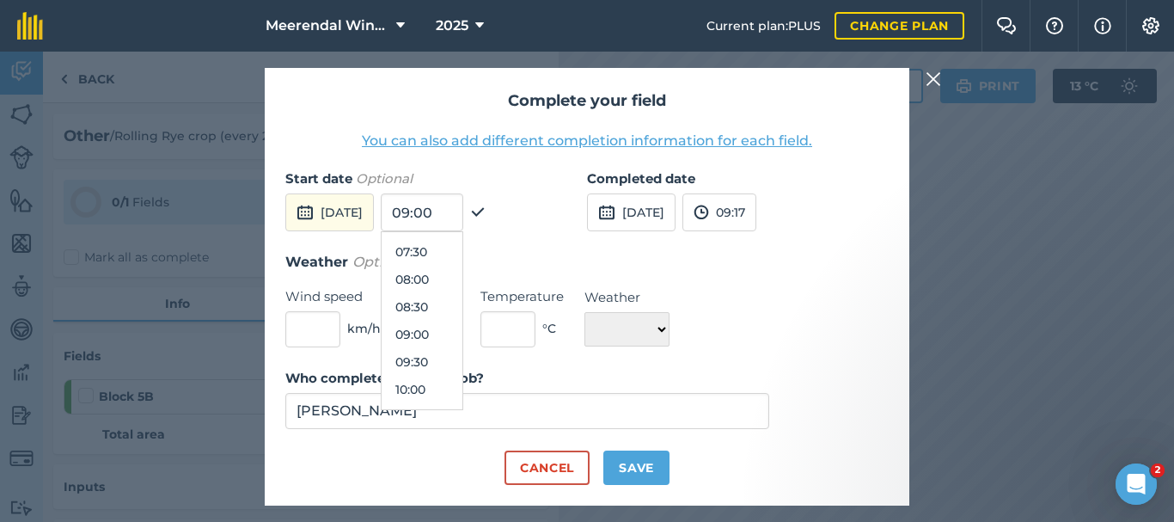
scroll to position [406, 0]
click at [463, 280] on button "08:00" at bounding box center [422, 281] width 81 height 28
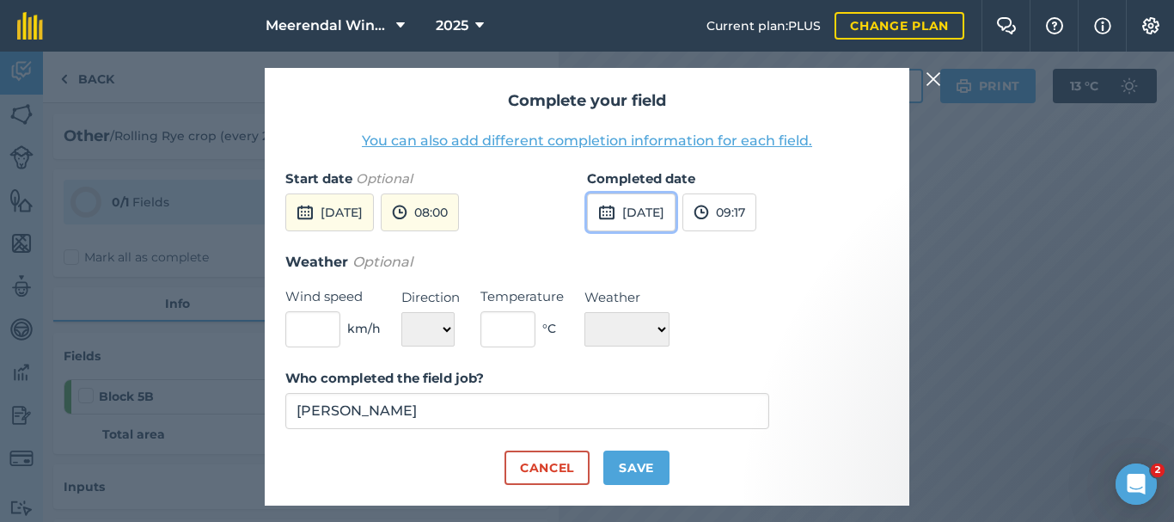
click at [659, 205] on button "[DATE]" at bounding box center [631, 212] width 89 height 38
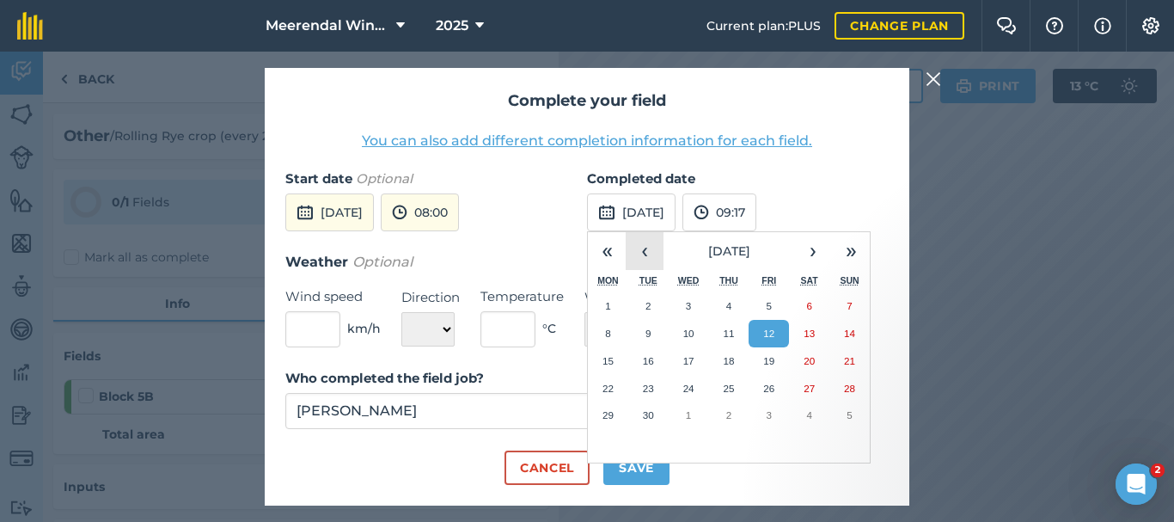
click at [652, 254] on button "‹" at bounding box center [645, 251] width 38 height 38
click at [699, 388] on button "20" at bounding box center [689, 389] width 40 height 28
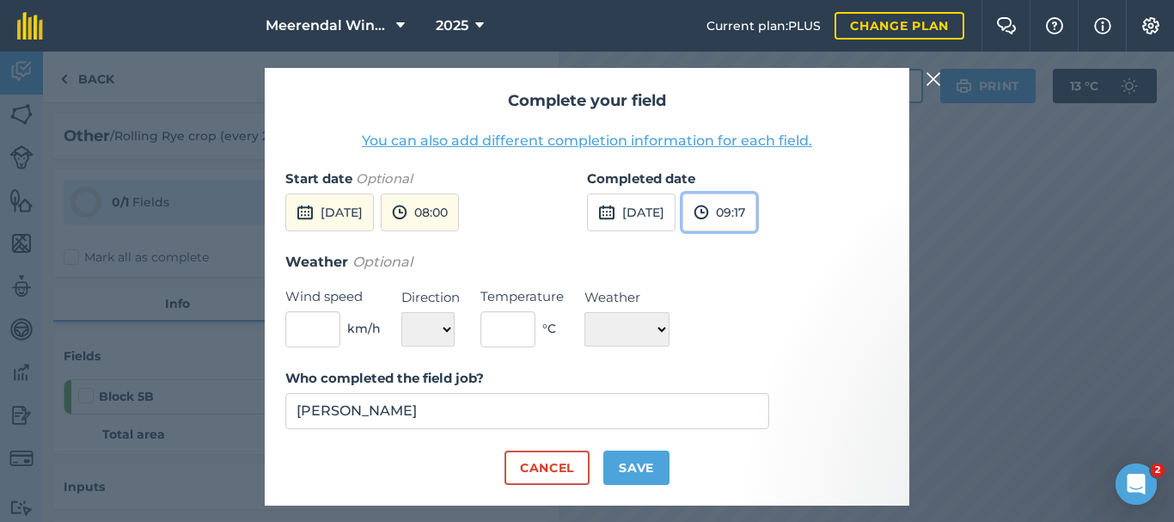
click at [757, 208] on button "09:17" at bounding box center [720, 212] width 74 height 38
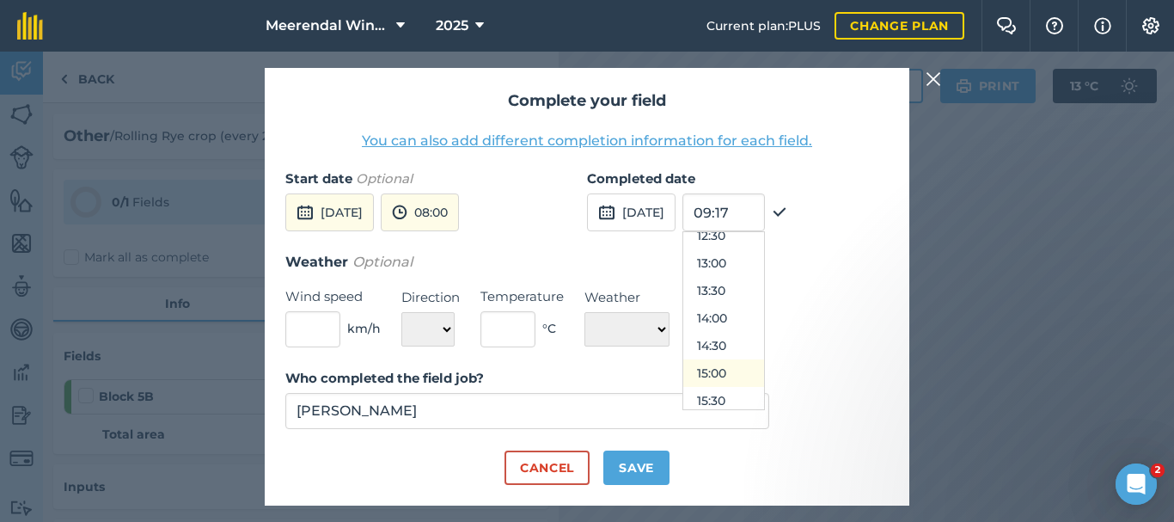
scroll to position [784, 0]
click at [762, 282] on button "15:00" at bounding box center [723, 287] width 81 height 28
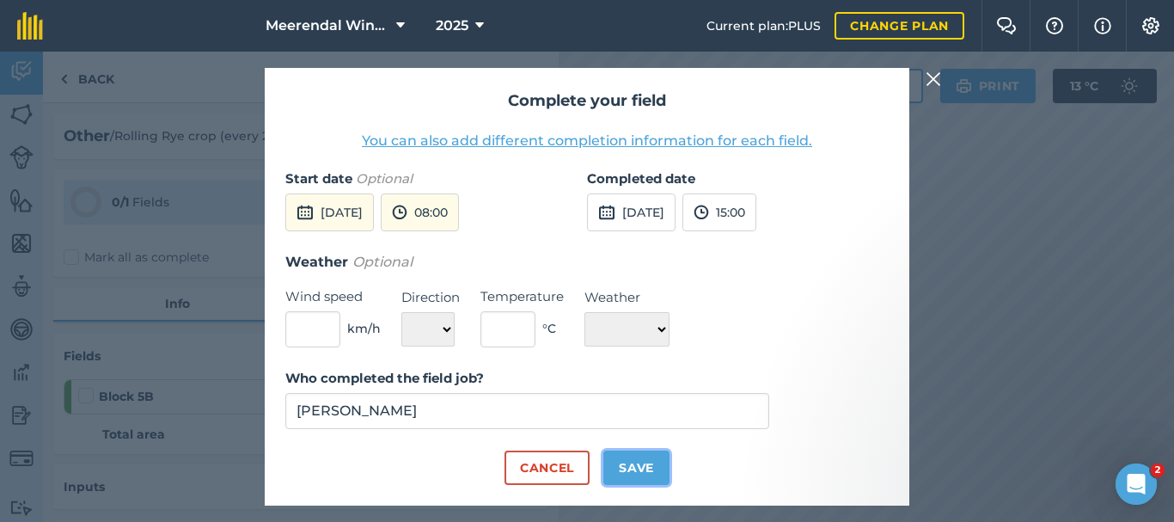
click at [640, 469] on button "Save" at bounding box center [636, 467] width 66 height 34
checkbox input "true"
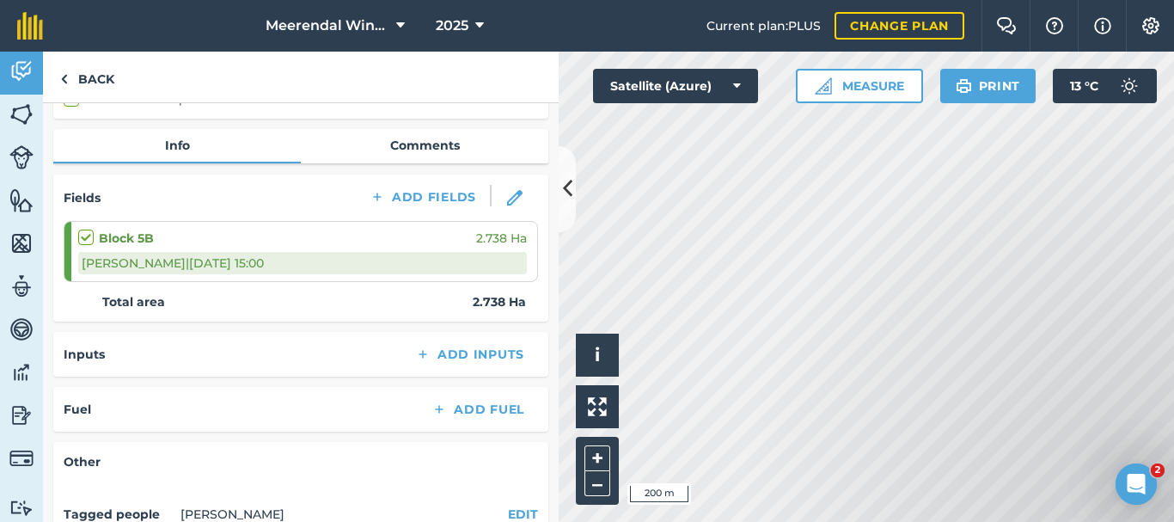
scroll to position [0, 0]
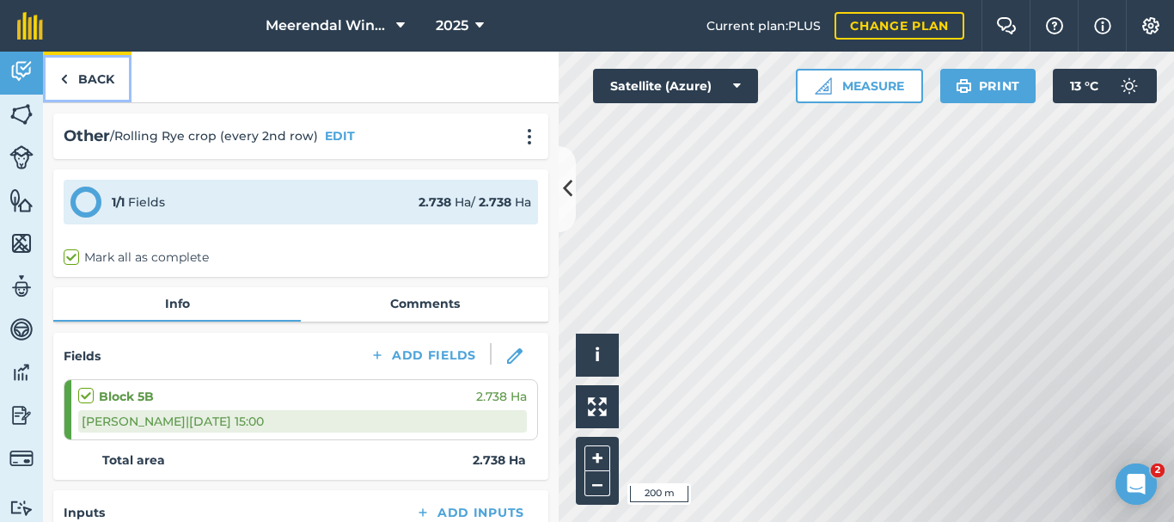
click at [96, 79] on link "Back" at bounding box center [87, 77] width 89 height 51
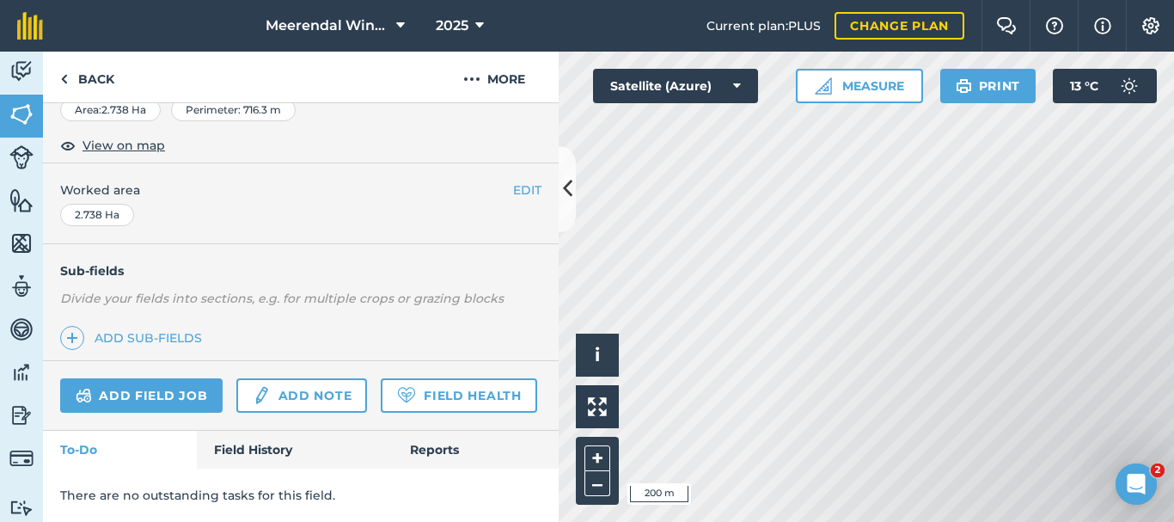
scroll to position [356, 0]
click at [258, 440] on link "Field History" at bounding box center [294, 450] width 195 height 38
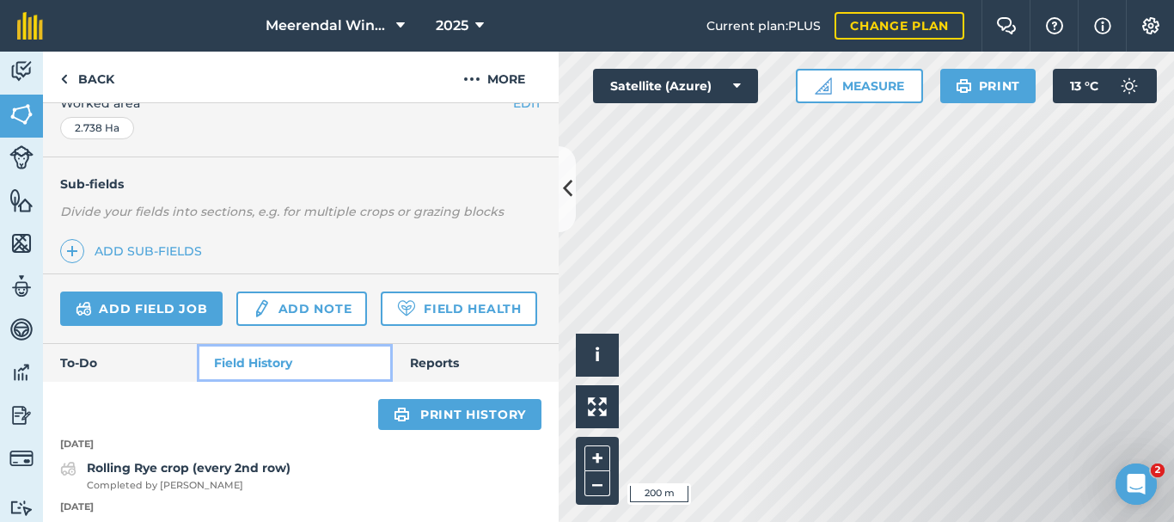
scroll to position [481, 0]
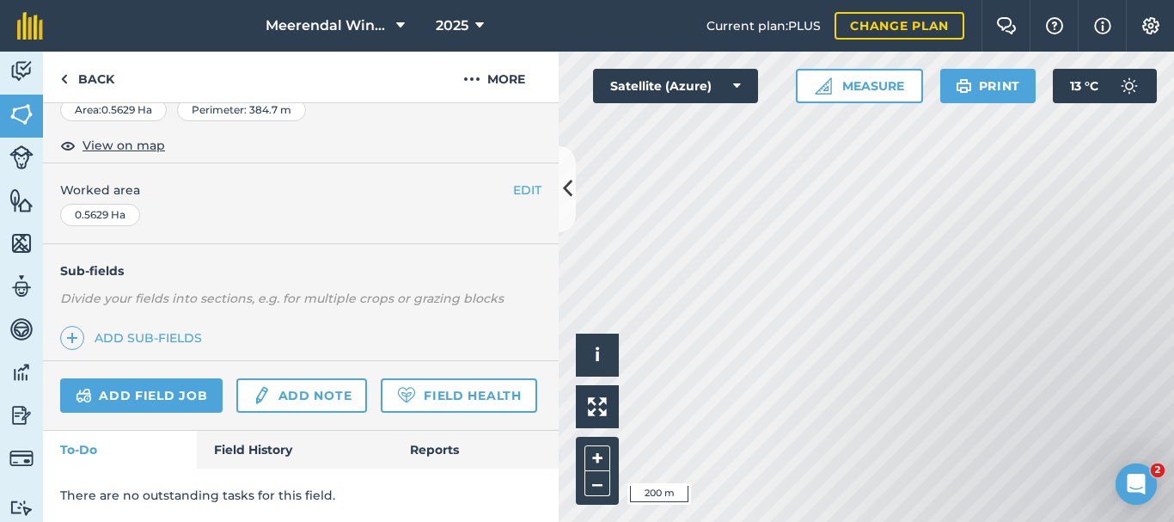
scroll to position [356, 0]
click at [285, 449] on link "Field History" at bounding box center [294, 450] width 195 height 38
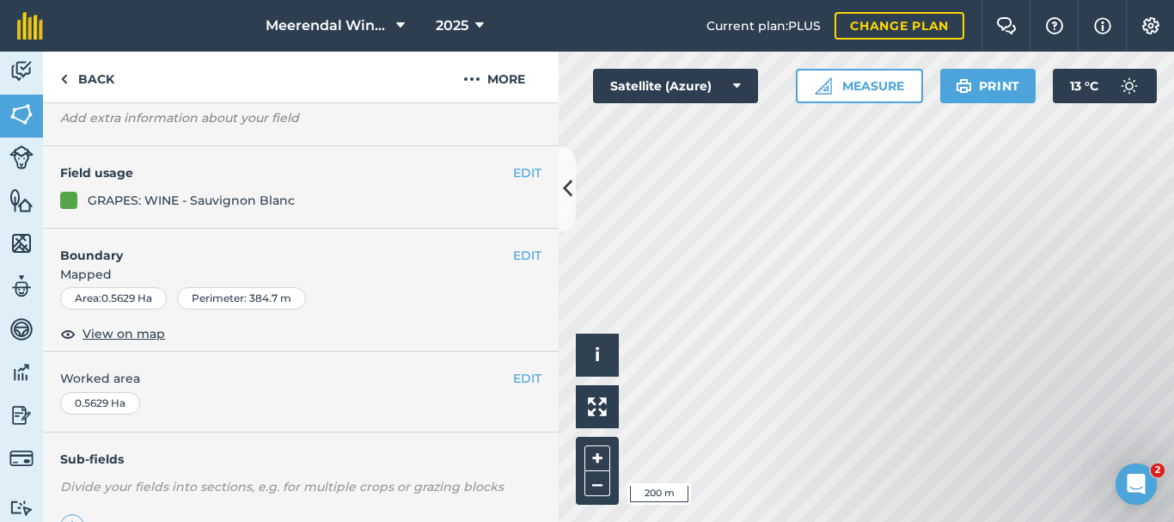
scroll to position [430, 0]
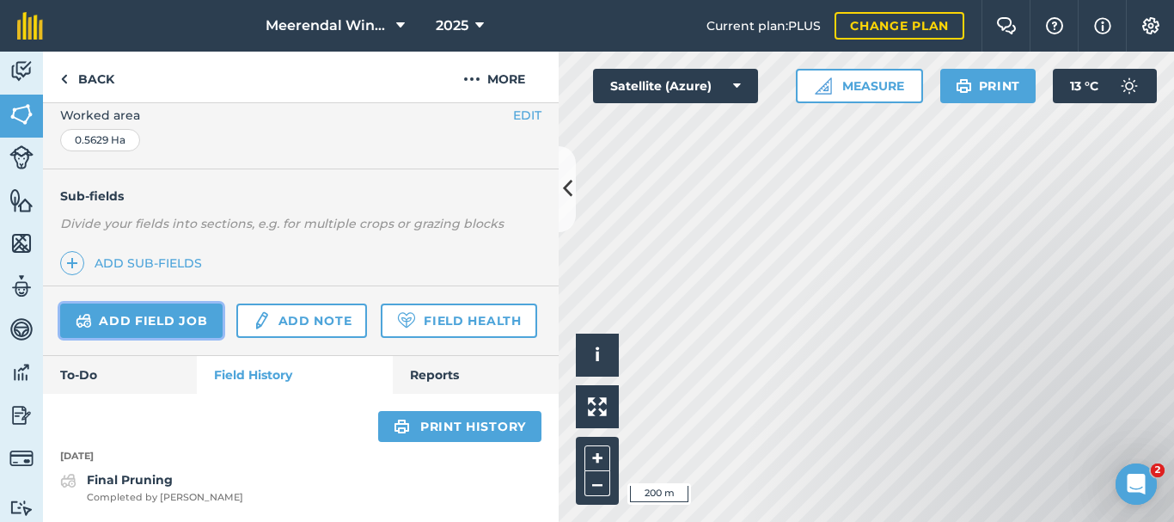
click at [142, 303] on link "Add field job" at bounding box center [141, 320] width 162 height 34
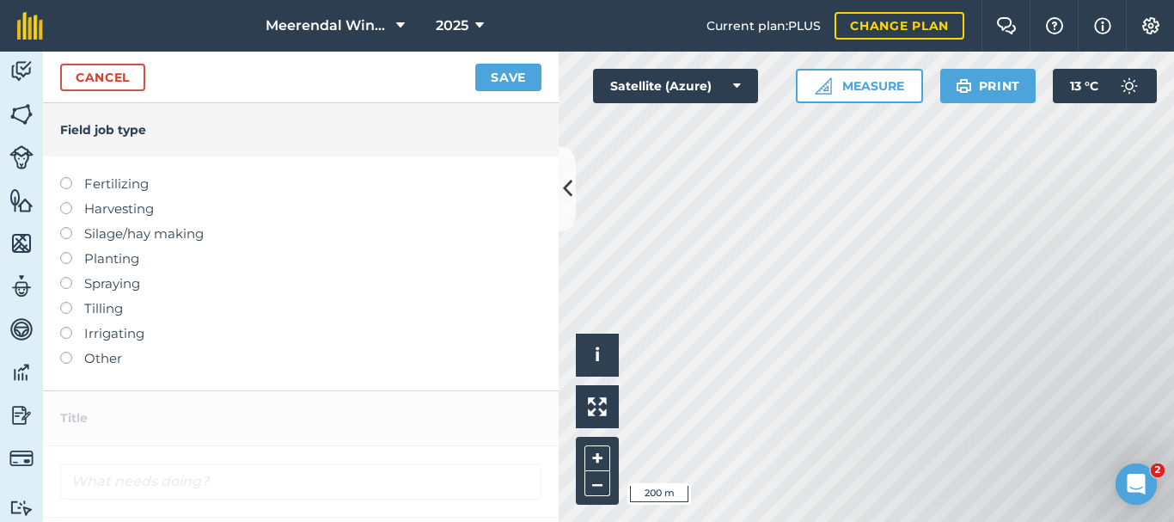
click at [65, 352] on label at bounding box center [72, 352] width 24 height 0
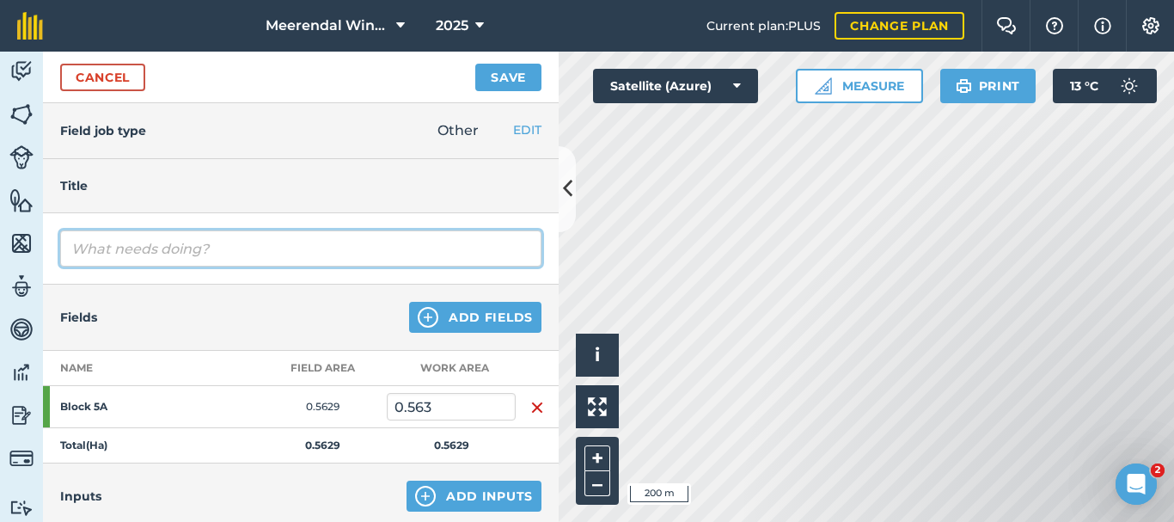
click at [126, 248] on input "text" at bounding box center [300, 248] width 481 height 36
type input "Rolling Rye crop (every 2nd row)"
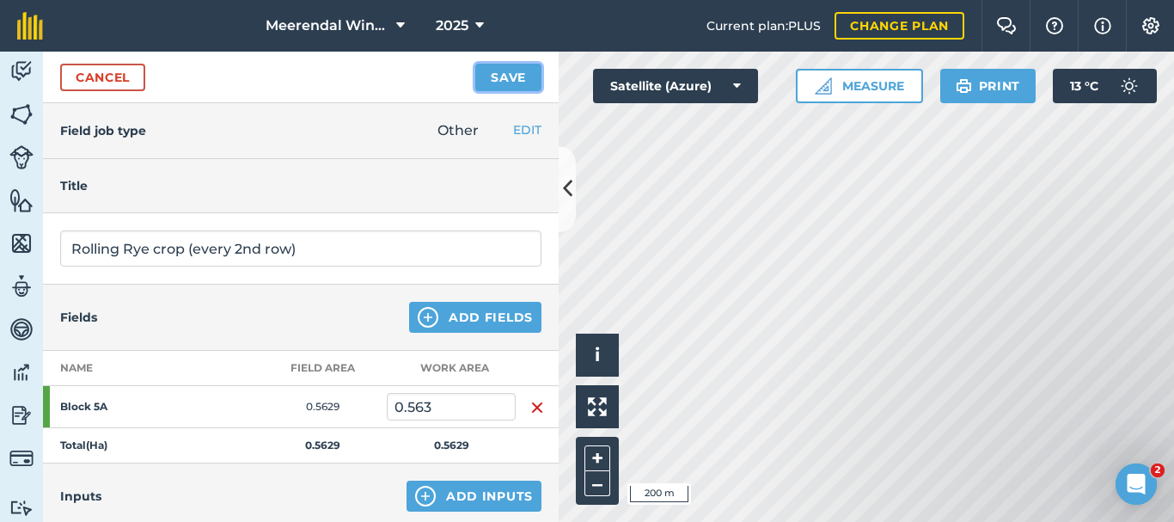
click at [512, 77] on button "Save" at bounding box center [508, 78] width 66 height 28
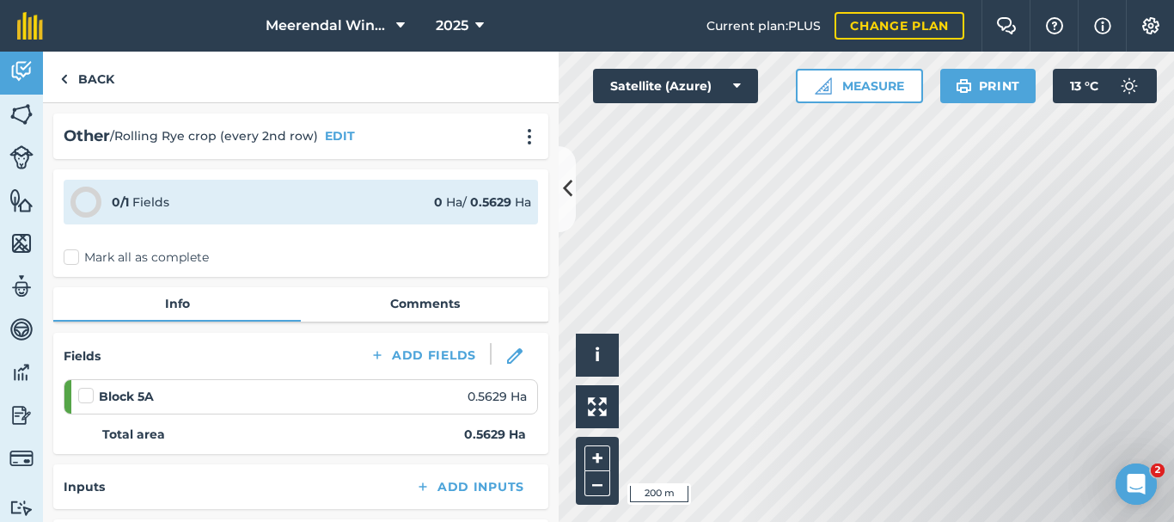
click at [86, 387] on label at bounding box center [88, 387] width 21 height 0
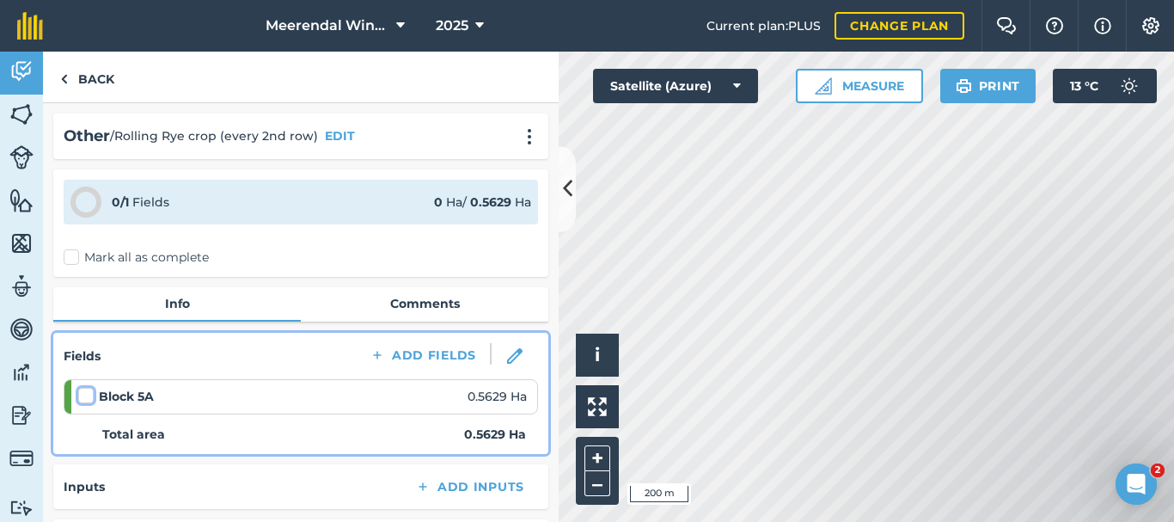
click at [86, 395] on input "checkbox" at bounding box center [83, 392] width 11 height 11
checkbox input "false"
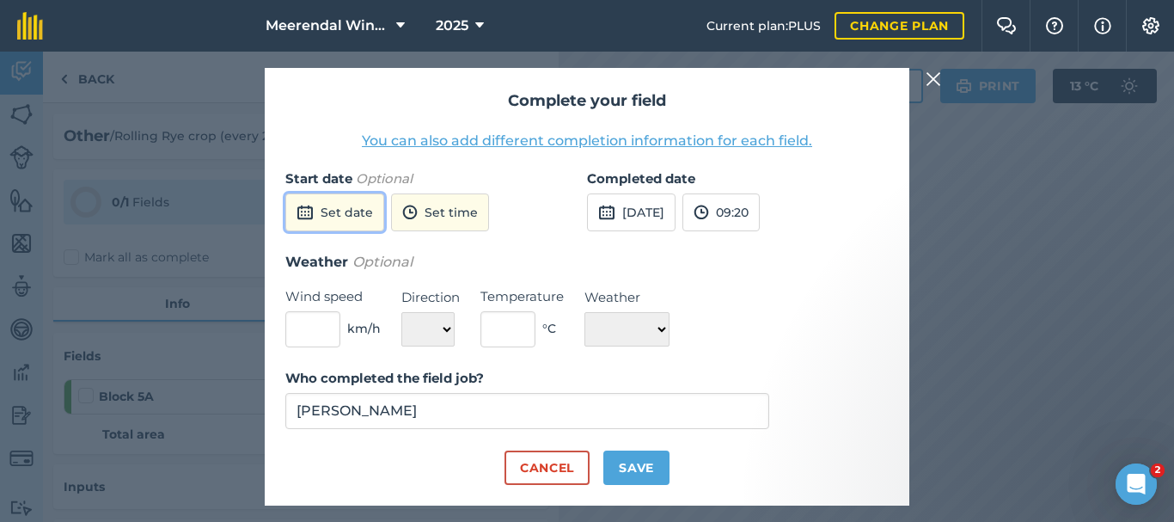
click at [343, 215] on button "Set date" at bounding box center [334, 212] width 99 height 38
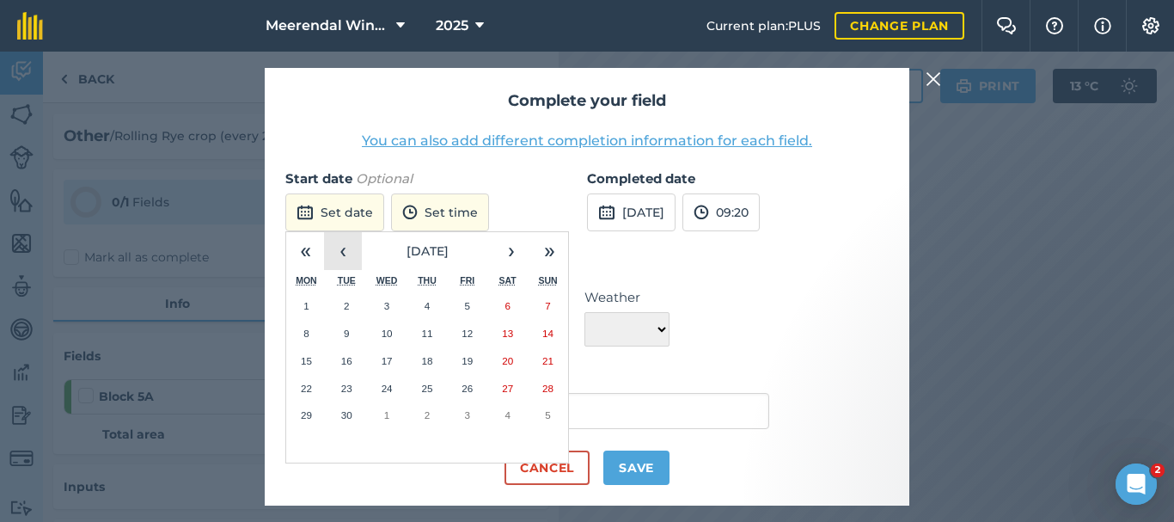
click at [347, 247] on button "‹" at bounding box center [343, 251] width 38 height 38
click at [384, 383] on abbr "20" at bounding box center [387, 388] width 11 height 11
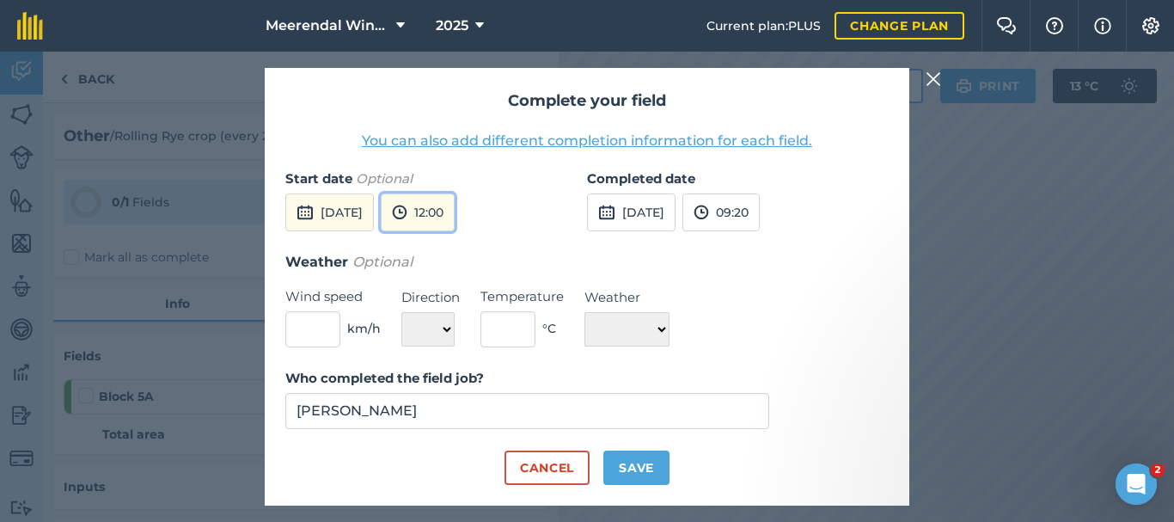
click at [455, 207] on button "12:00" at bounding box center [418, 212] width 74 height 38
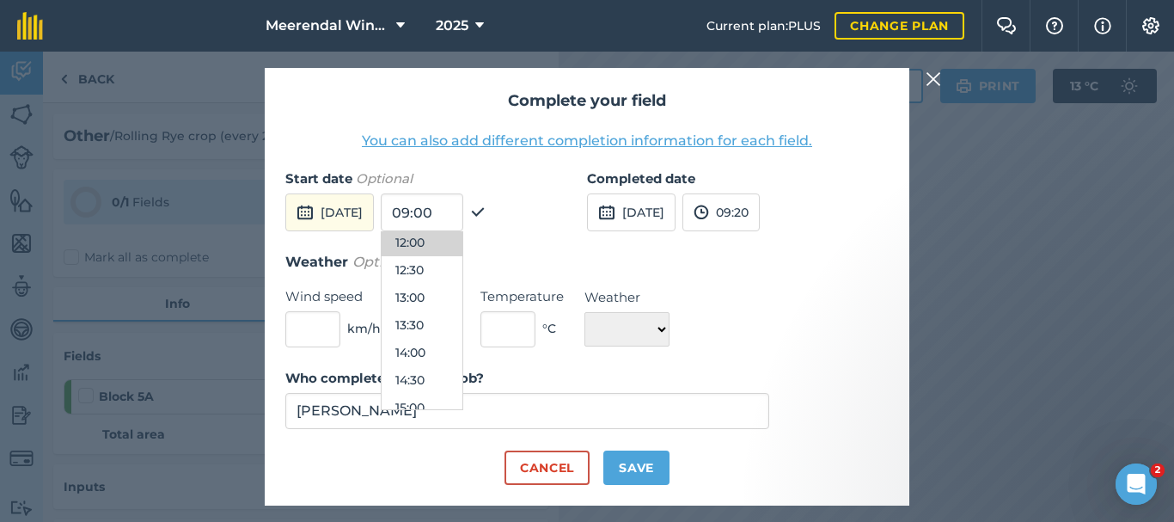
scroll to position [750, 0]
click at [462, 319] on button "15:00" at bounding box center [422, 322] width 81 height 28
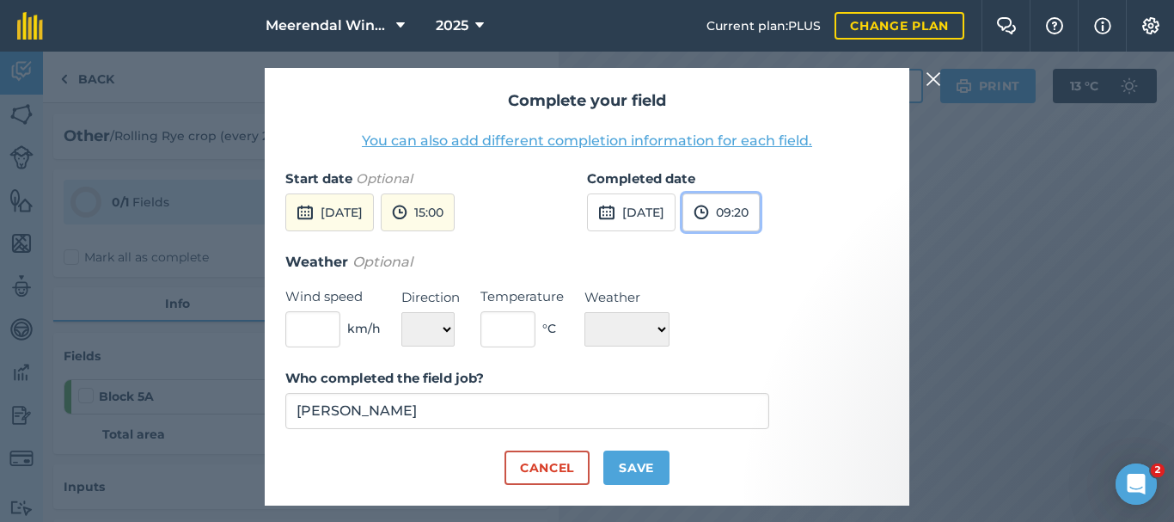
click at [760, 212] on button "09:20" at bounding box center [721, 212] width 77 height 38
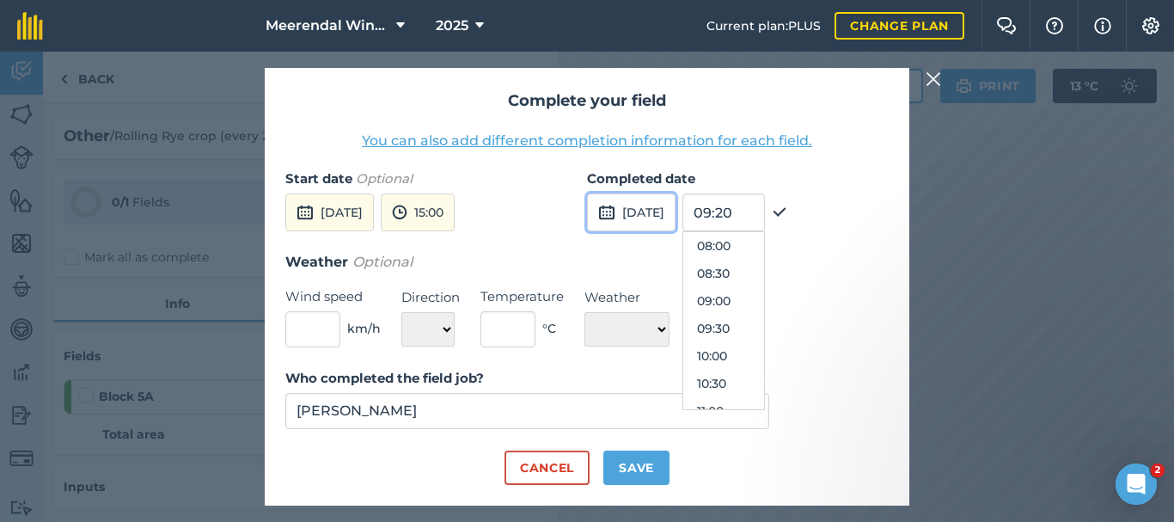
click at [665, 207] on button "[DATE]" at bounding box center [631, 212] width 89 height 38
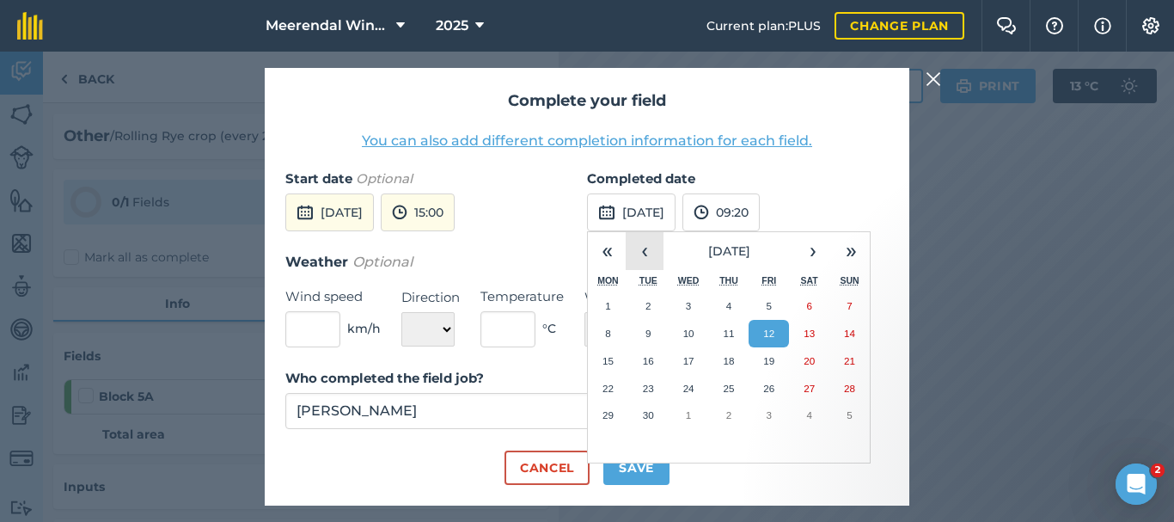
click at [650, 245] on button "‹" at bounding box center [645, 251] width 38 height 38
click at [684, 389] on abbr "20" at bounding box center [688, 388] width 11 height 11
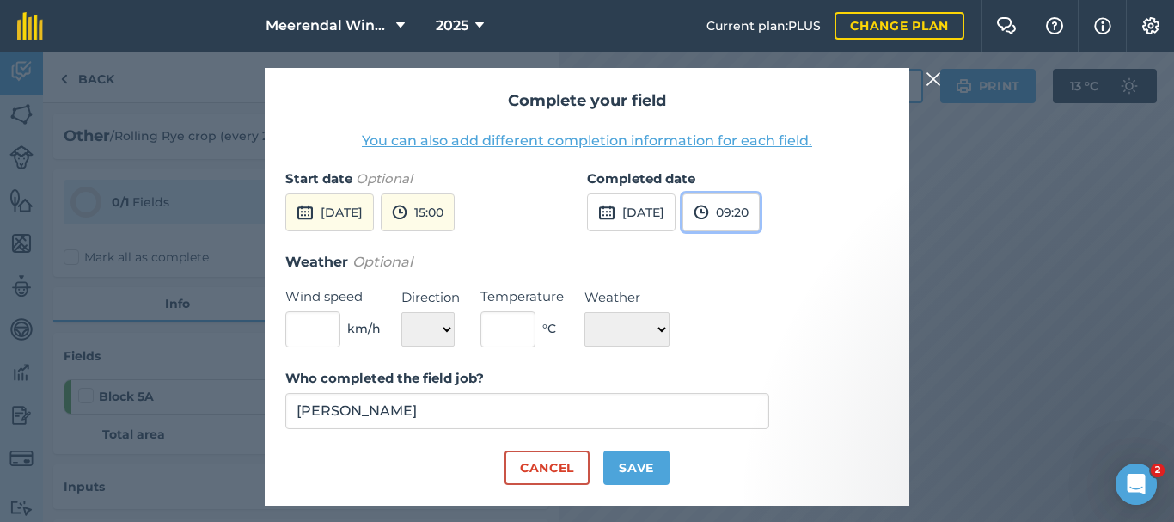
click at [760, 211] on button "09:20" at bounding box center [721, 212] width 77 height 38
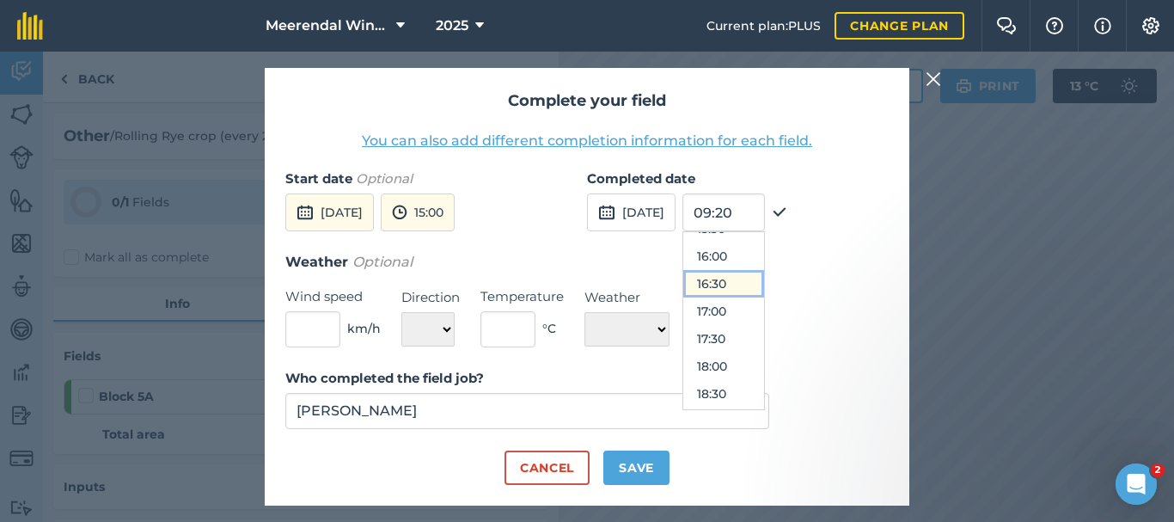
click at [764, 276] on button "16:30" at bounding box center [723, 284] width 81 height 28
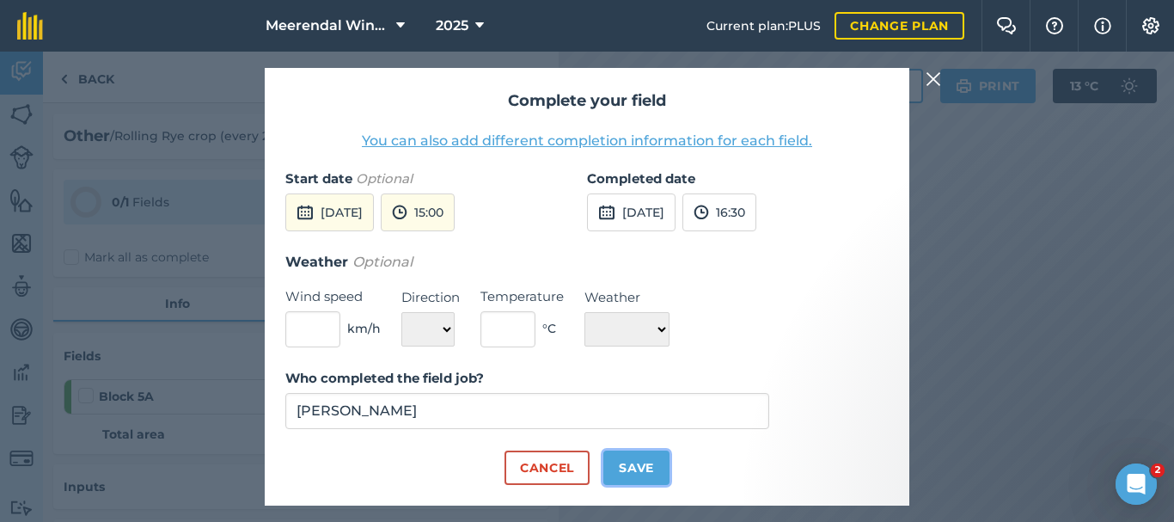
click at [648, 457] on button "Save" at bounding box center [636, 467] width 66 height 34
checkbox input "true"
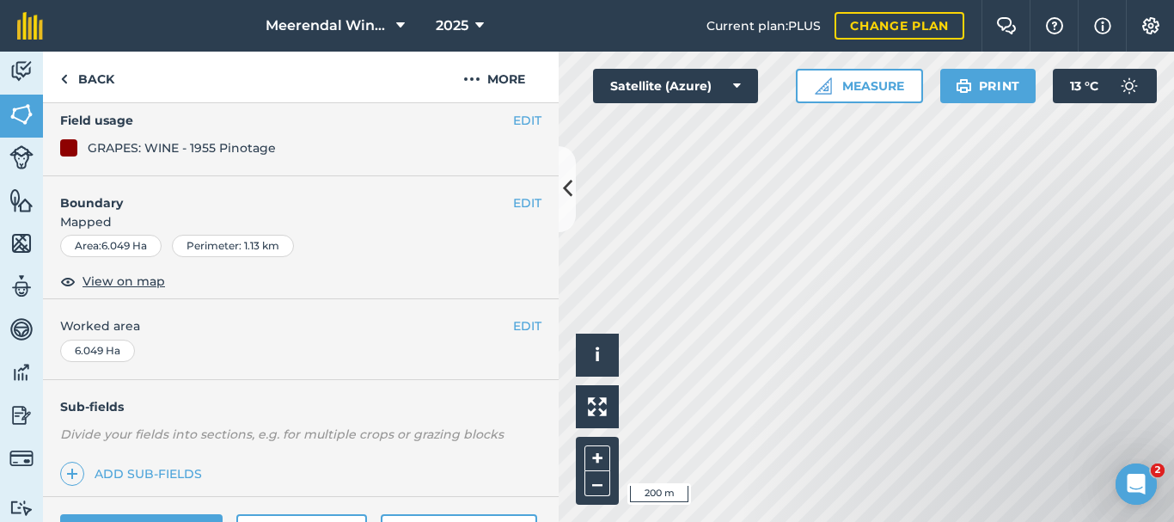
scroll to position [258, 0]
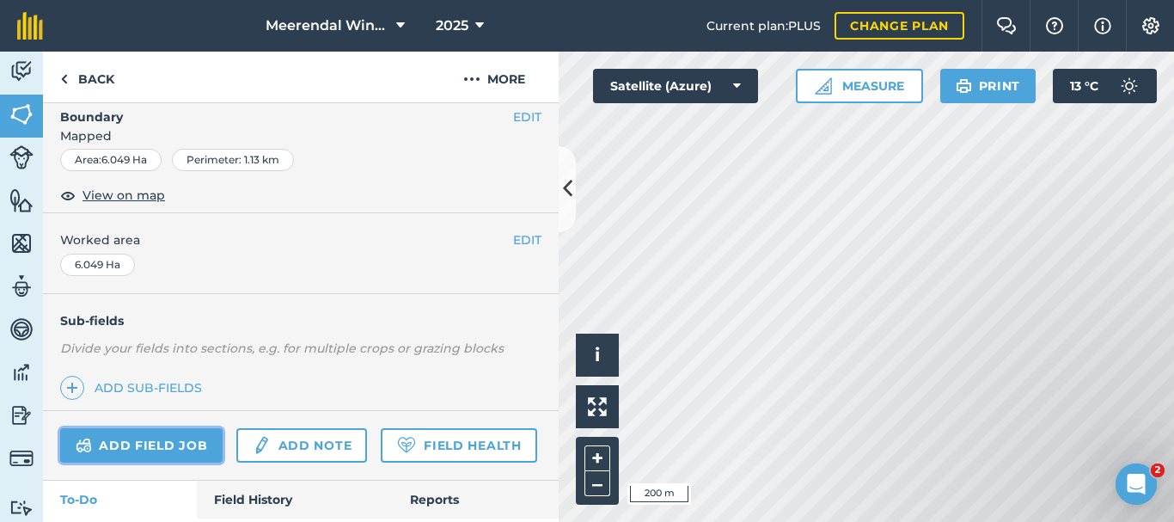
click at [140, 446] on link "Add field job" at bounding box center [141, 445] width 162 height 34
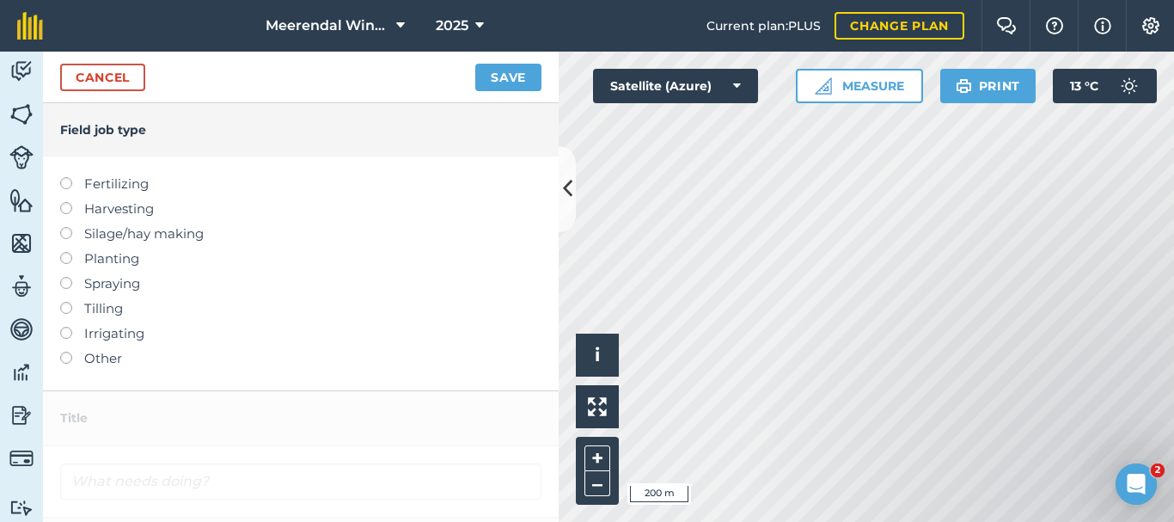
click at [63, 352] on label at bounding box center [72, 352] width 24 height 0
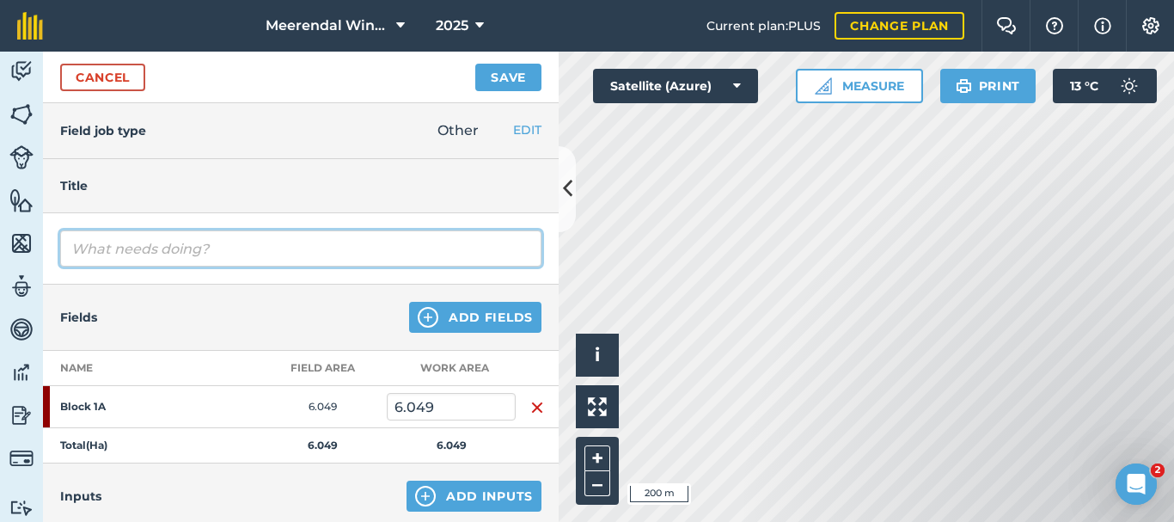
click at [119, 256] on input "text" at bounding box center [300, 248] width 481 height 36
type input "Rolling Rye Crop (every 2nd row)"
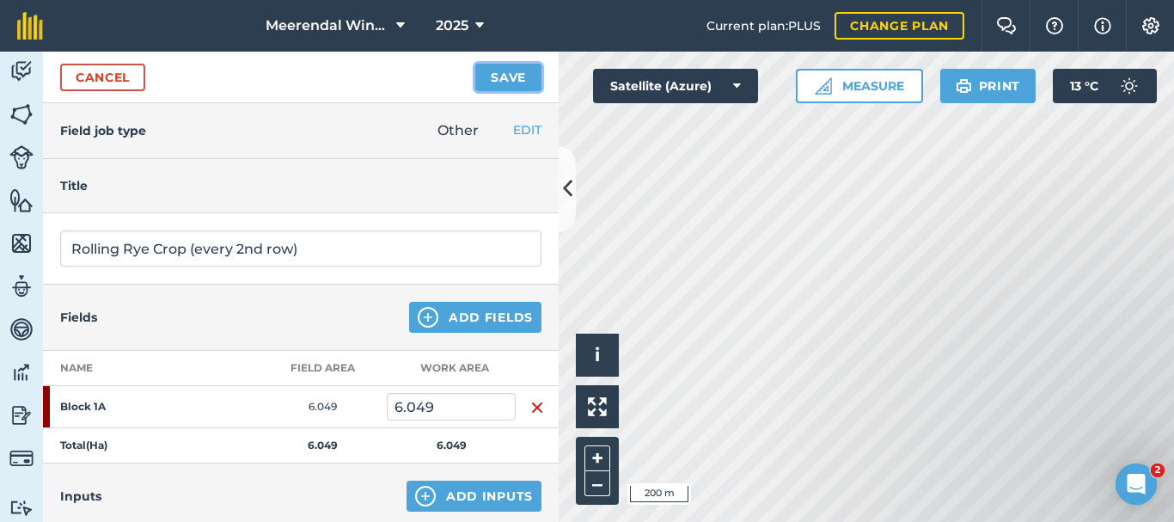
click at [506, 77] on button "Save" at bounding box center [508, 78] width 66 height 28
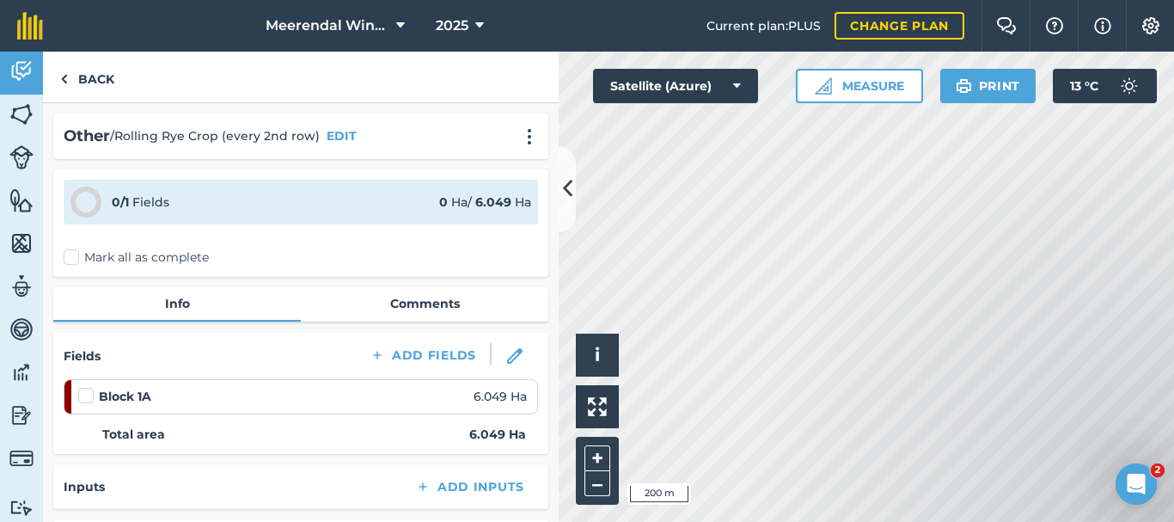
click at [84, 387] on label at bounding box center [88, 387] width 21 height 0
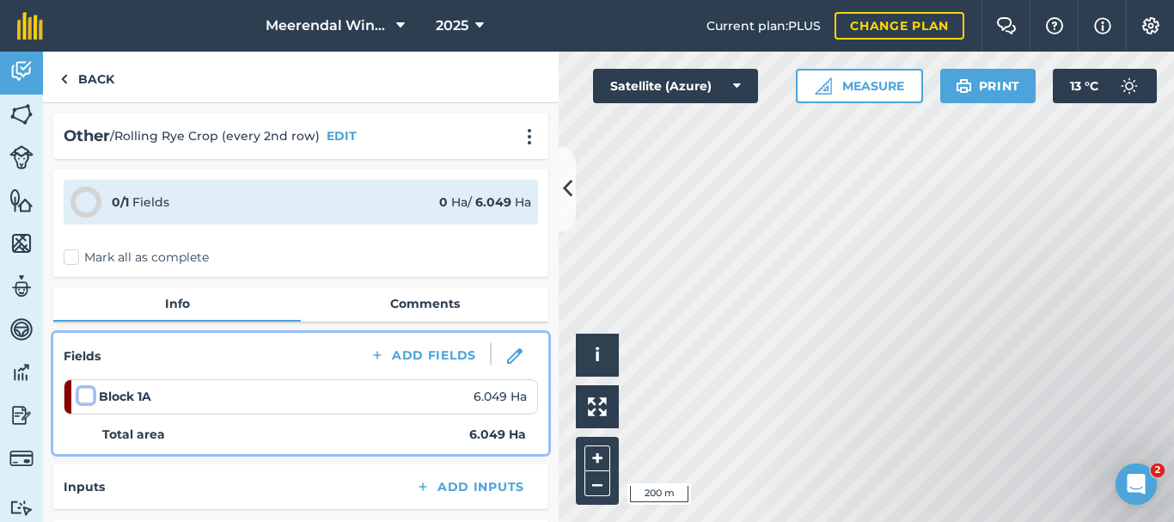
click at [84, 397] on input "checkbox" at bounding box center [83, 392] width 11 height 11
checkbox input "false"
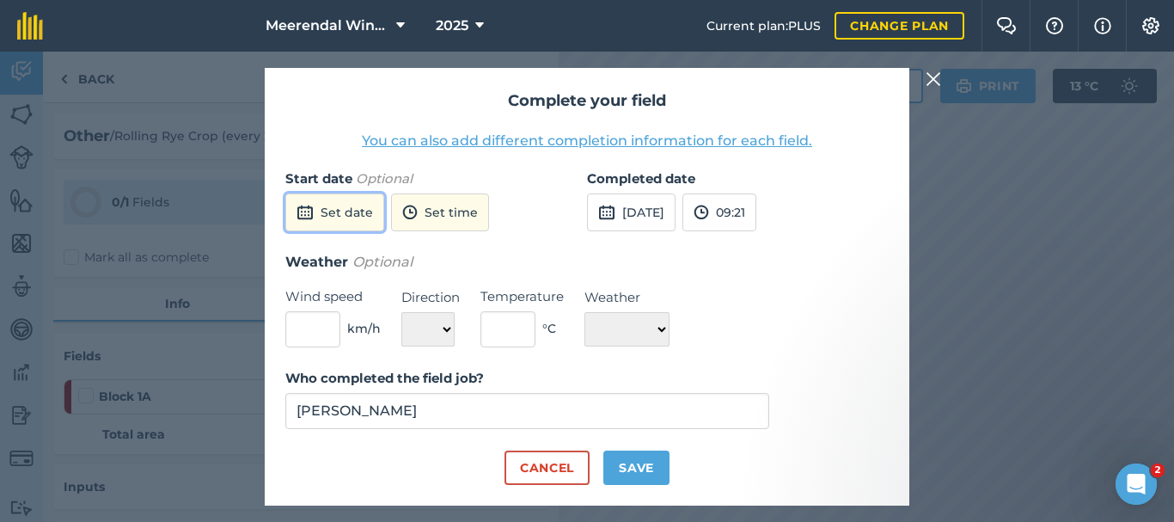
click at [342, 209] on button "Set date" at bounding box center [334, 212] width 99 height 38
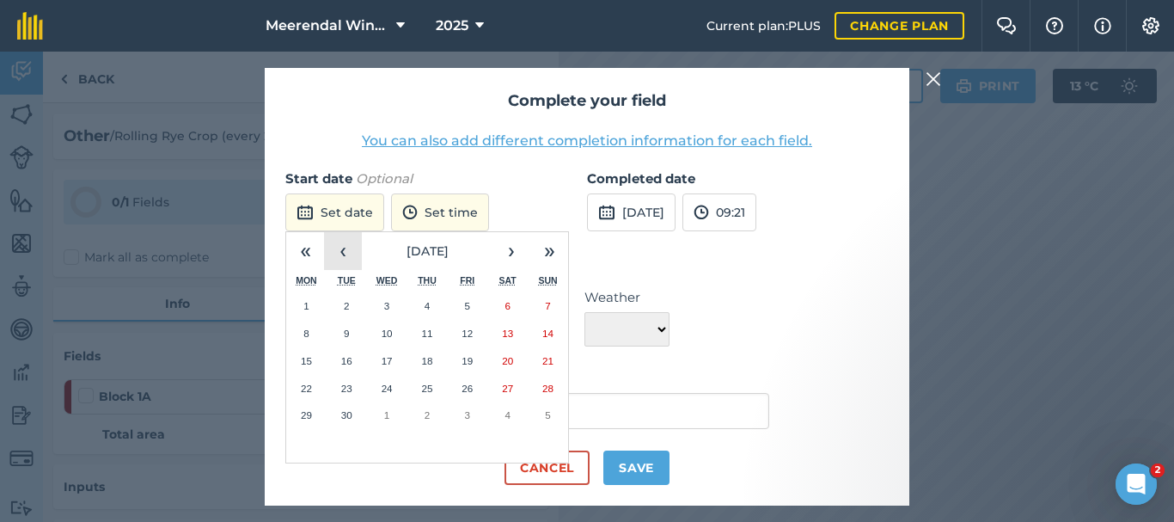
click at [343, 253] on button "‹" at bounding box center [343, 251] width 38 height 38
click at [433, 388] on button "21" at bounding box center [427, 389] width 40 height 28
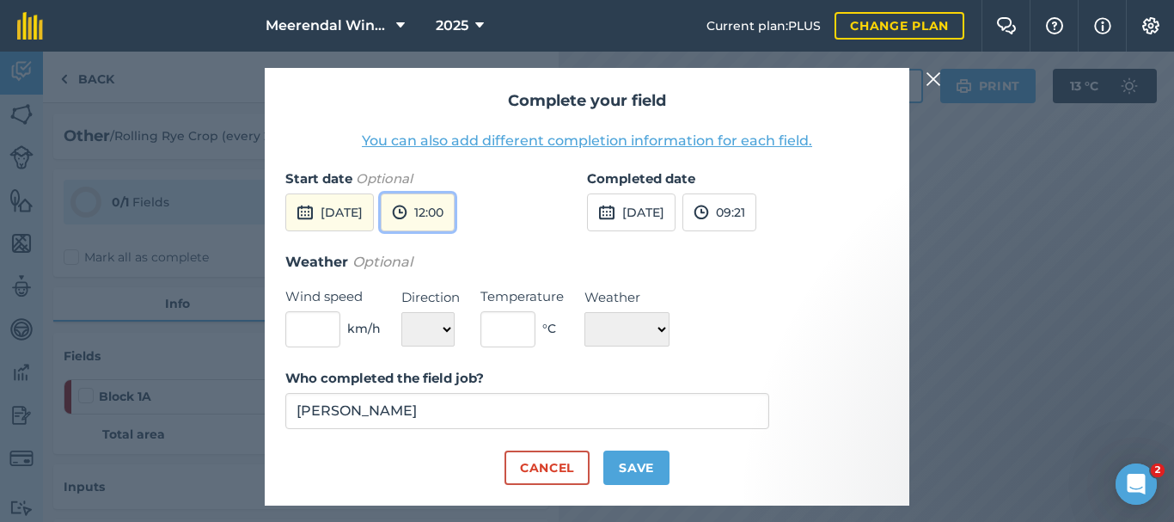
click at [455, 205] on button "12:00" at bounding box center [418, 212] width 74 height 38
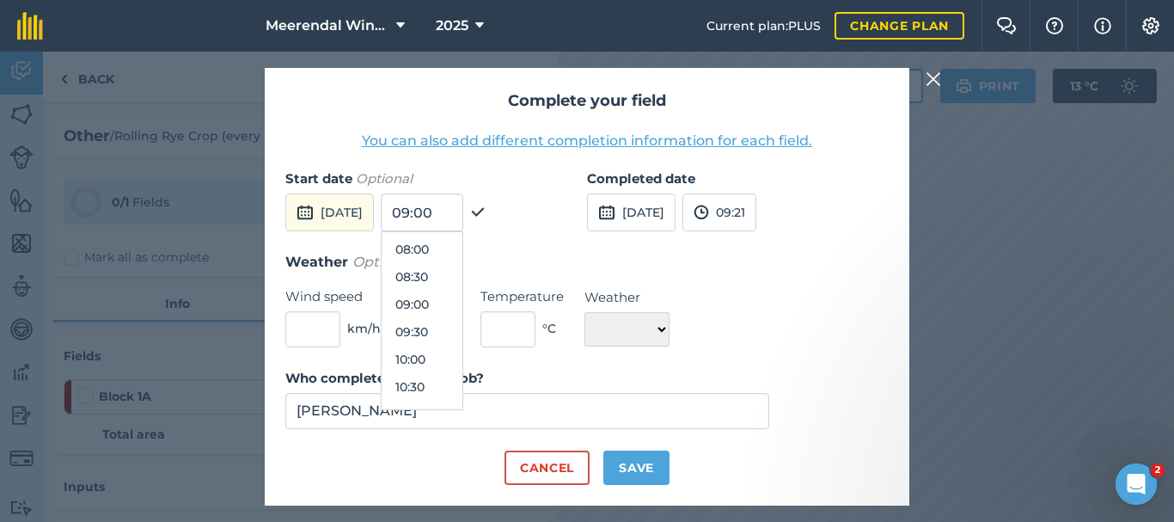
scroll to position [406, 0]
click at [463, 273] on button "08:00" at bounding box center [422, 281] width 81 height 28
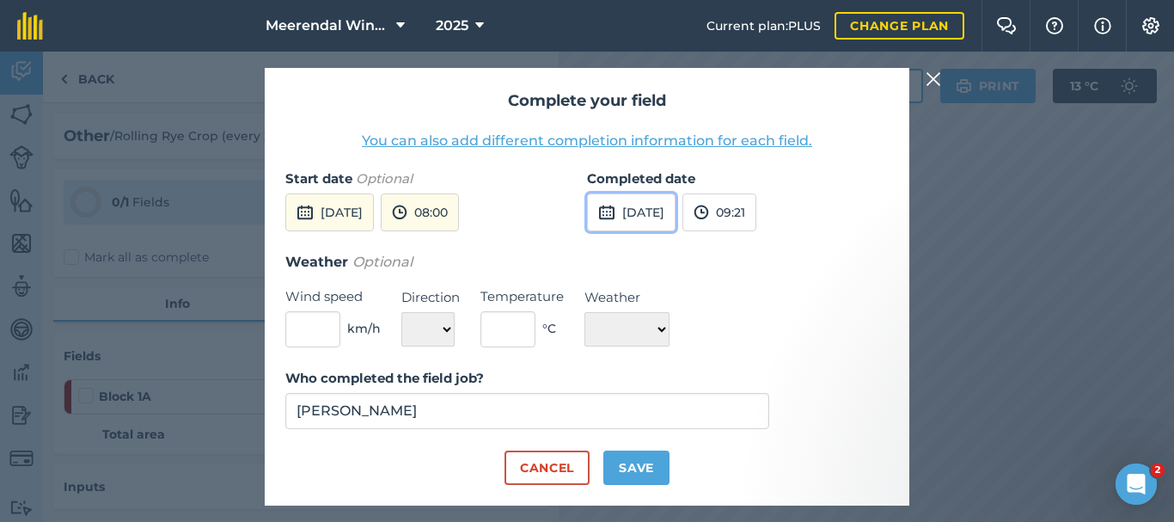
click at [676, 208] on button "[DATE]" at bounding box center [631, 212] width 89 height 38
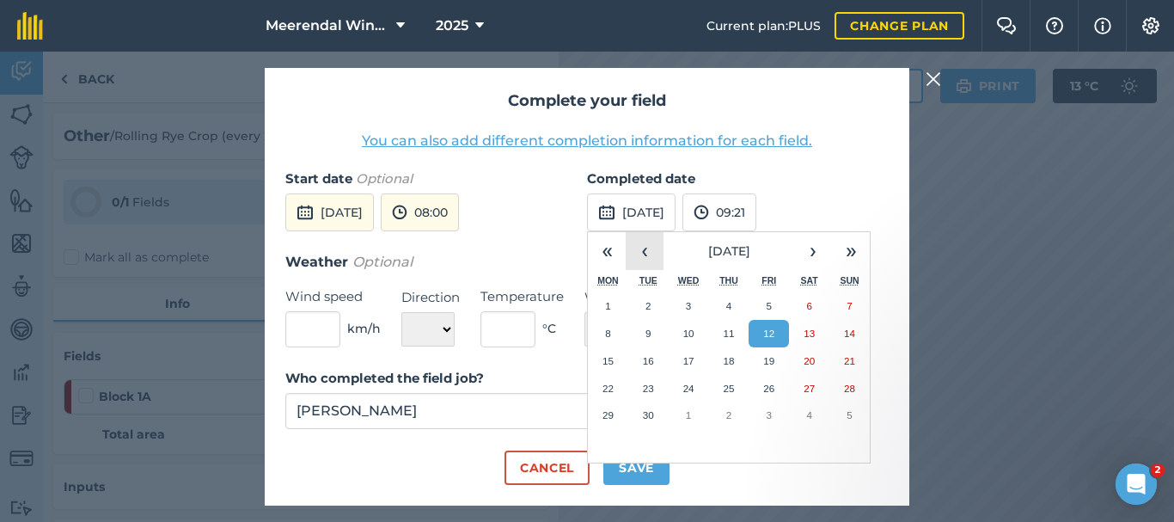
click at [650, 245] on button "‹" at bounding box center [645, 251] width 38 height 38
click at [734, 383] on abbr "21" at bounding box center [728, 388] width 11 height 11
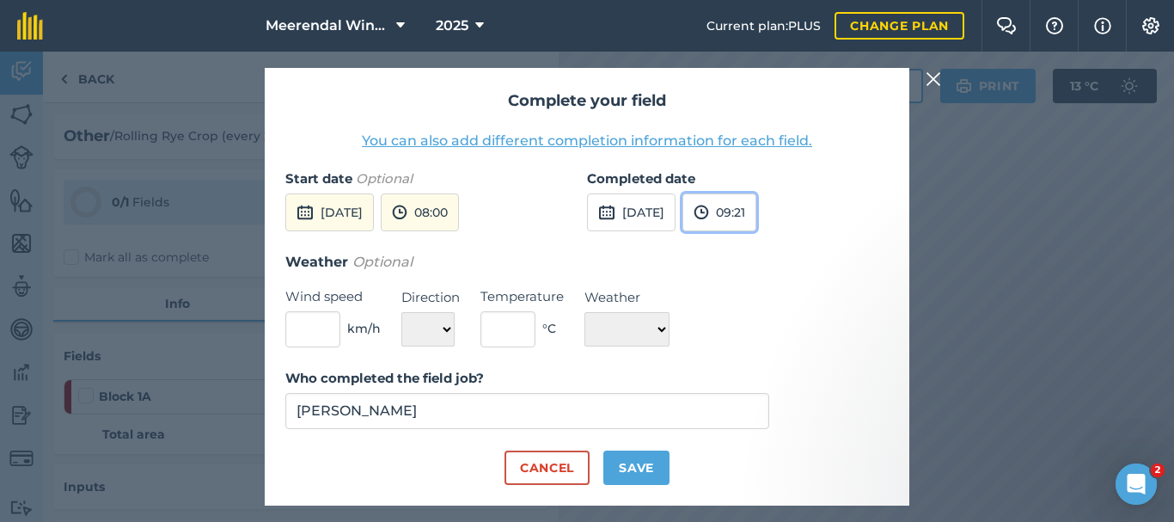
click at [757, 211] on button "09:21" at bounding box center [720, 212] width 74 height 38
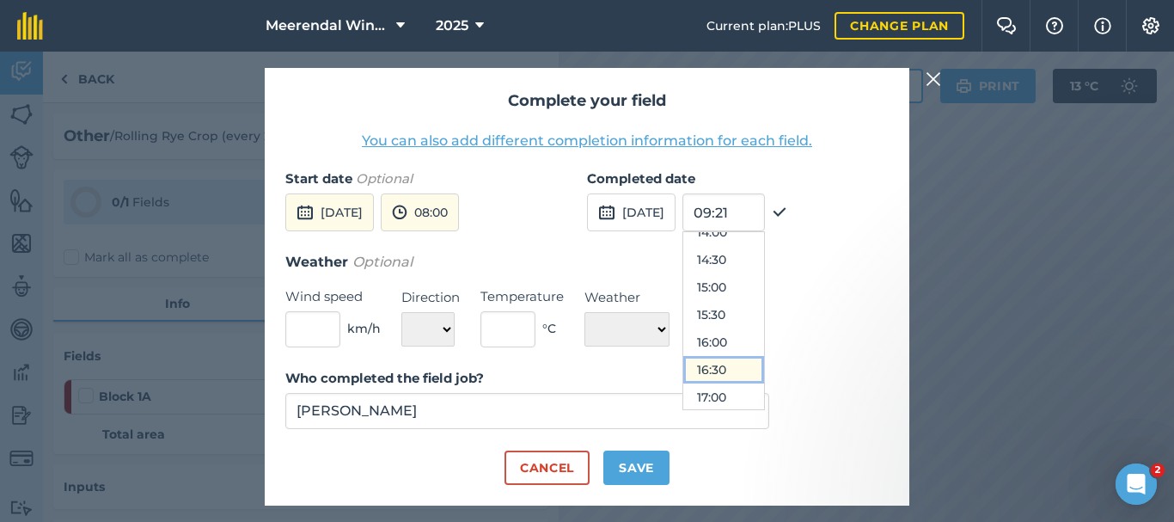
click at [761, 370] on button "16:30" at bounding box center [723, 370] width 81 height 28
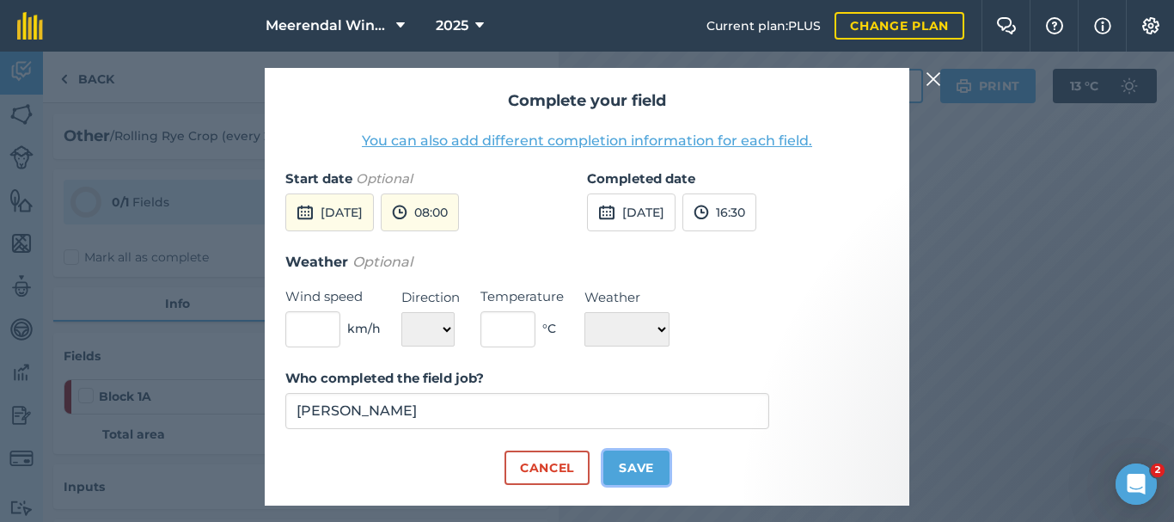
click at [640, 469] on button "Save" at bounding box center [636, 467] width 66 height 34
checkbox input "true"
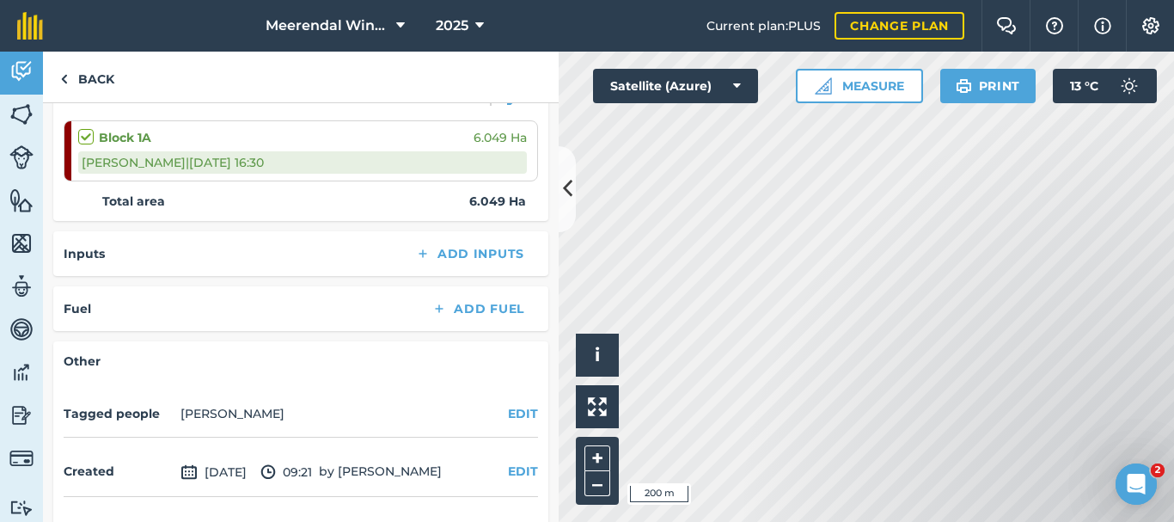
scroll to position [312, 0]
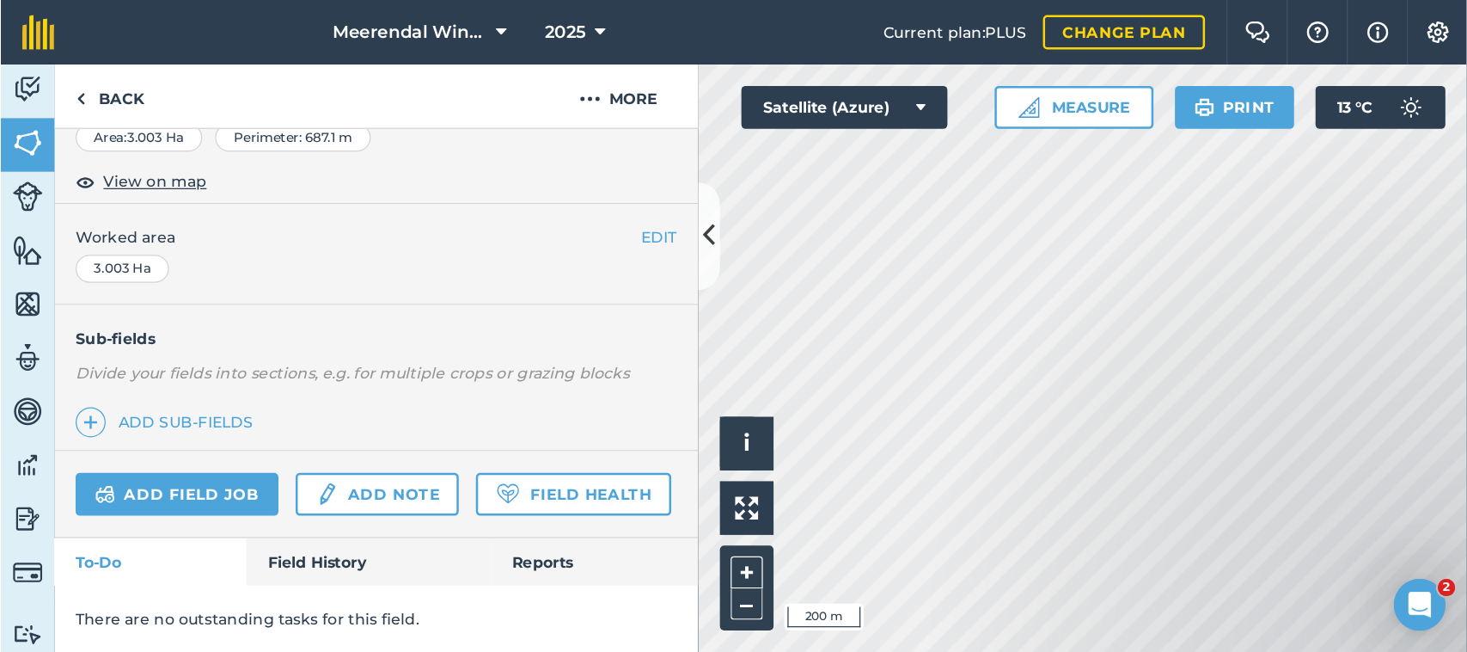
scroll to position [356, 0]
click at [136, 378] on link "Add field job" at bounding box center [141, 395] width 162 height 34
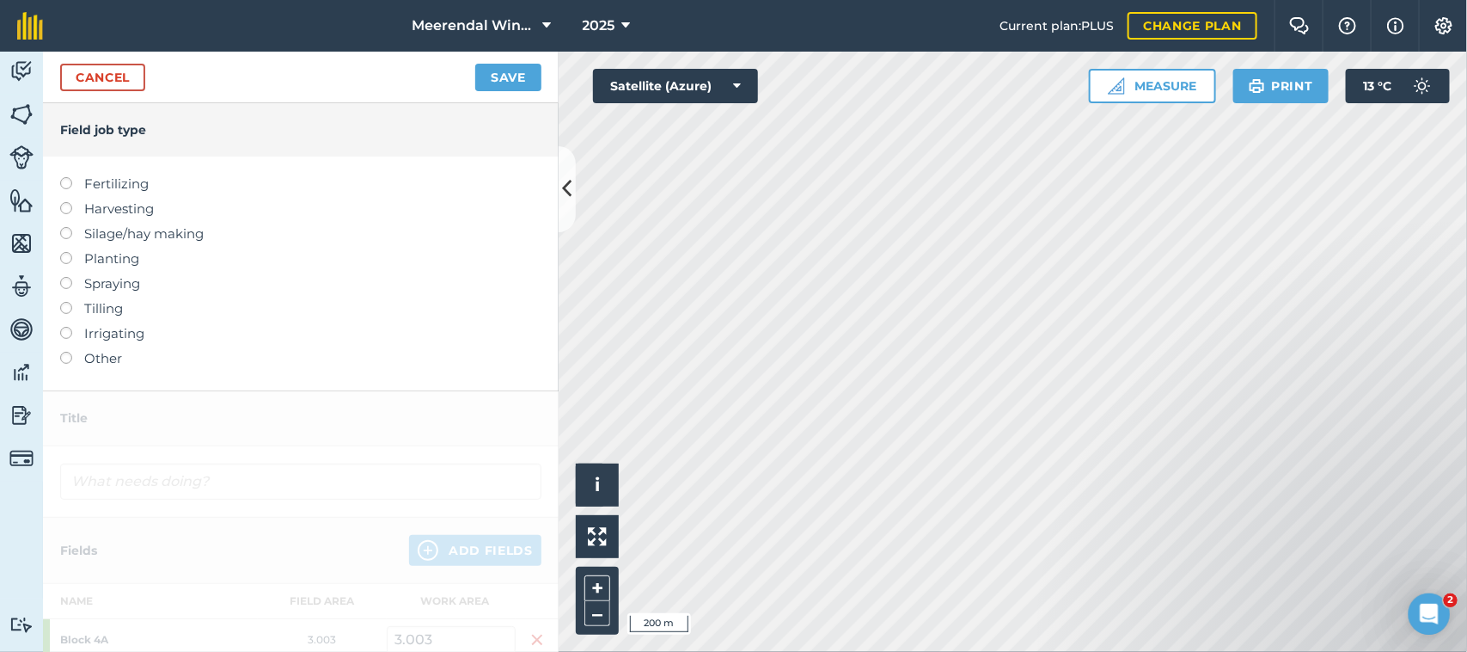
click at [66, 352] on label at bounding box center [72, 352] width 24 height 0
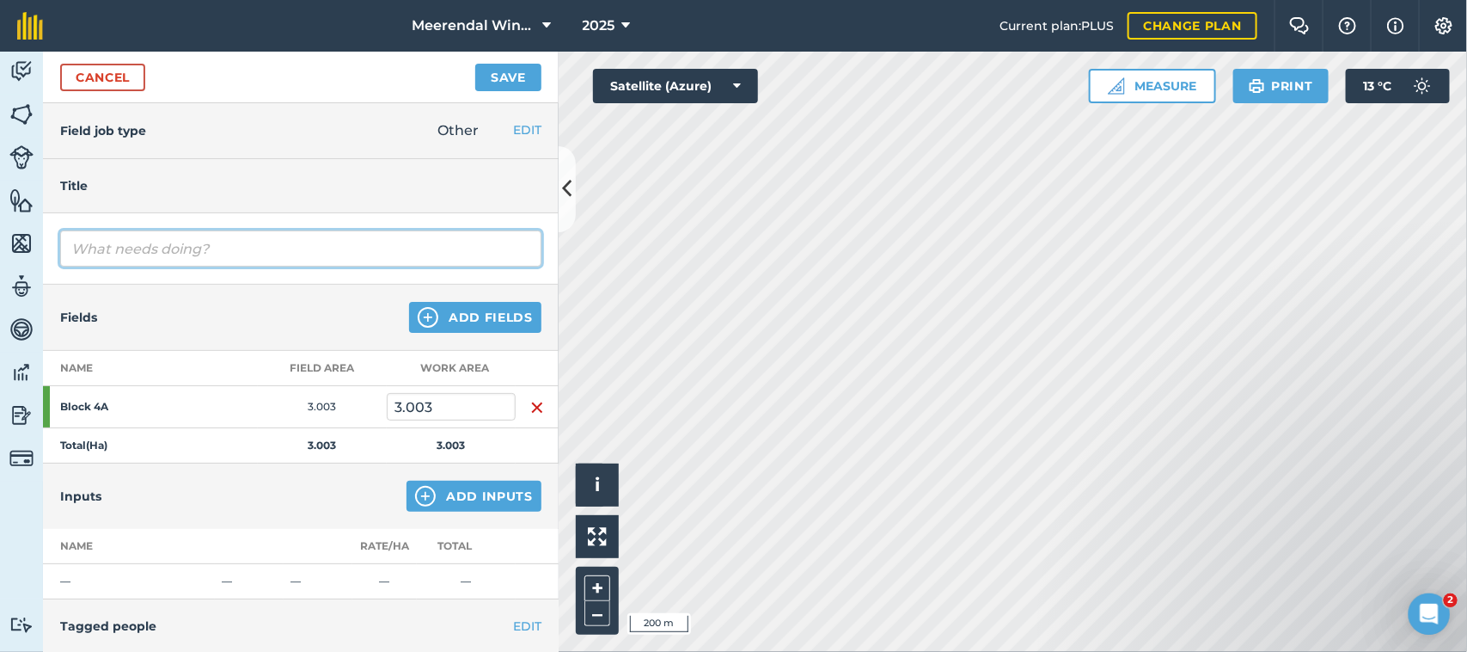
click at [187, 249] on input "text" at bounding box center [300, 248] width 481 height 36
type input "Rolling Rye crop (every 2nd row)"
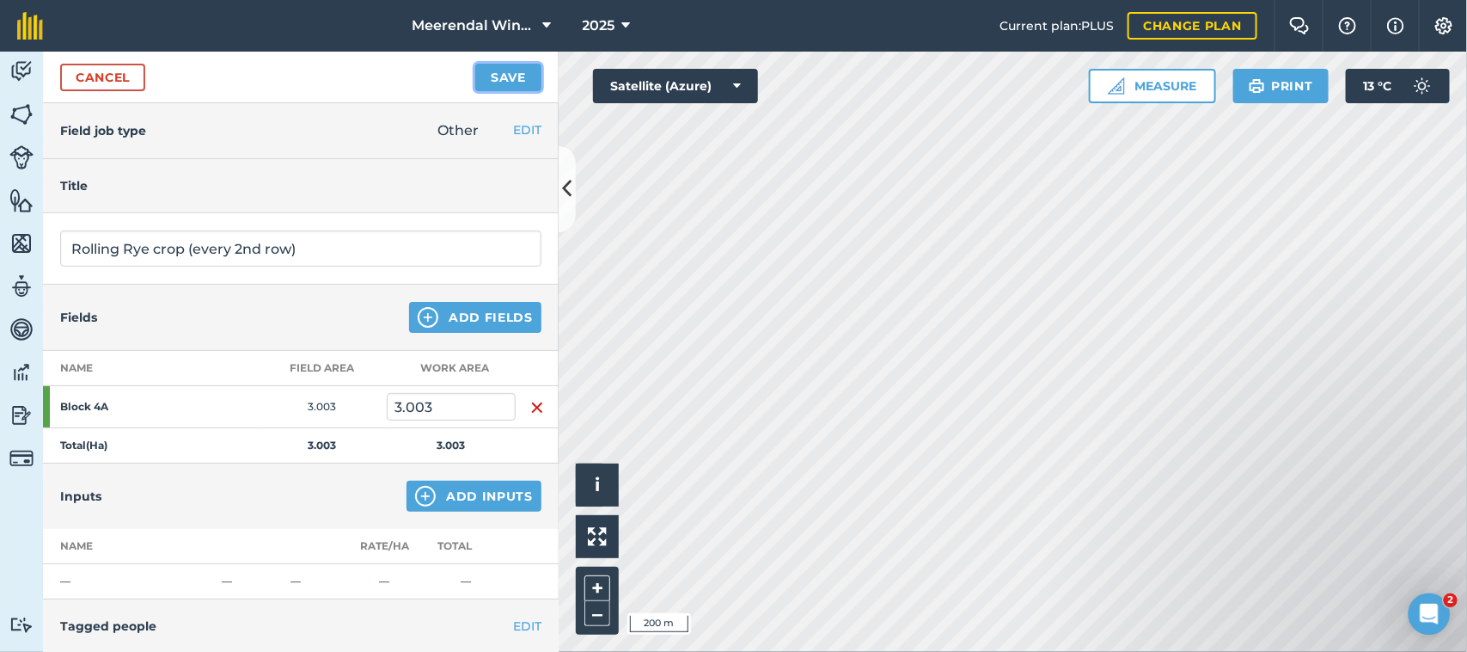
click at [505, 79] on button "Save" at bounding box center [508, 78] width 66 height 28
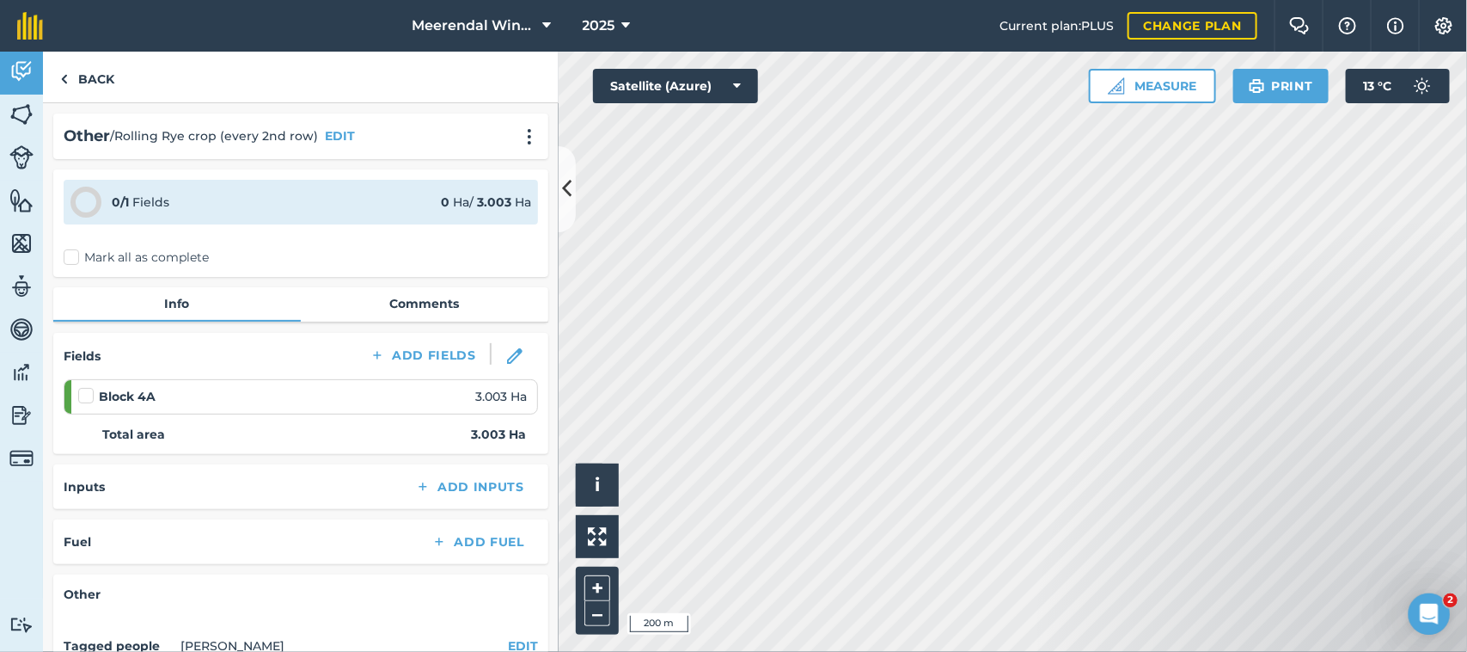
click at [90, 387] on label at bounding box center [88, 387] width 21 height 0
click at [89, 395] on input "checkbox" at bounding box center [83, 392] width 11 height 11
checkbox input "false"
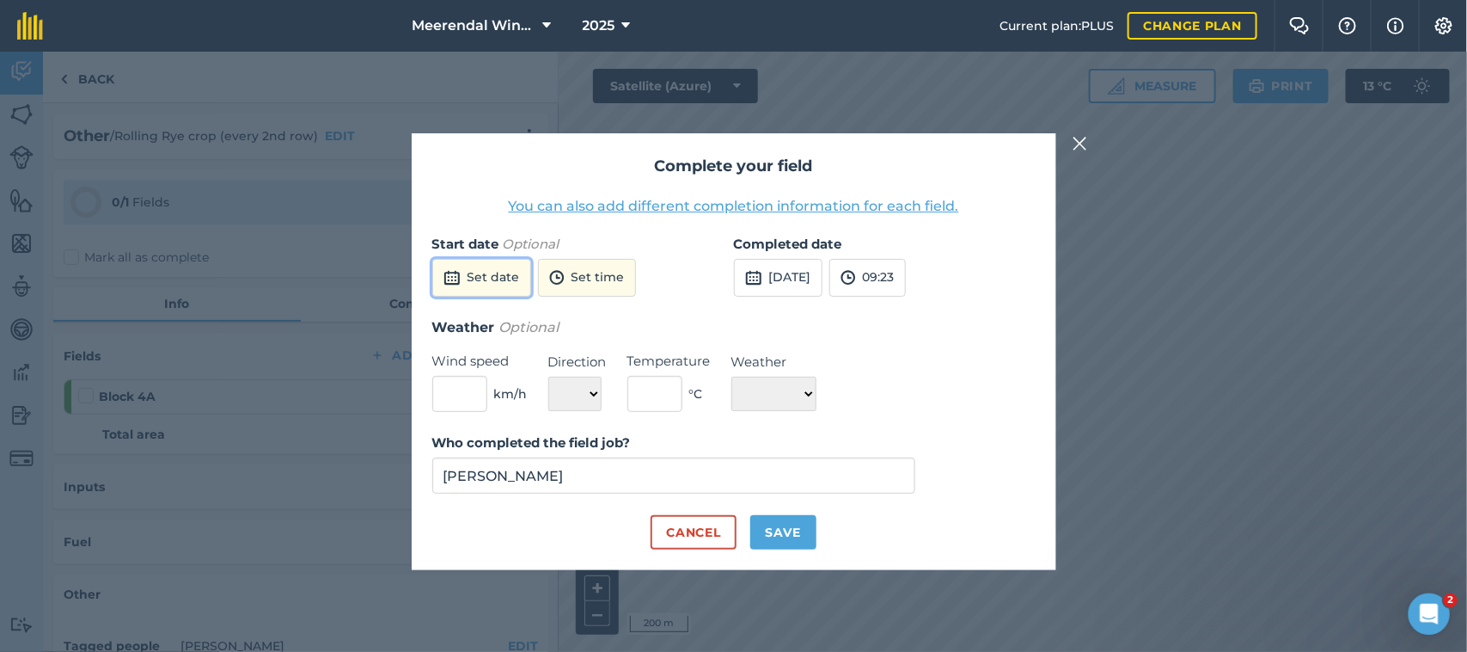
click at [499, 279] on button "Set date" at bounding box center [481, 278] width 99 height 38
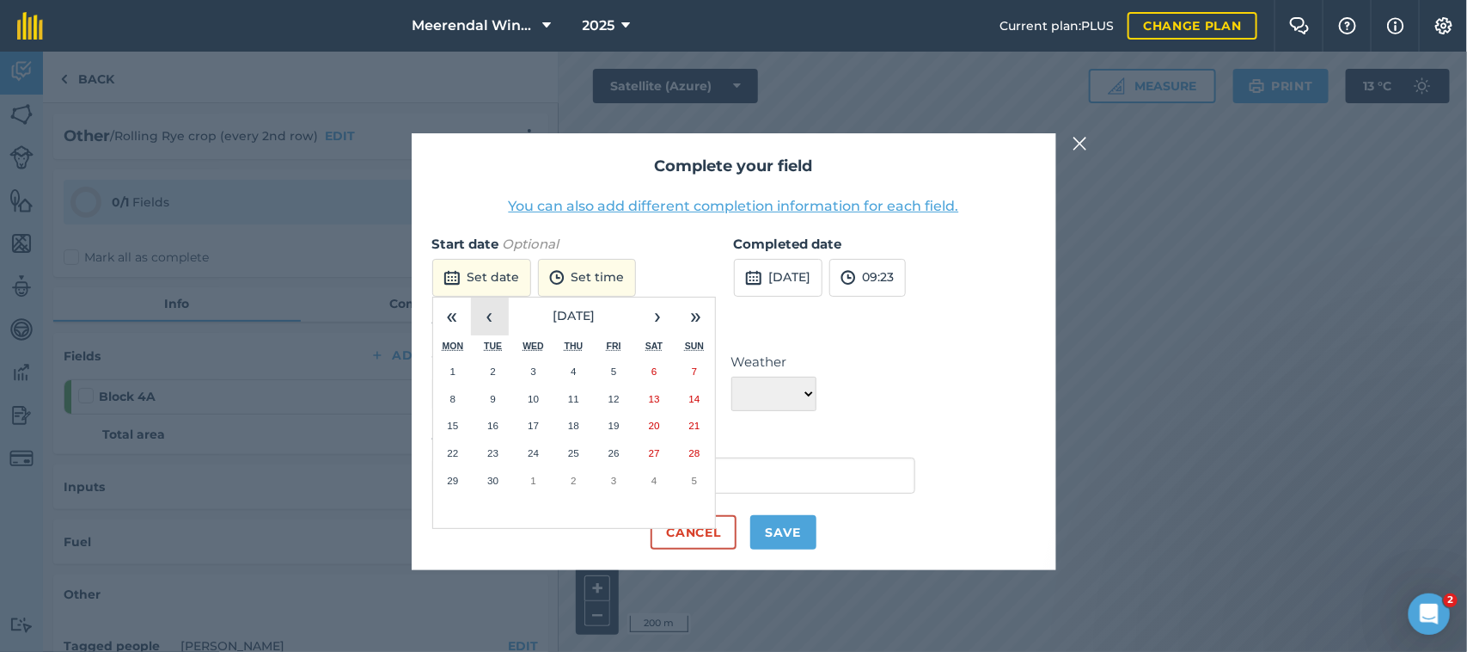
click at [491, 310] on button "‹" at bounding box center [490, 316] width 38 height 38
click at [610, 451] on abbr "22" at bounding box center [614, 452] width 11 height 11
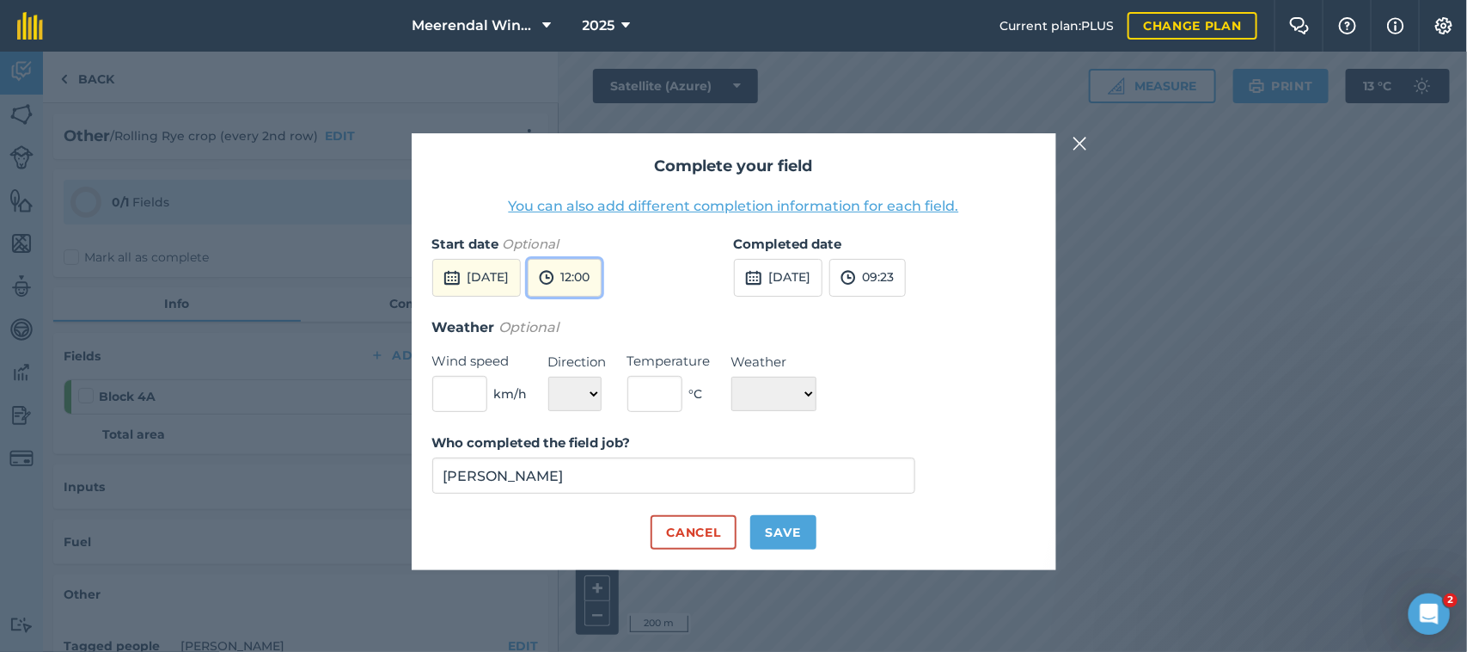
click at [602, 280] on button "12:00" at bounding box center [565, 278] width 74 height 38
click at [610, 379] on button "08:00" at bounding box center [569, 389] width 81 height 28
click at [814, 275] on button "[DATE]" at bounding box center [778, 278] width 89 height 38
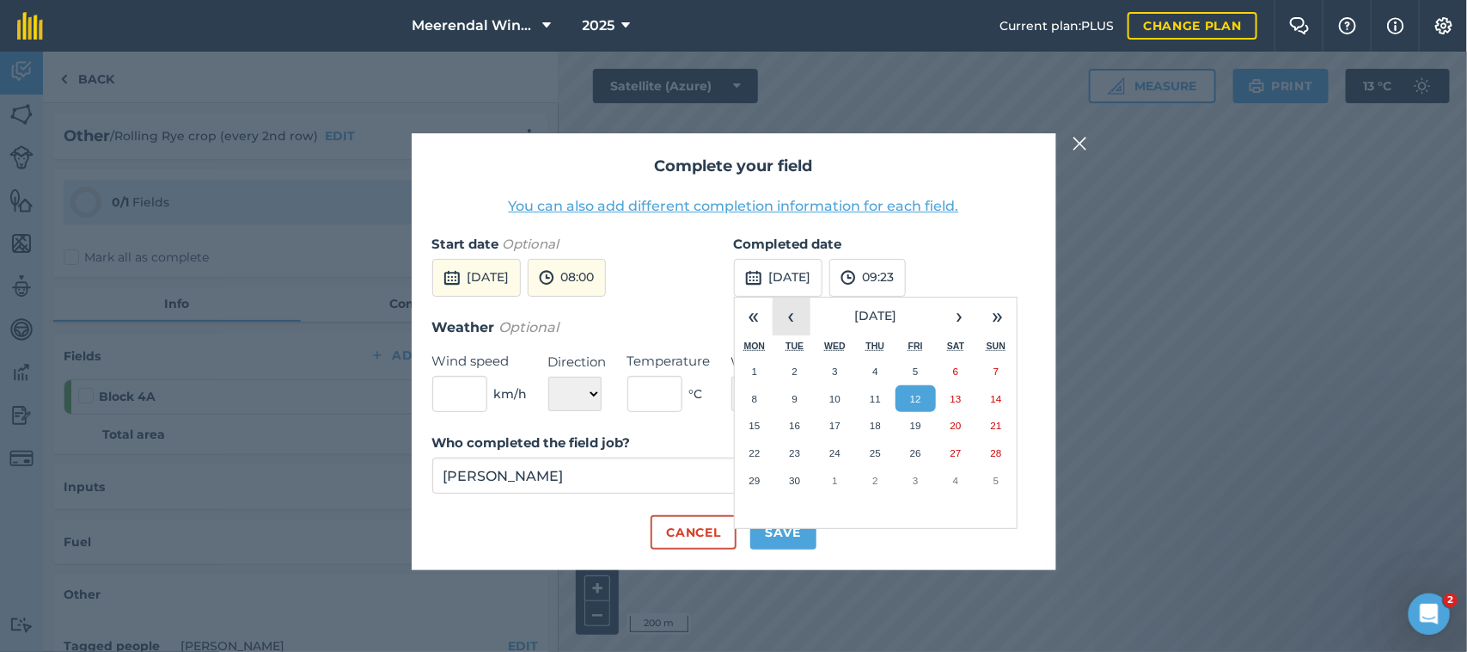
click at [792, 311] on button "‹" at bounding box center [792, 316] width 38 height 38
click at [912, 450] on abbr "22" at bounding box center [915, 452] width 11 height 11
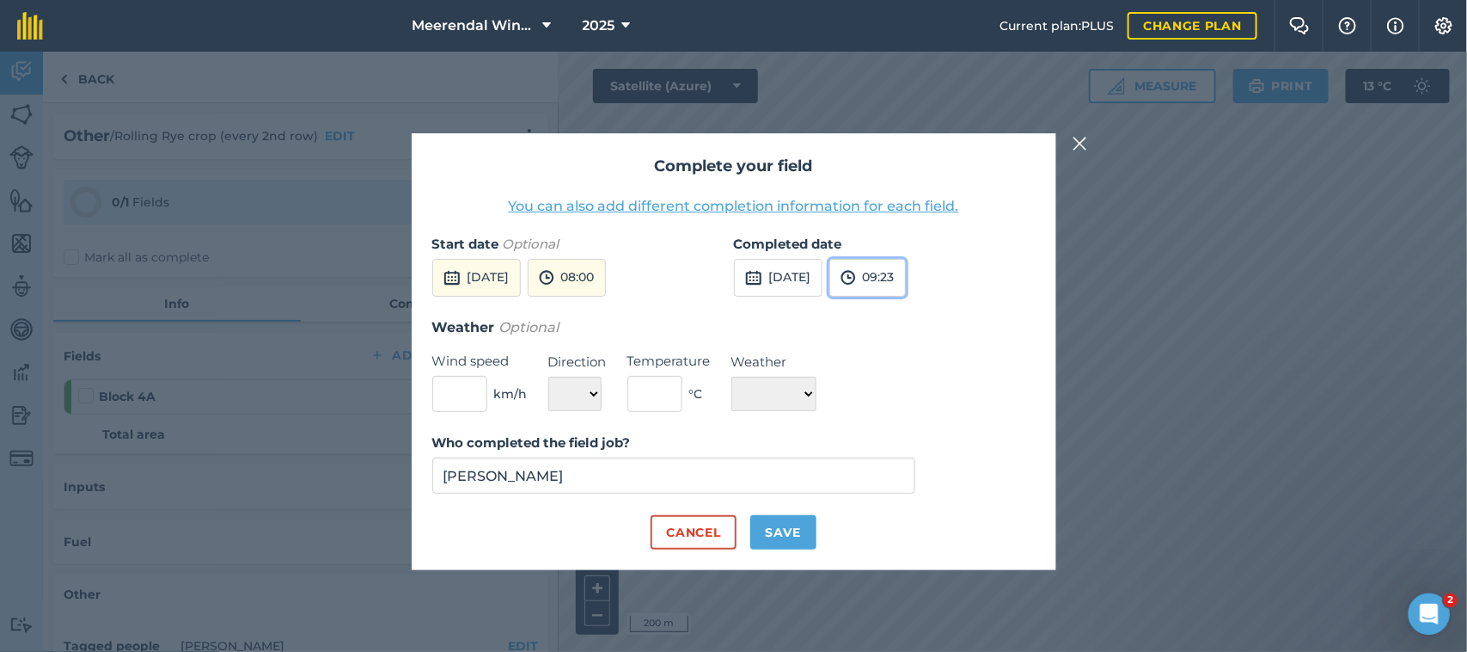
click at [906, 277] on button "09:23" at bounding box center [868, 278] width 77 height 38
click at [909, 397] on button "15:30" at bounding box center [870, 402] width 81 height 28
click at [795, 521] on button "Save" at bounding box center [784, 532] width 66 height 34
checkbox input "true"
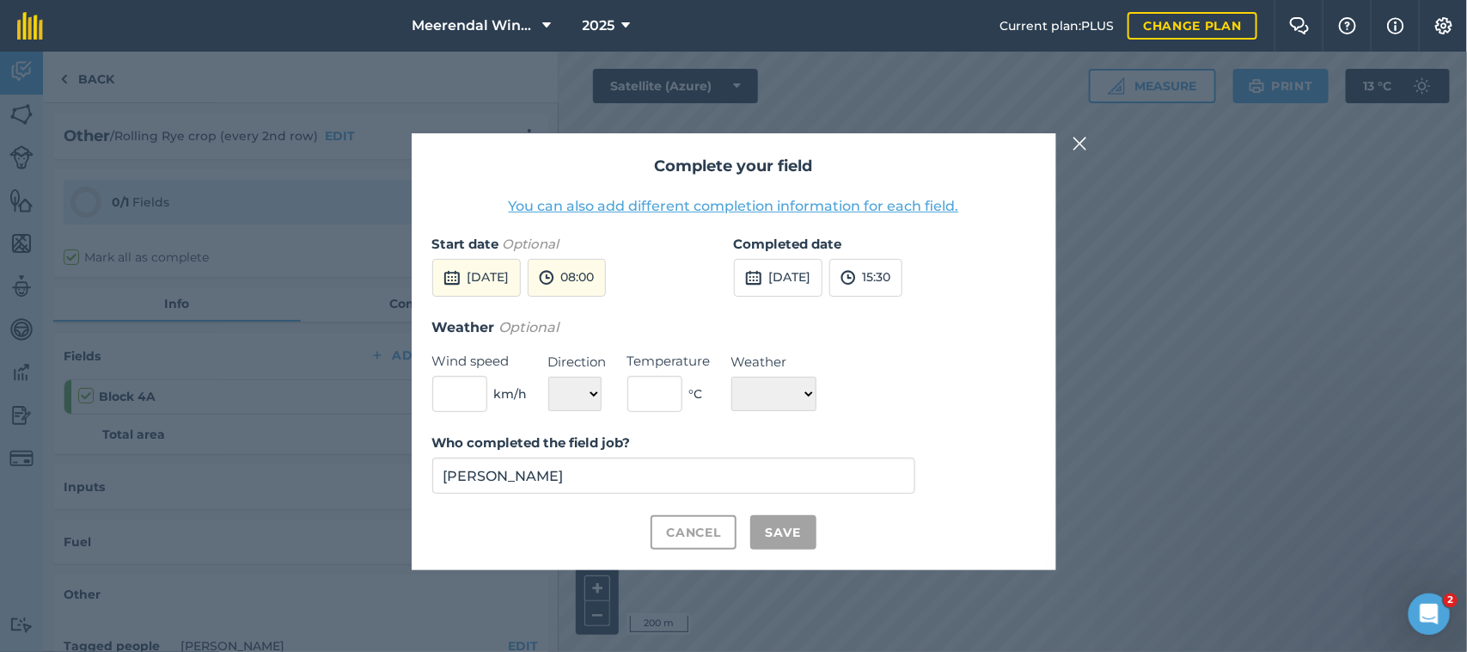
checkbox input "true"
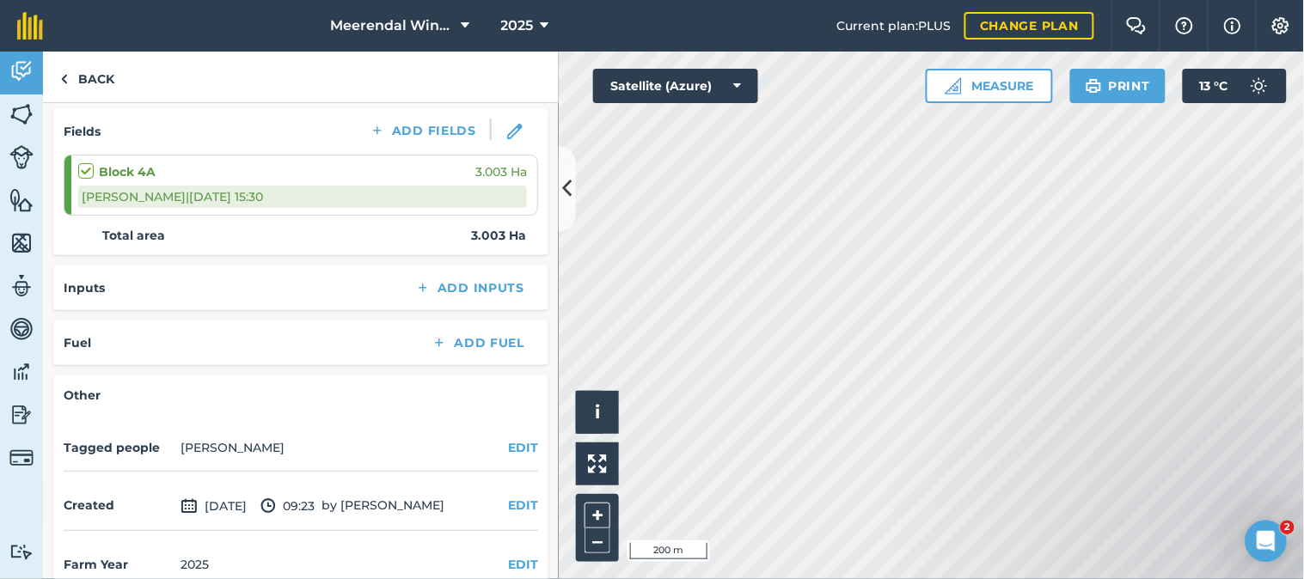
scroll to position [251, 0]
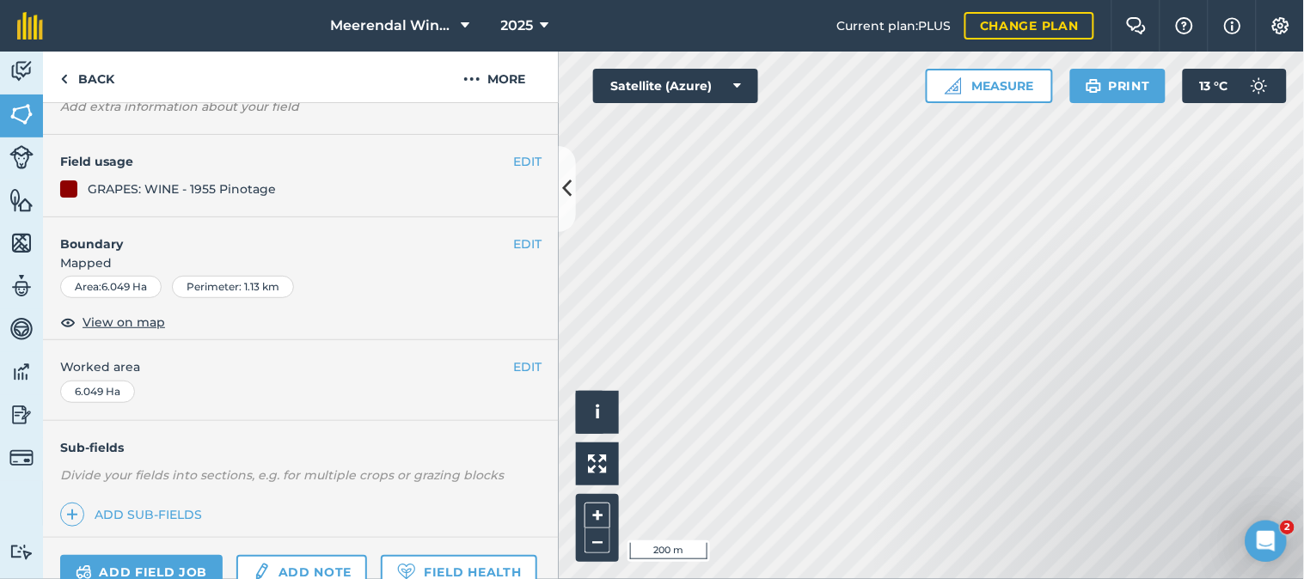
scroll to position [298, 0]
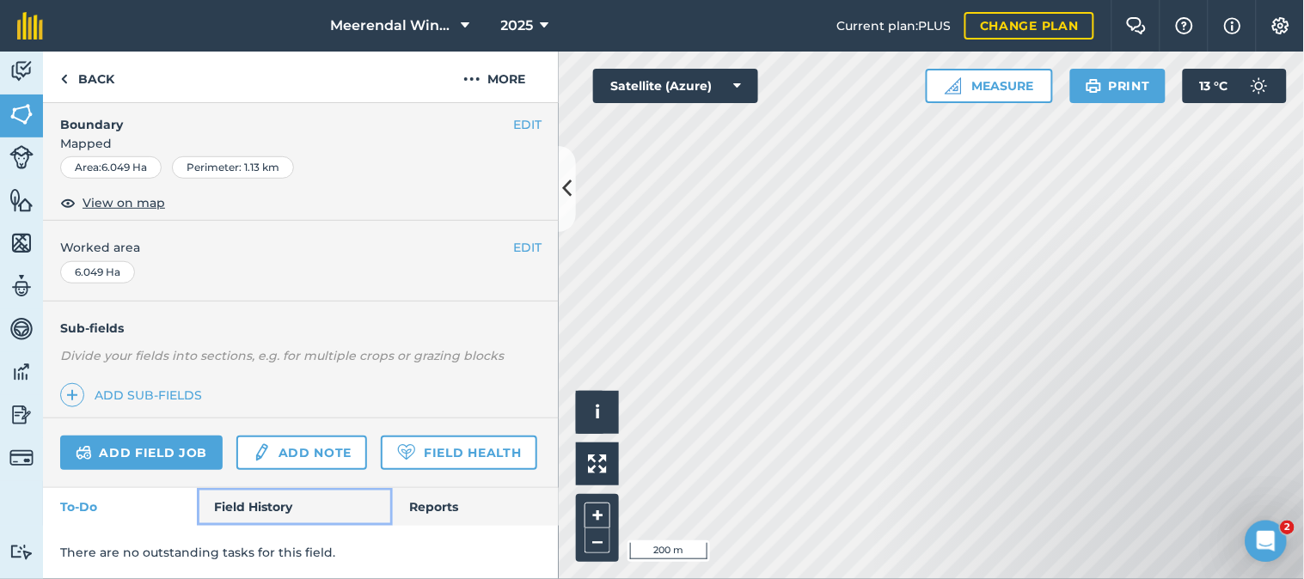
click at [273, 500] on link "Field History" at bounding box center [294, 507] width 195 height 38
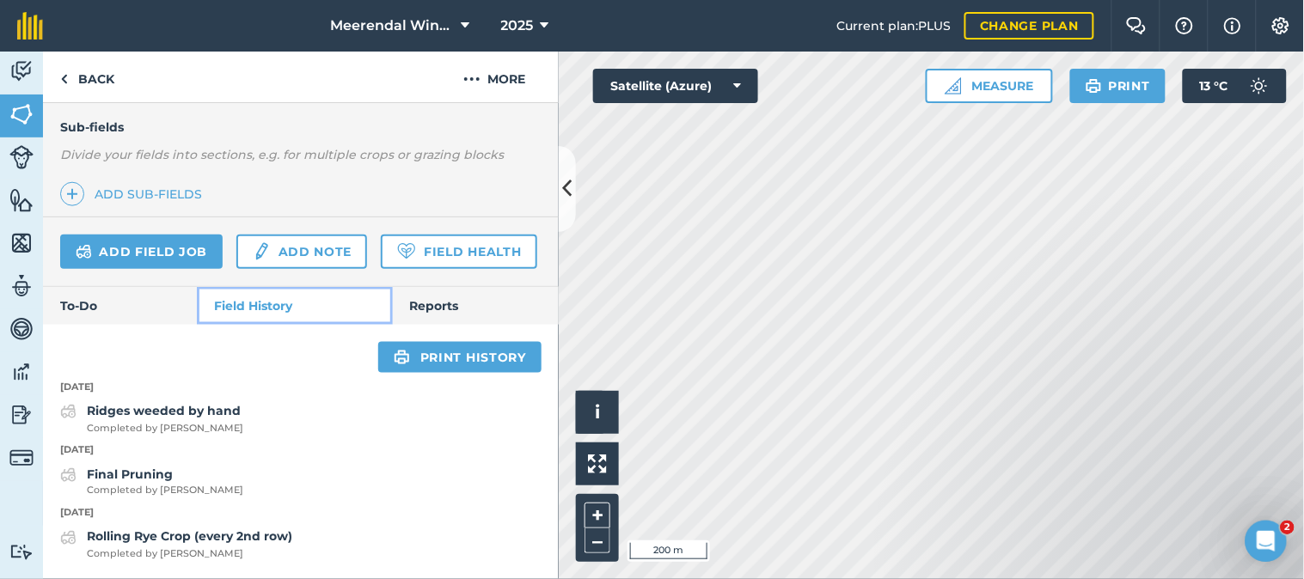
scroll to position [499, 0]
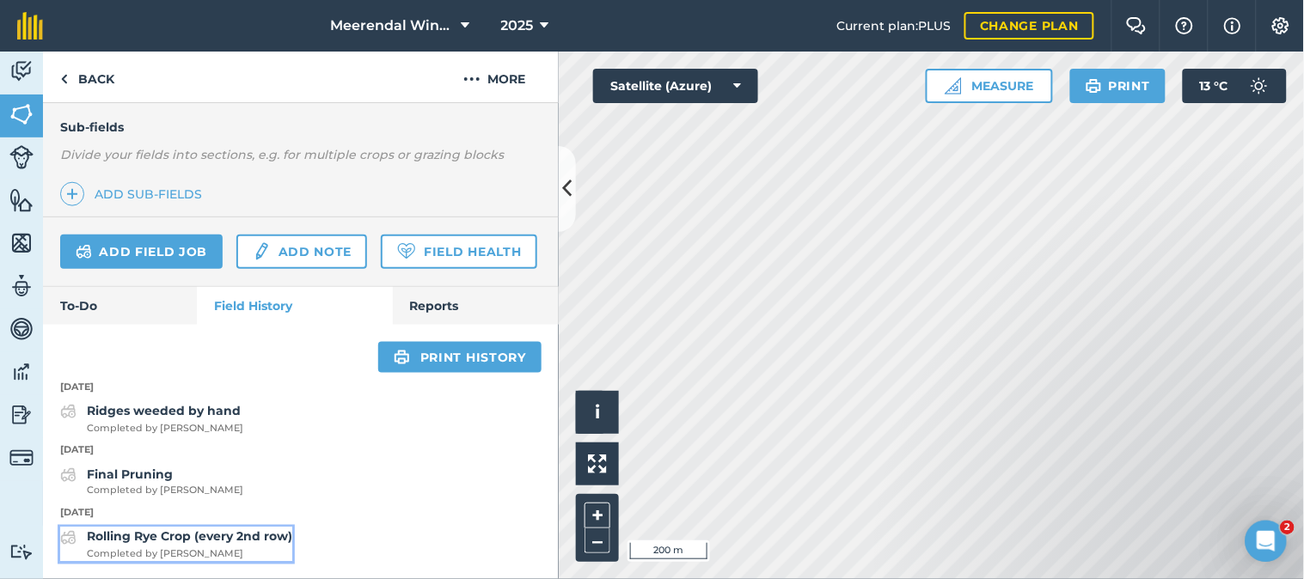
click at [182, 521] on strong "Rolling Rye Crop (every 2nd row)" at bounding box center [189, 537] width 205 height 15
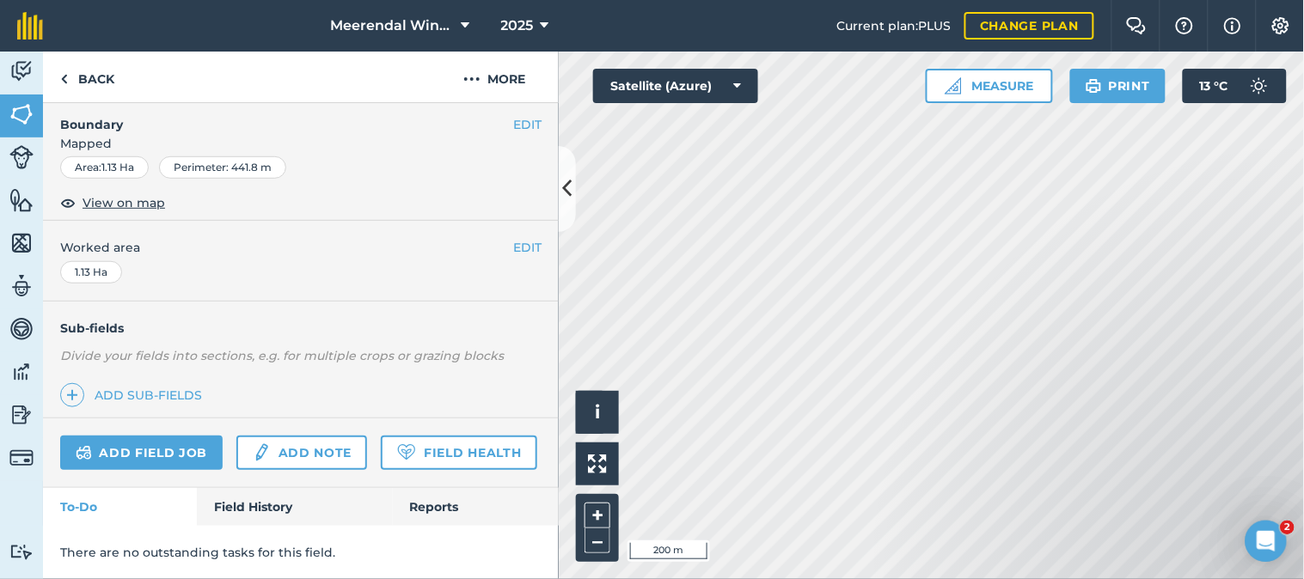
scroll to position [286, 0]
click at [141, 436] on link "Add field job" at bounding box center [141, 453] width 162 height 34
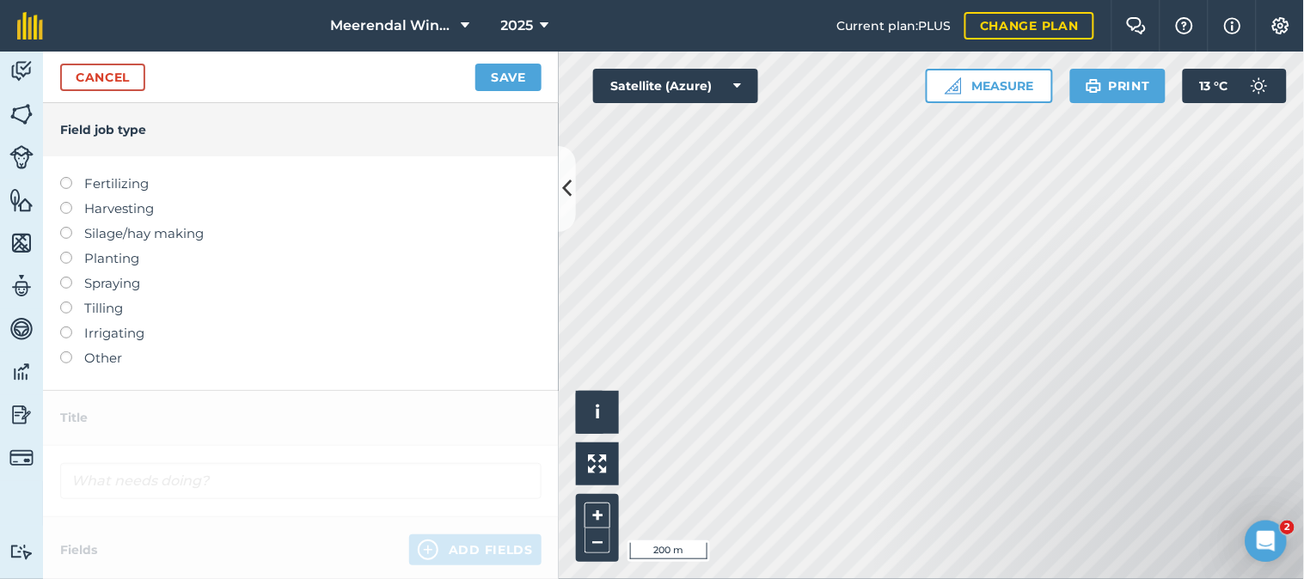
click at [64, 352] on label at bounding box center [72, 352] width 24 height 0
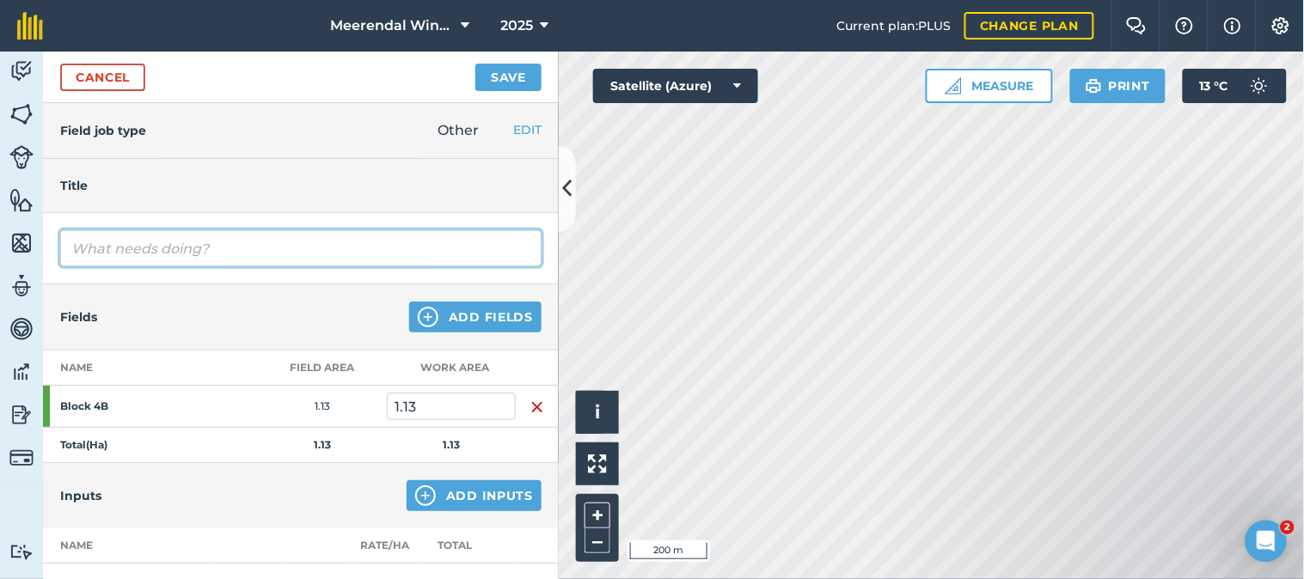
click at [135, 243] on input "text" at bounding box center [300, 248] width 481 height 36
type input "Rolling Rye crop (every 2nd row)"
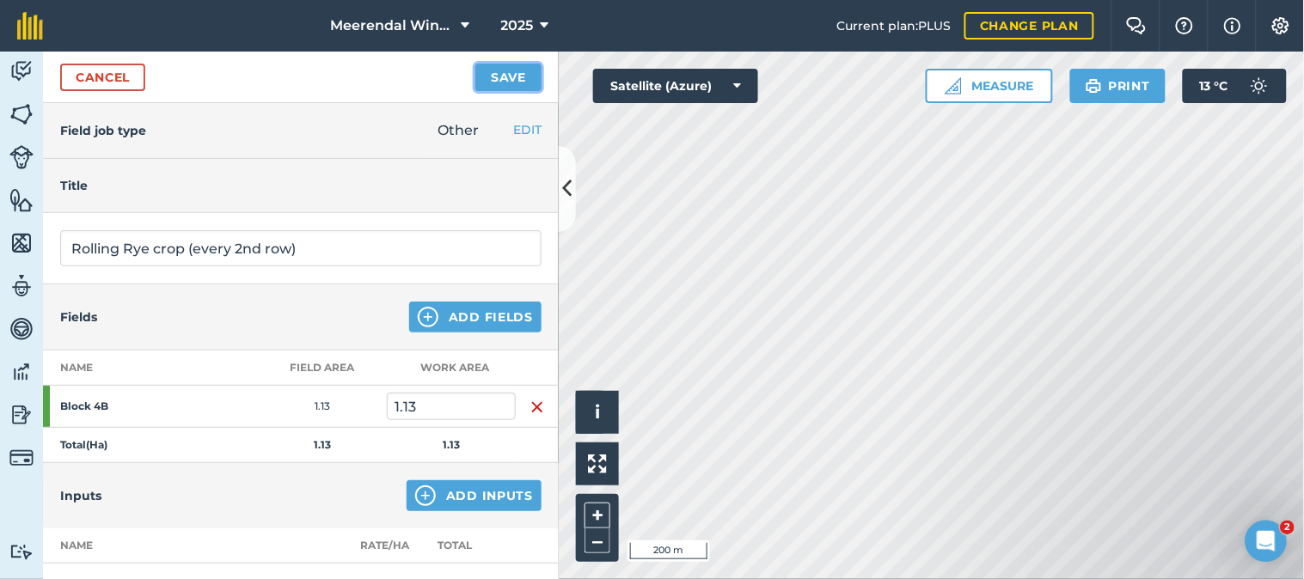
click at [505, 78] on button "Save" at bounding box center [508, 78] width 66 height 28
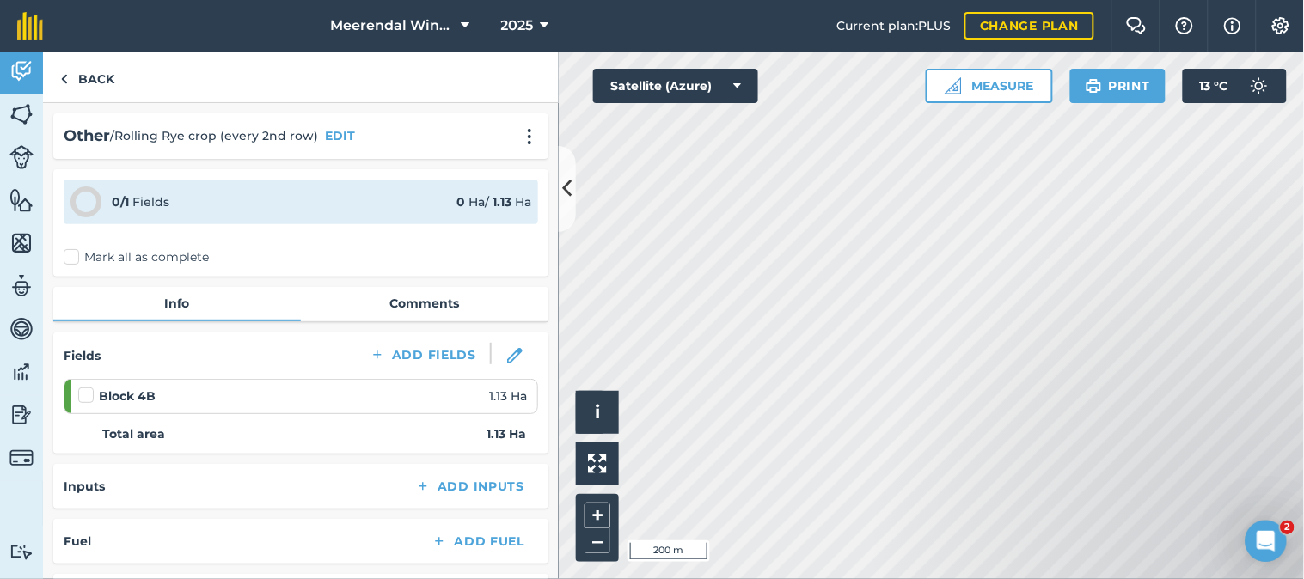
click at [86, 387] on label at bounding box center [88, 387] width 21 height 0
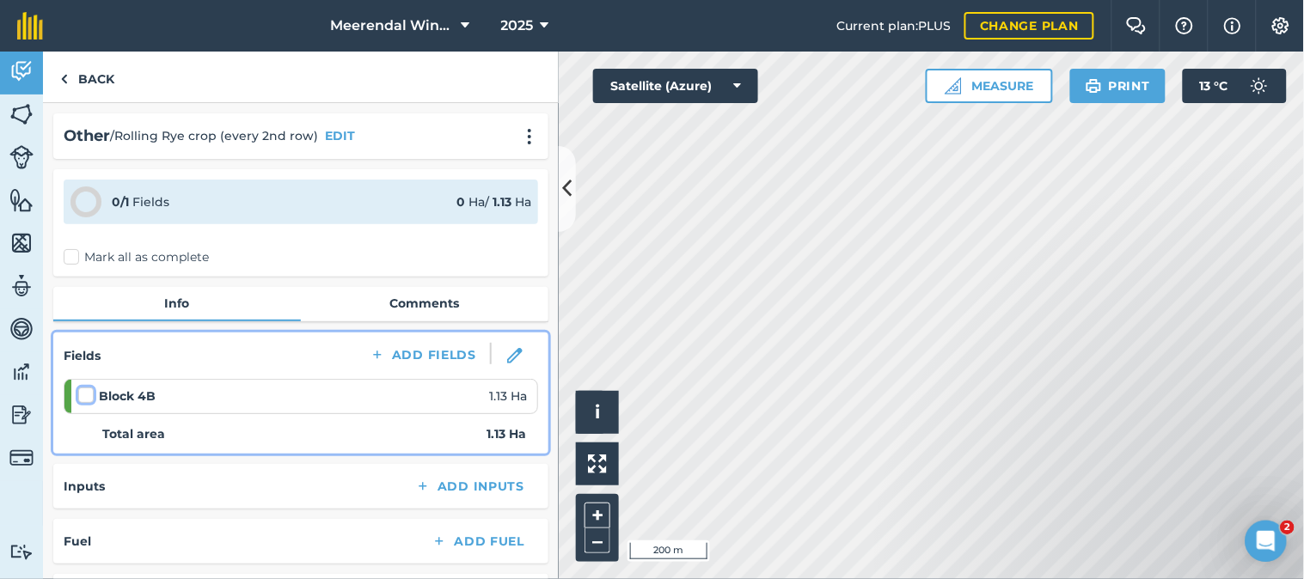
click at [86, 389] on input "checkbox" at bounding box center [83, 392] width 11 height 11
checkbox input "false"
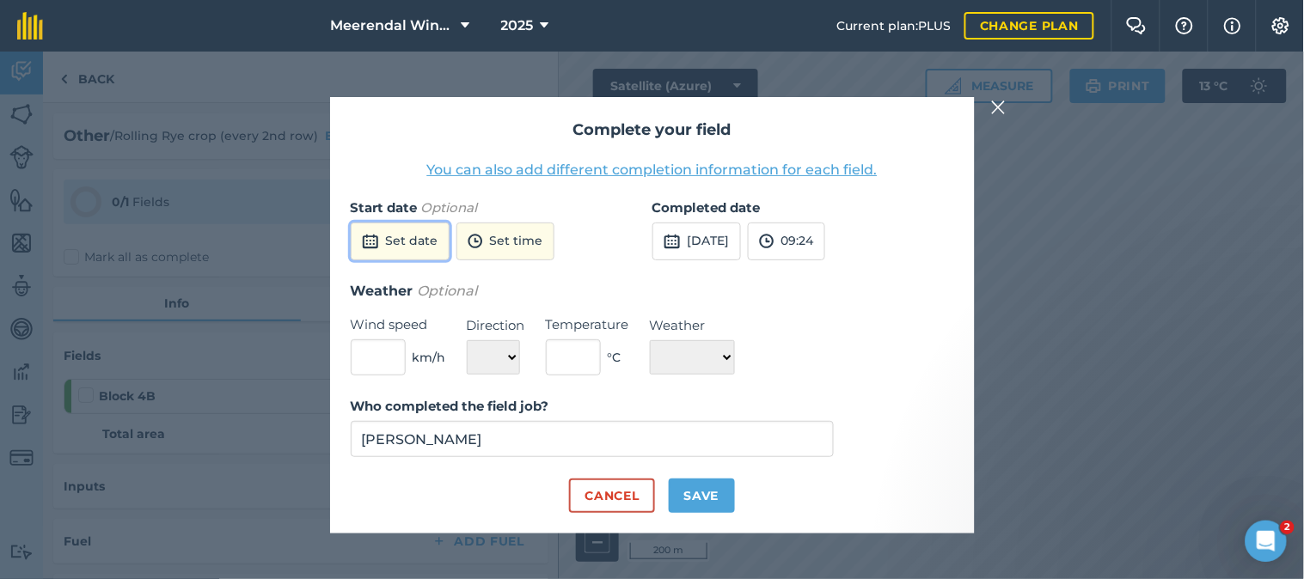
click at [401, 236] on button "Set date" at bounding box center [400, 242] width 99 height 38
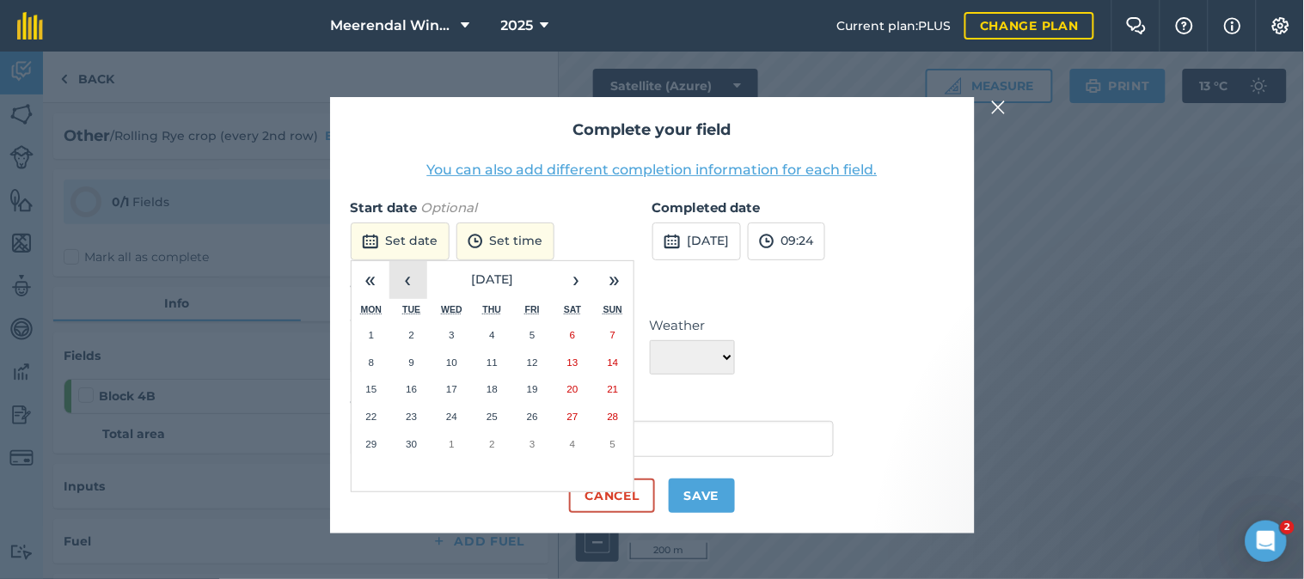
click at [413, 279] on button "‹" at bounding box center [408, 280] width 38 height 38
click at [576, 414] on abbr "23" at bounding box center [572, 416] width 11 height 11
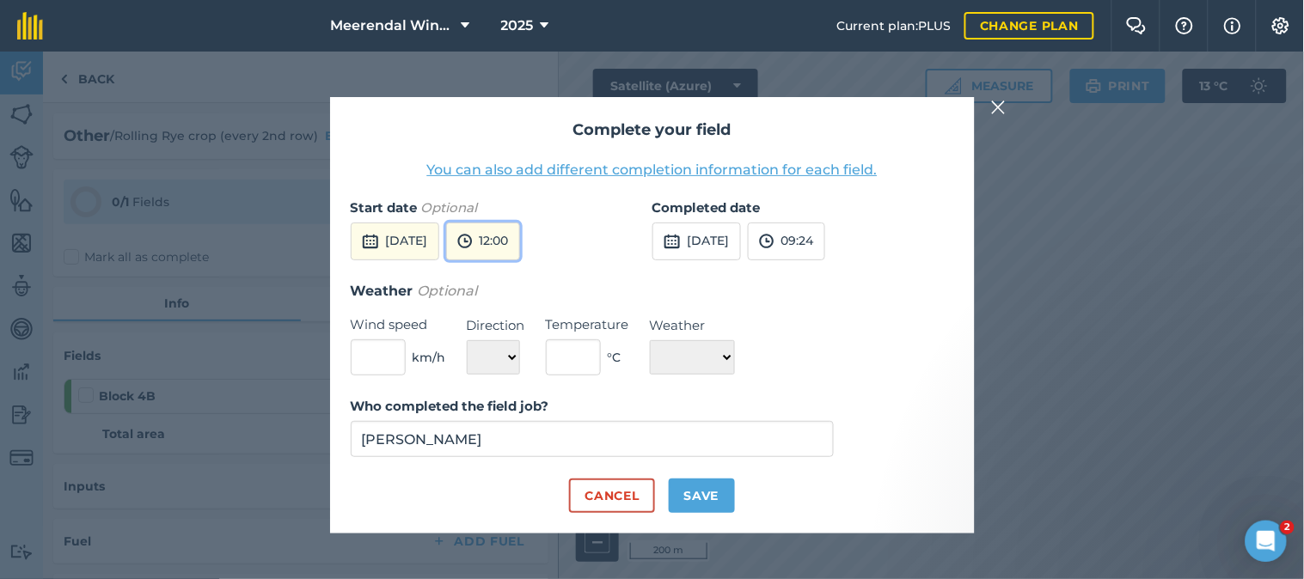
click at [520, 236] on button "12:00" at bounding box center [483, 242] width 74 height 38
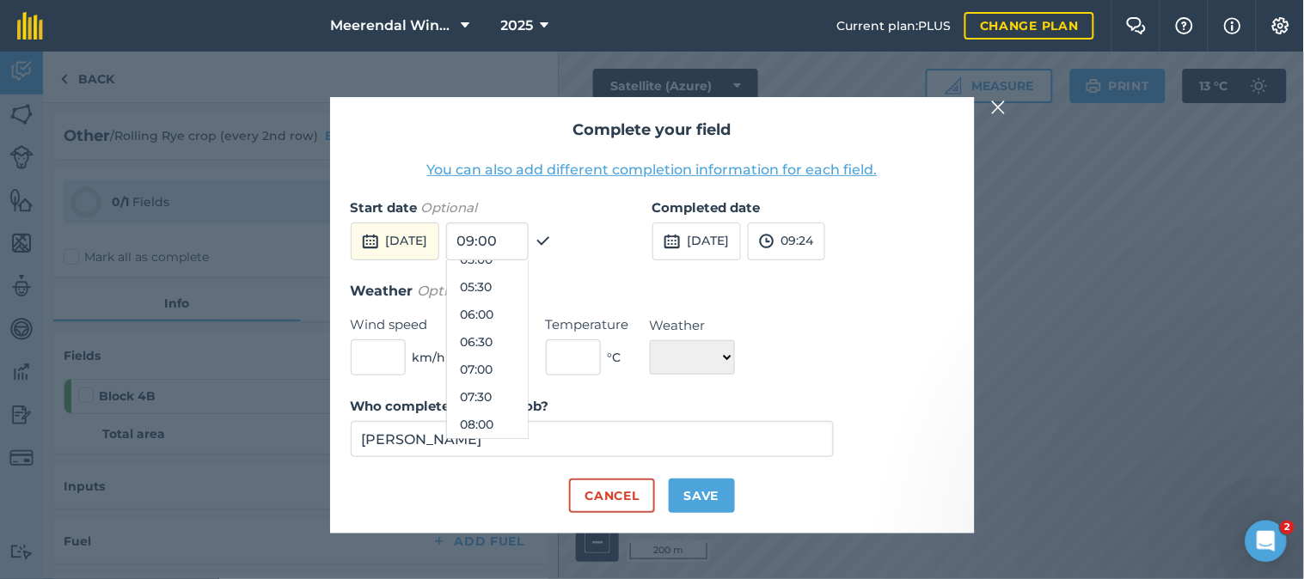
scroll to position [387, 0]
click at [528, 322] on button "08:00" at bounding box center [487, 329] width 81 height 28
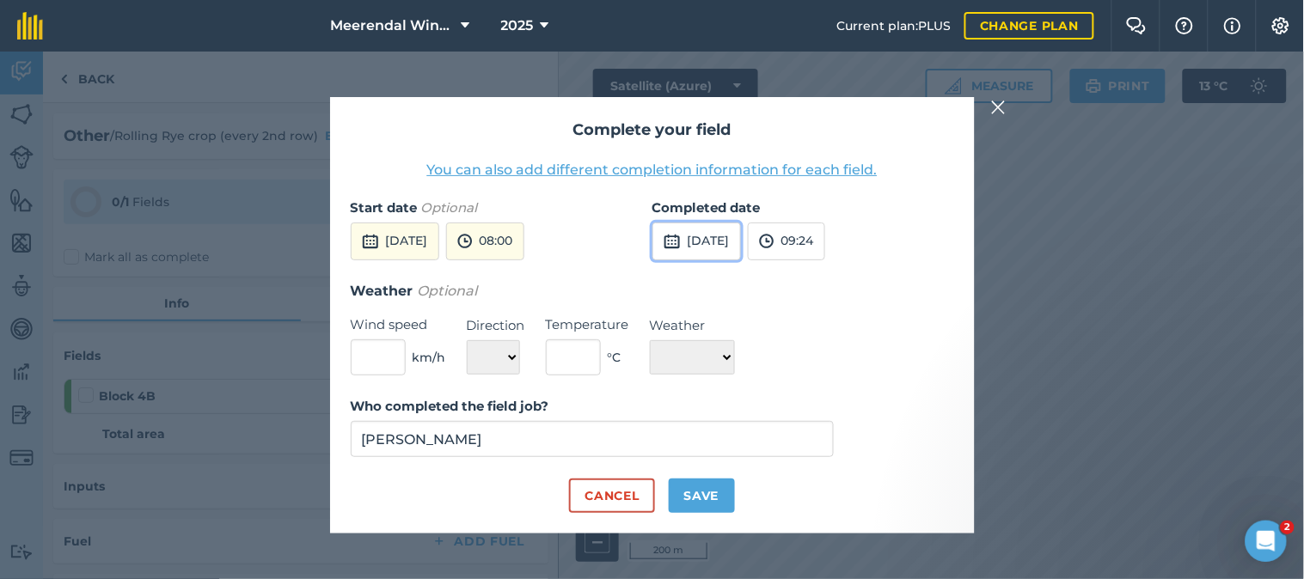
click at [733, 238] on button "[DATE]" at bounding box center [696, 242] width 89 height 38
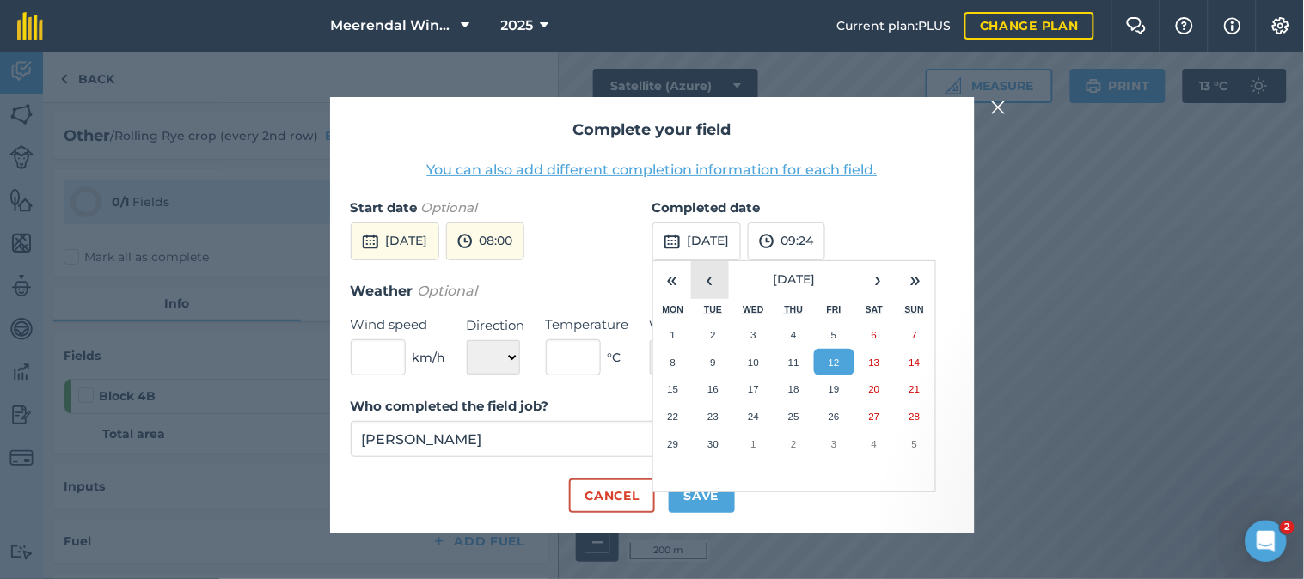
click at [707, 280] on button "‹" at bounding box center [710, 280] width 38 height 38
click at [881, 413] on button "23" at bounding box center [875, 417] width 40 height 28
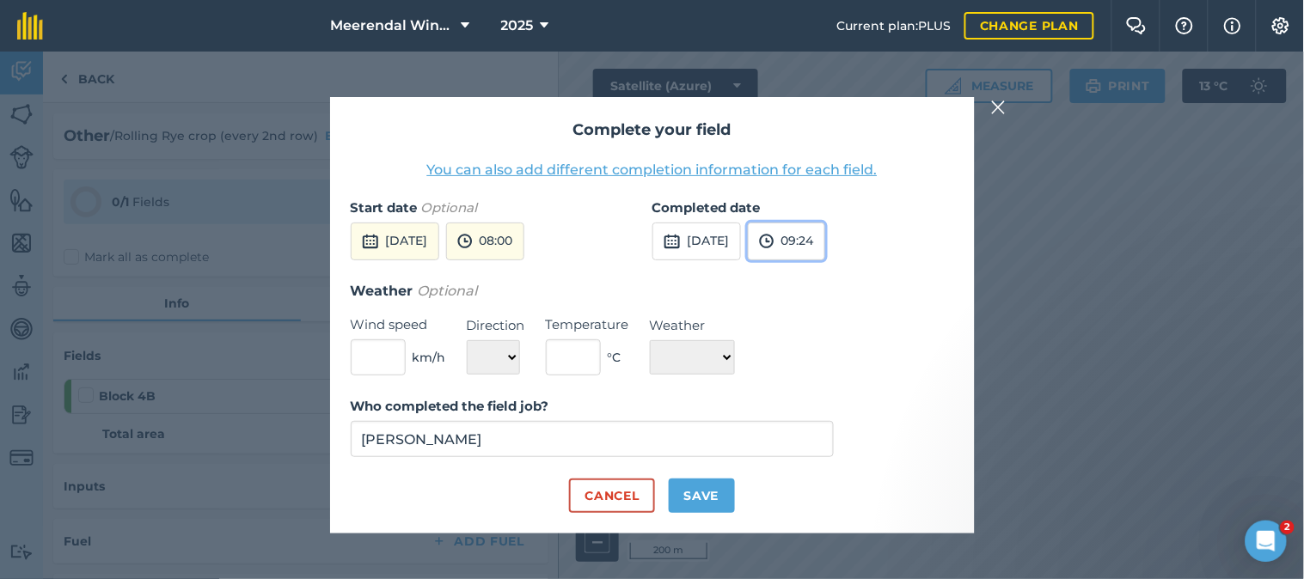
click at [825, 238] on button "09:24" at bounding box center [786, 242] width 77 height 38
click at [821, 321] on button "12:30" at bounding box center [789, 332] width 81 height 28
click at [703, 494] on button "Save" at bounding box center [702, 496] width 66 height 34
checkbox input "true"
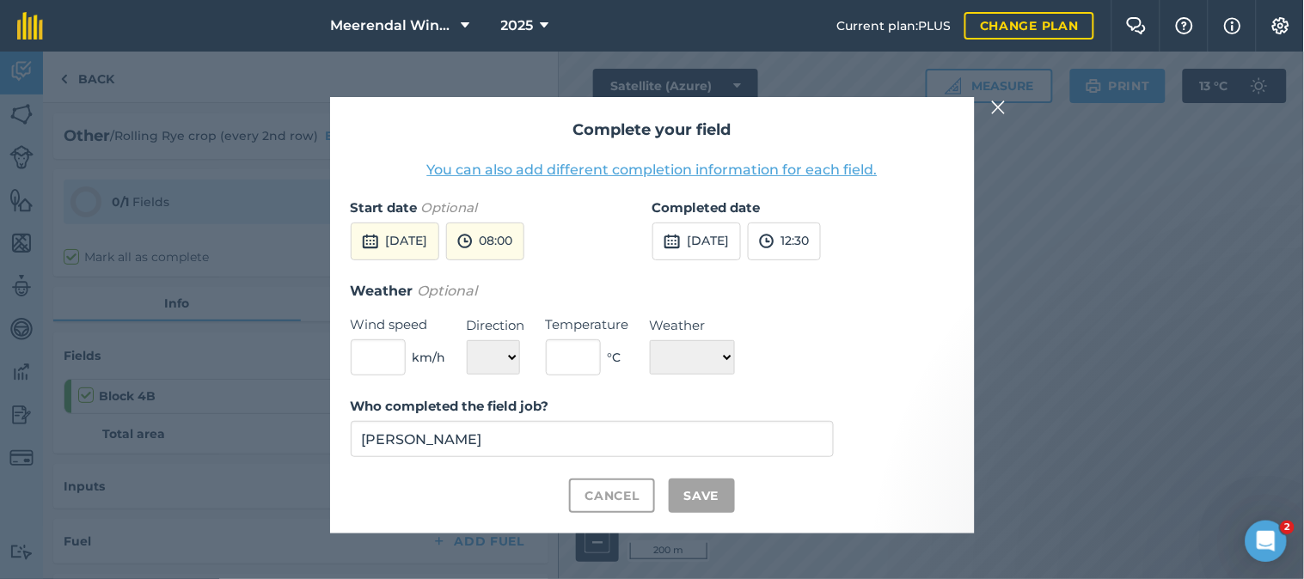
checkbox input "true"
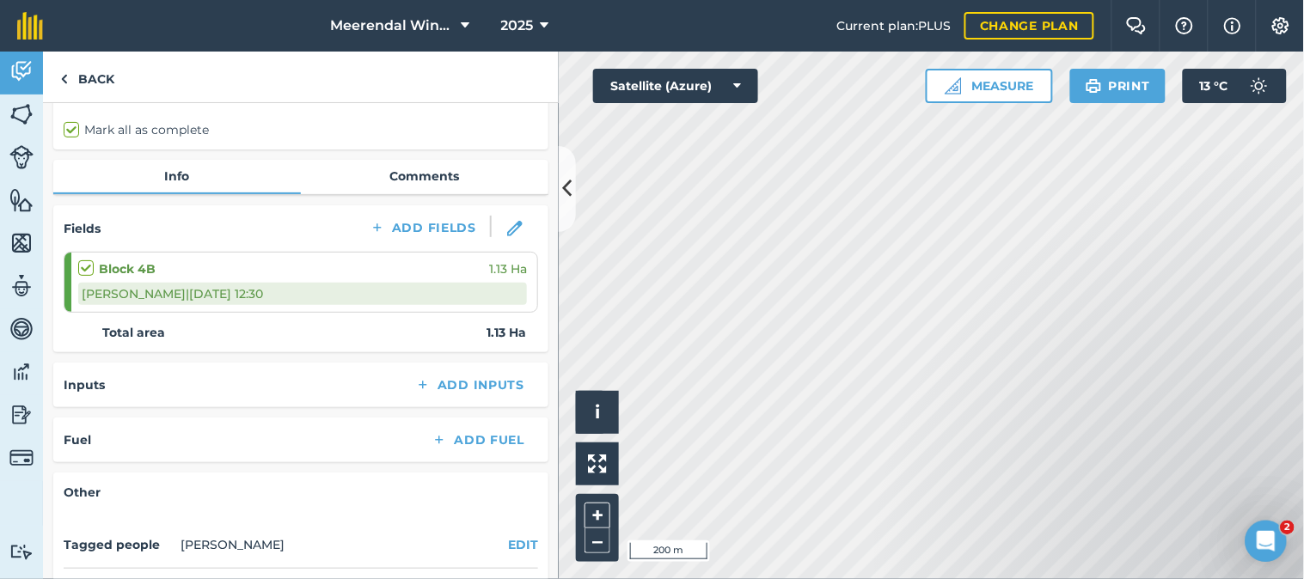
scroll to position [0, 0]
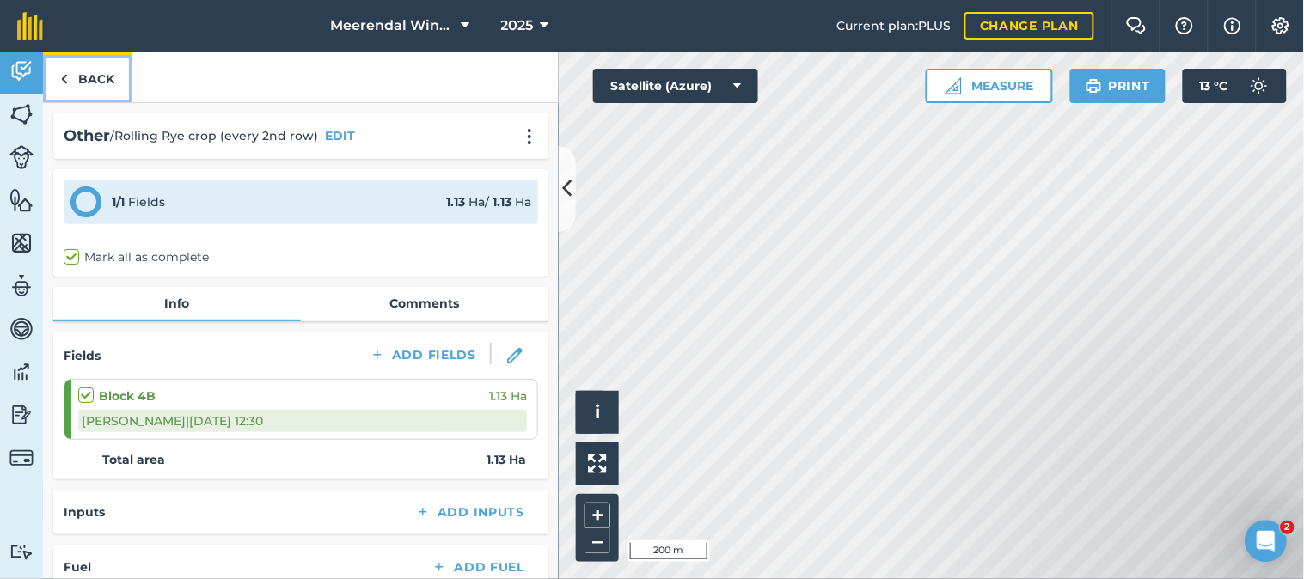
click at [84, 74] on link "Back" at bounding box center [87, 77] width 89 height 51
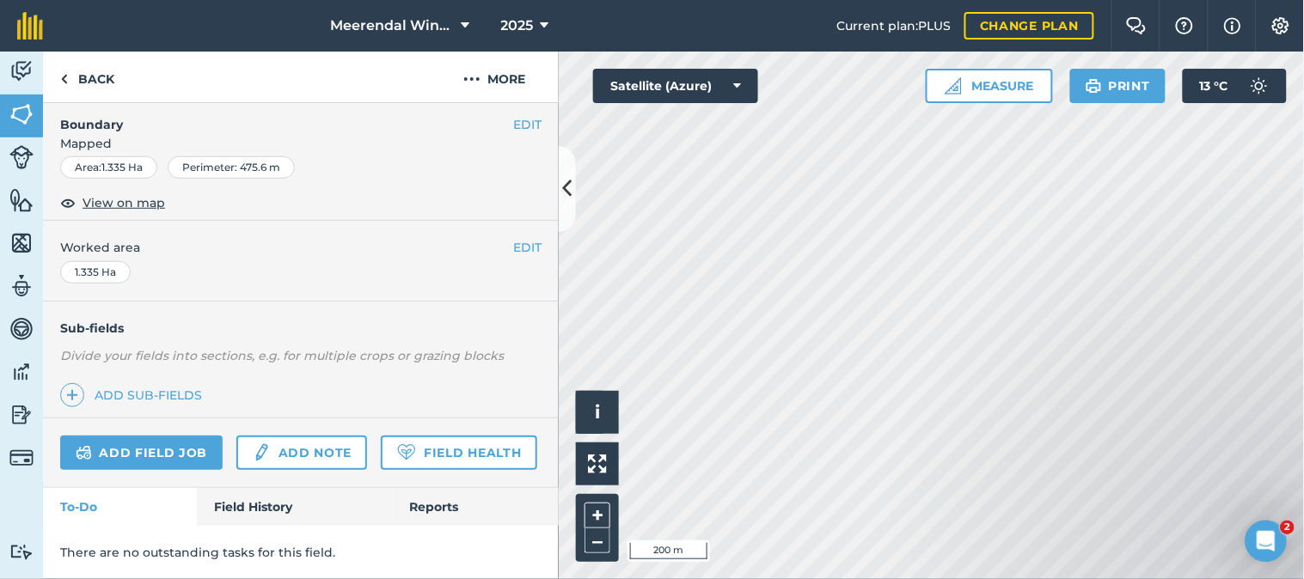
scroll to position [298, 0]
click at [280, 509] on link "Field History" at bounding box center [294, 507] width 195 height 38
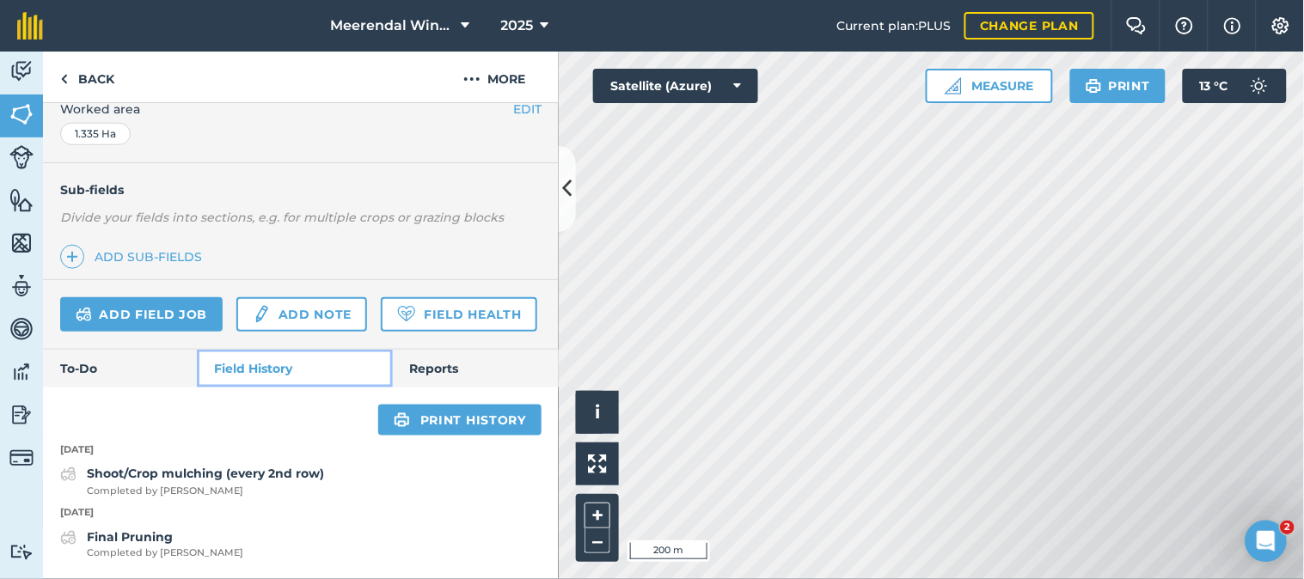
scroll to position [435, 0]
click at [167, 297] on link "Add field job" at bounding box center [141, 314] width 162 height 34
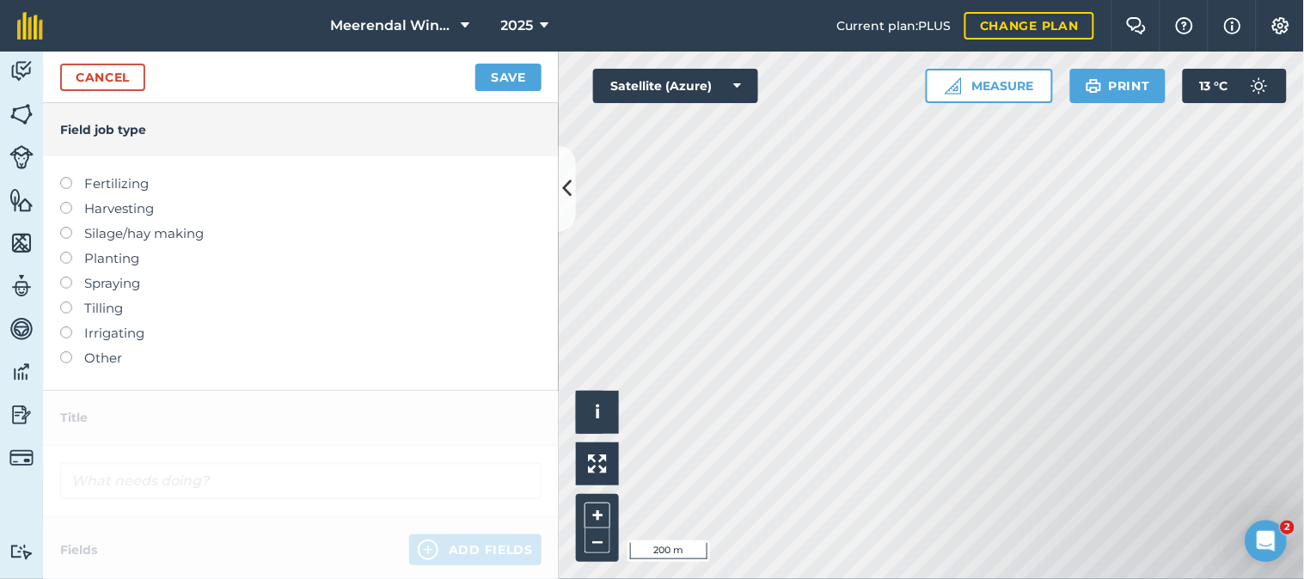
click at [66, 352] on label at bounding box center [72, 352] width 24 height 0
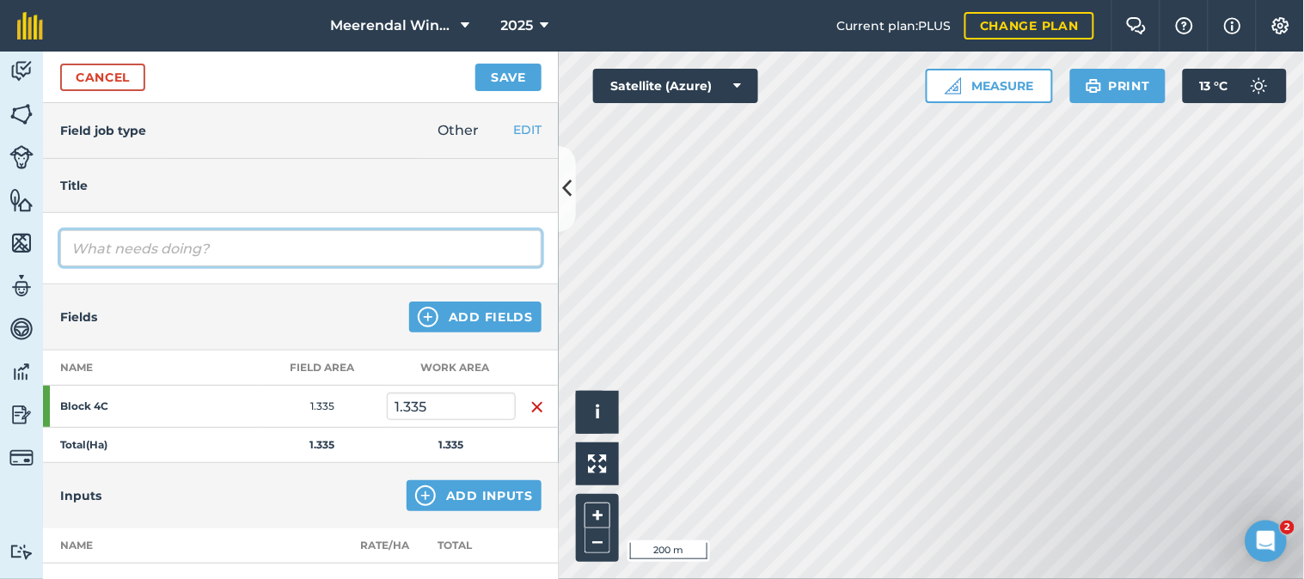
click at [123, 246] on input "text" at bounding box center [300, 248] width 481 height 36
type input "Rolling Rye crop (every 2nd row)"
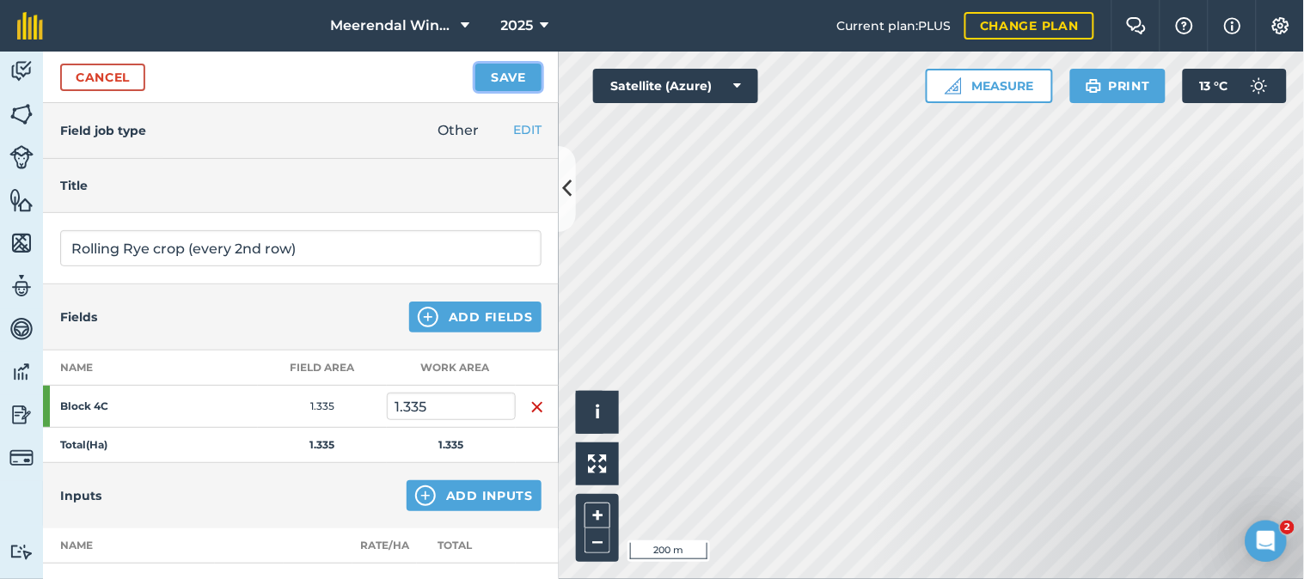
click at [513, 77] on button "Save" at bounding box center [508, 78] width 66 height 28
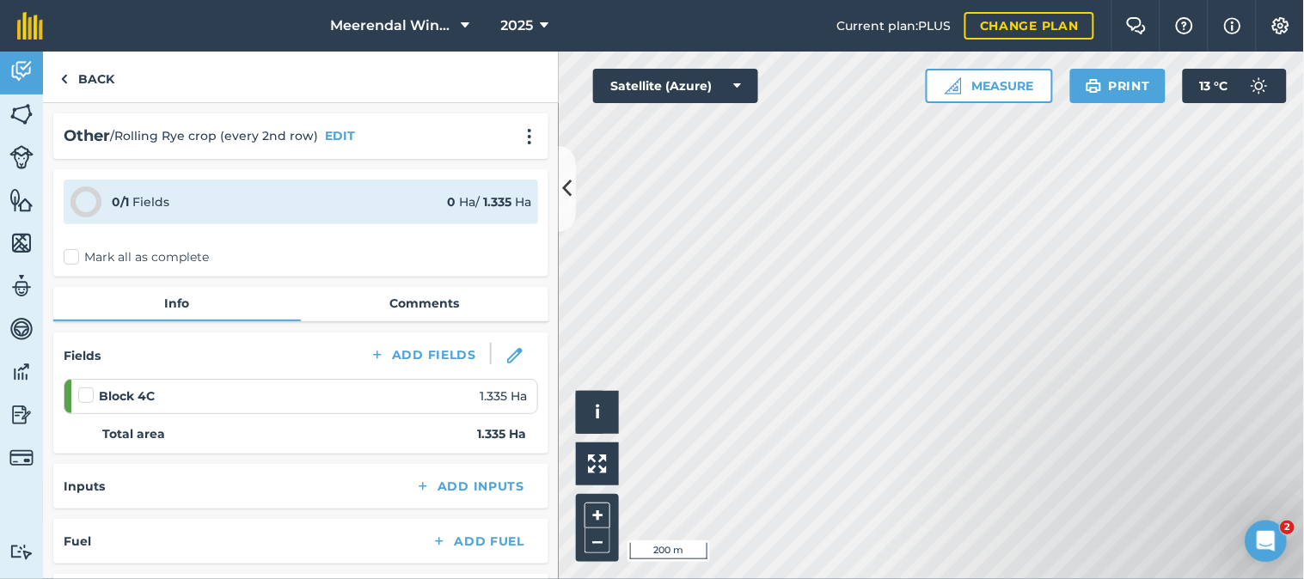
click at [80, 387] on label at bounding box center [88, 387] width 21 height 0
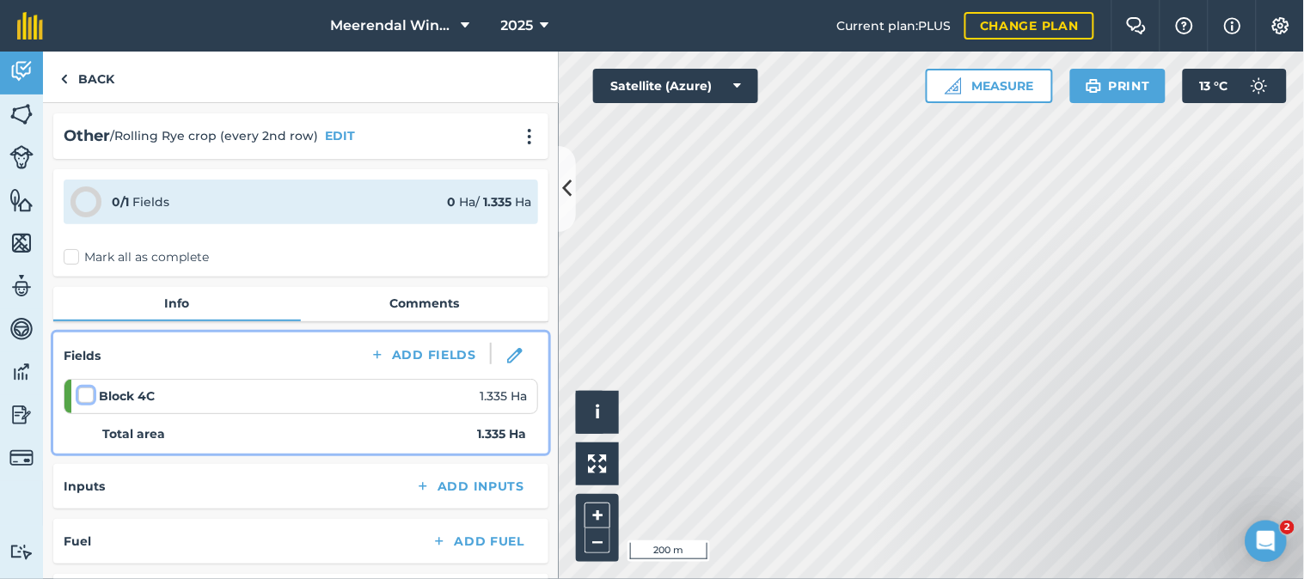
click at [80, 390] on input "checkbox" at bounding box center [83, 392] width 11 height 11
checkbox input "false"
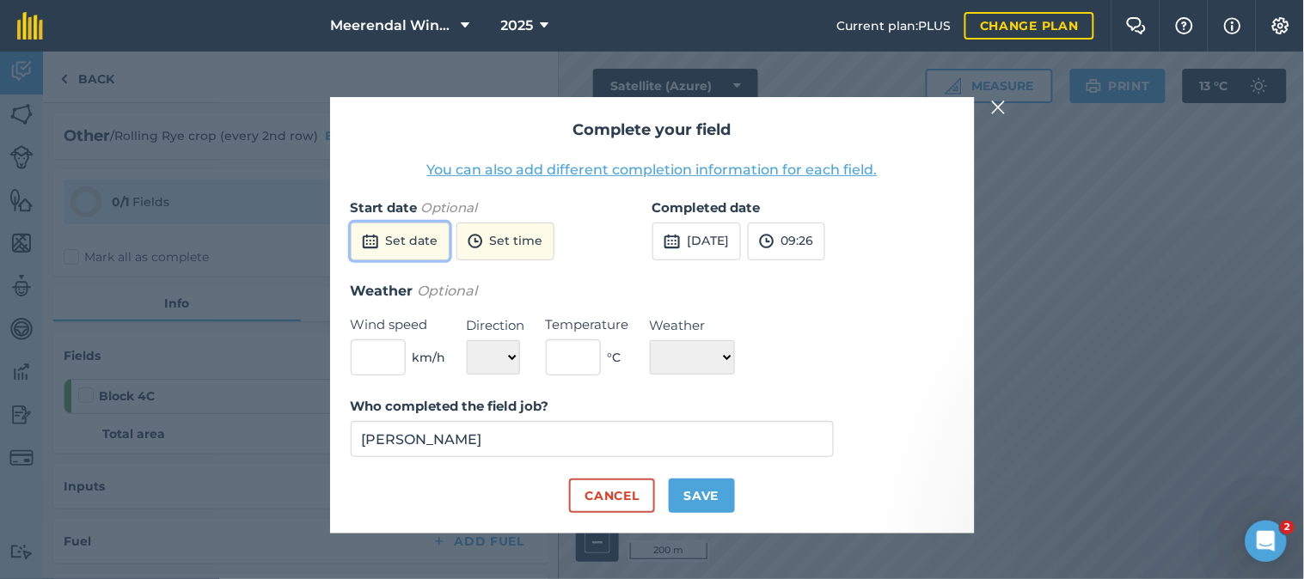
click at [396, 235] on button "Set date" at bounding box center [400, 242] width 99 height 38
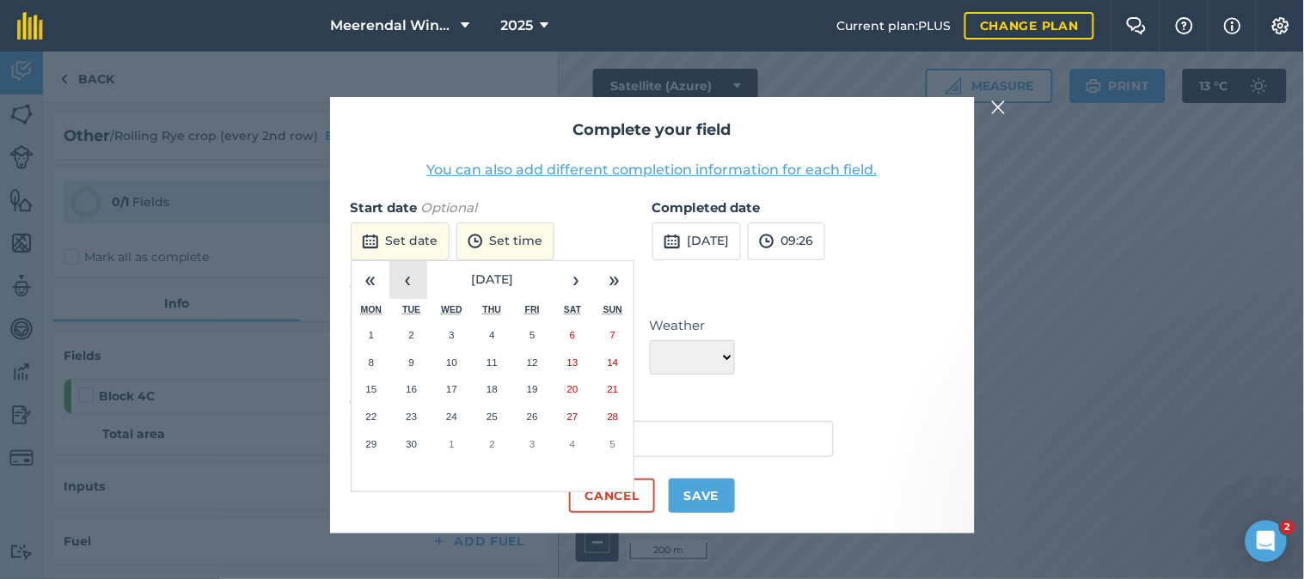
click at [414, 279] on button "‹" at bounding box center [408, 280] width 38 height 38
click at [580, 420] on button "23" at bounding box center [573, 417] width 40 height 28
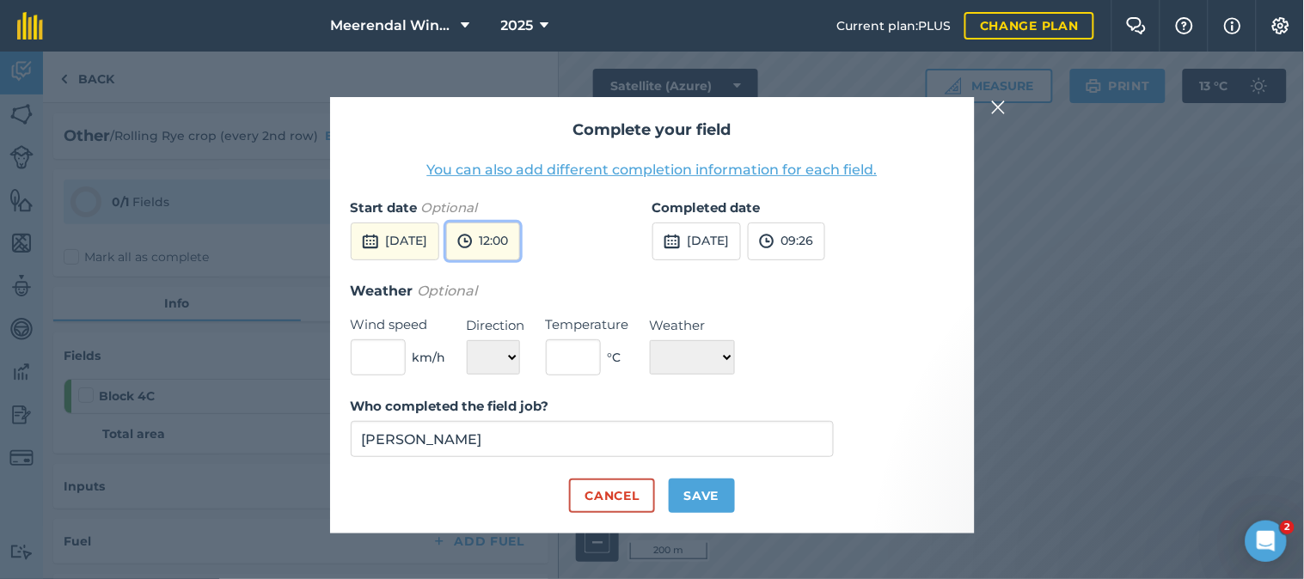
click at [520, 243] on button "12:00" at bounding box center [483, 242] width 74 height 38
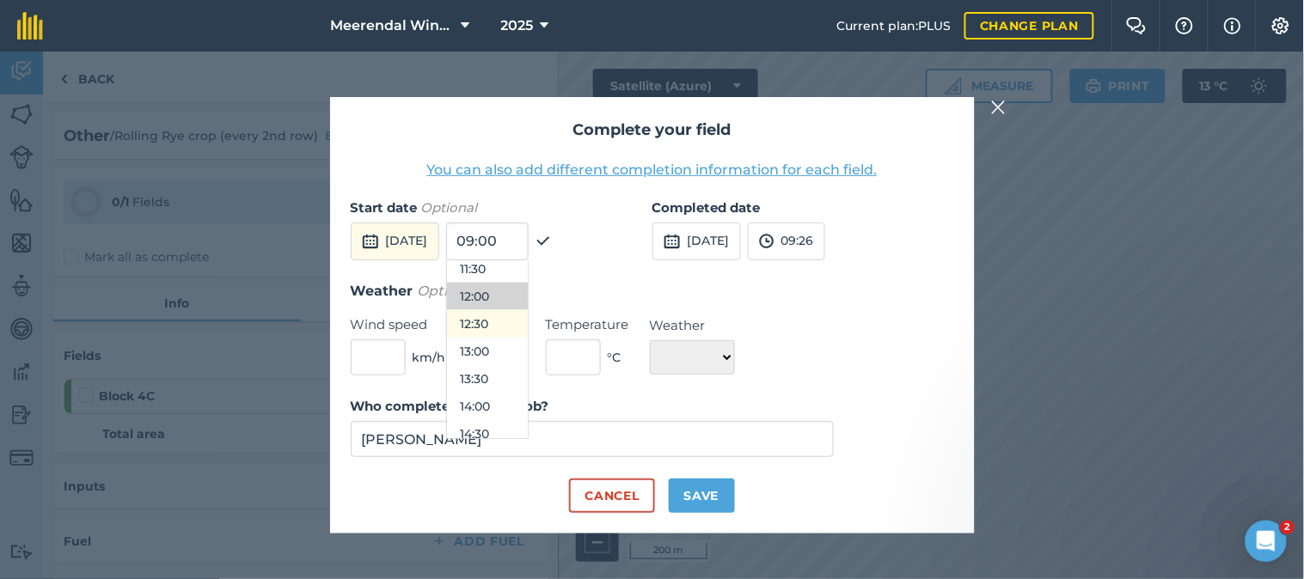
scroll to position [673, 0]
click at [525, 341] on button "13:30" at bounding box center [487, 345] width 81 height 28
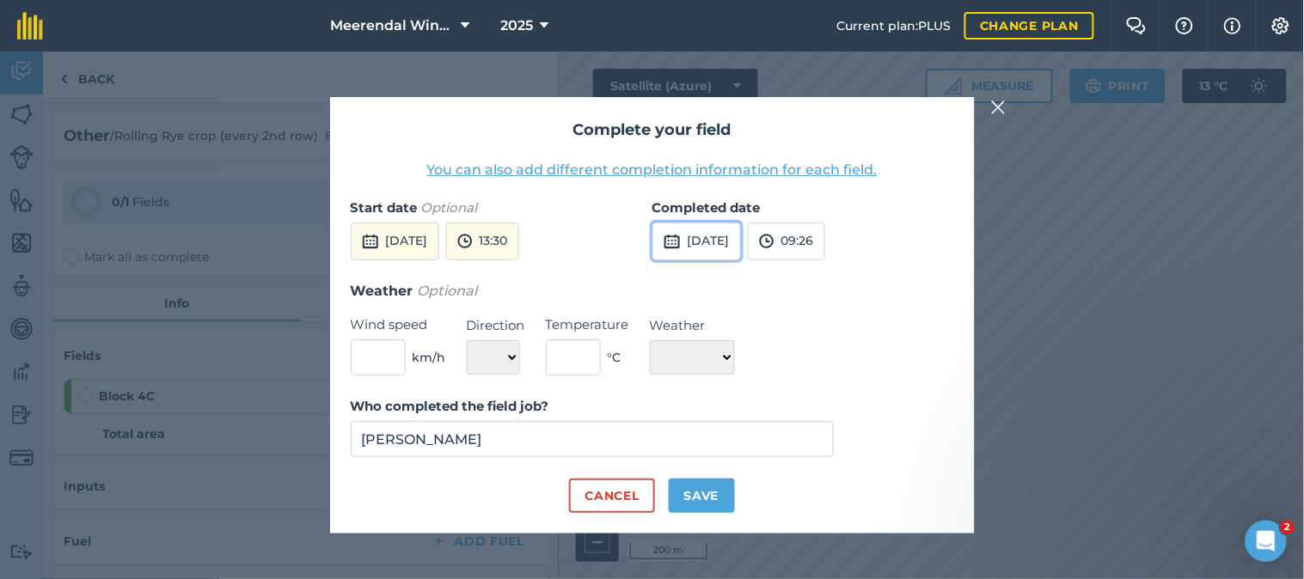
click at [719, 239] on button "[DATE]" at bounding box center [696, 242] width 89 height 38
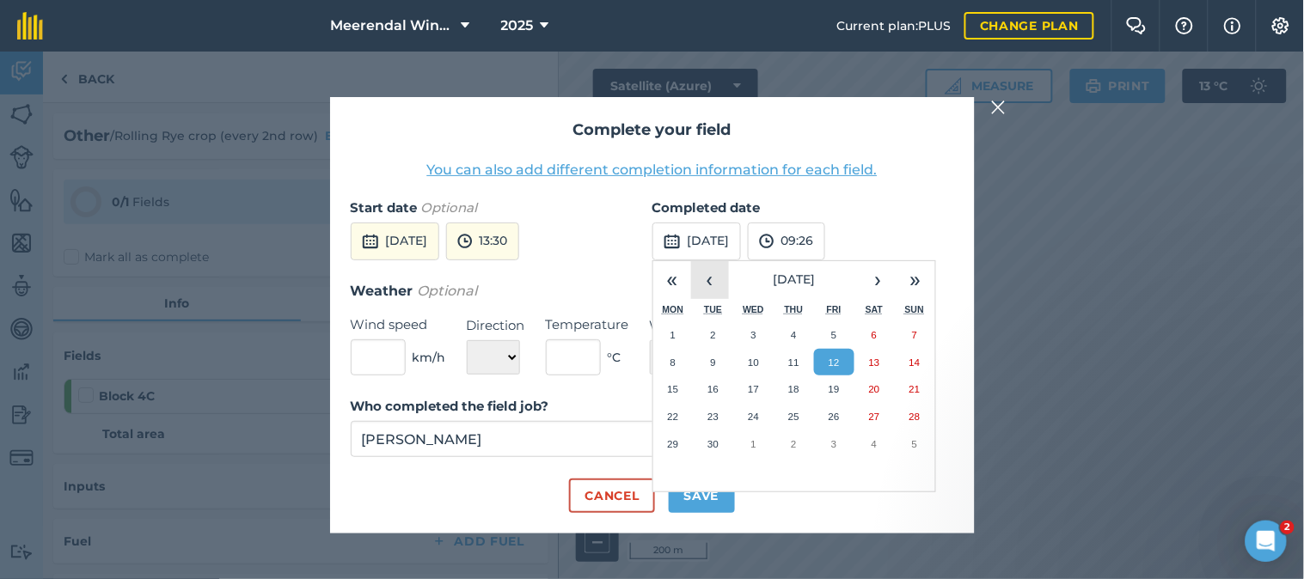
click at [714, 279] on button "‹" at bounding box center [710, 280] width 38 height 38
click at [881, 419] on button "23" at bounding box center [875, 417] width 40 height 28
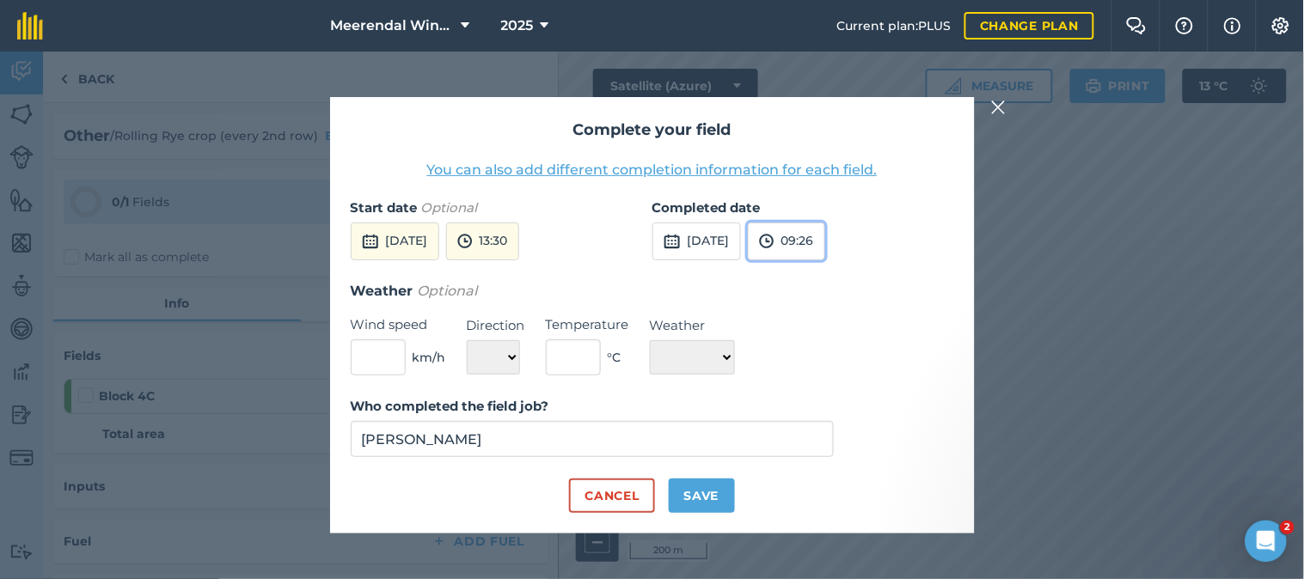
click at [825, 248] on button "09:26" at bounding box center [786, 242] width 77 height 38
click at [822, 329] on button "16:00" at bounding box center [789, 334] width 81 height 28
click at [691, 492] on button "Save" at bounding box center [702, 496] width 66 height 34
checkbox input "true"
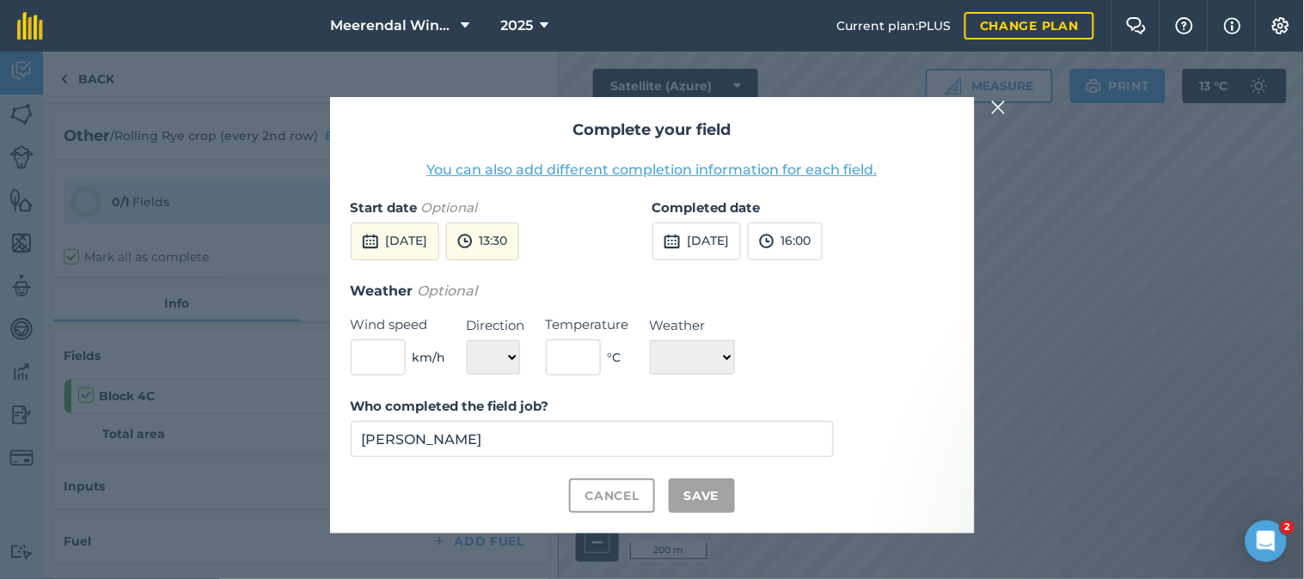
checkbox input "true"
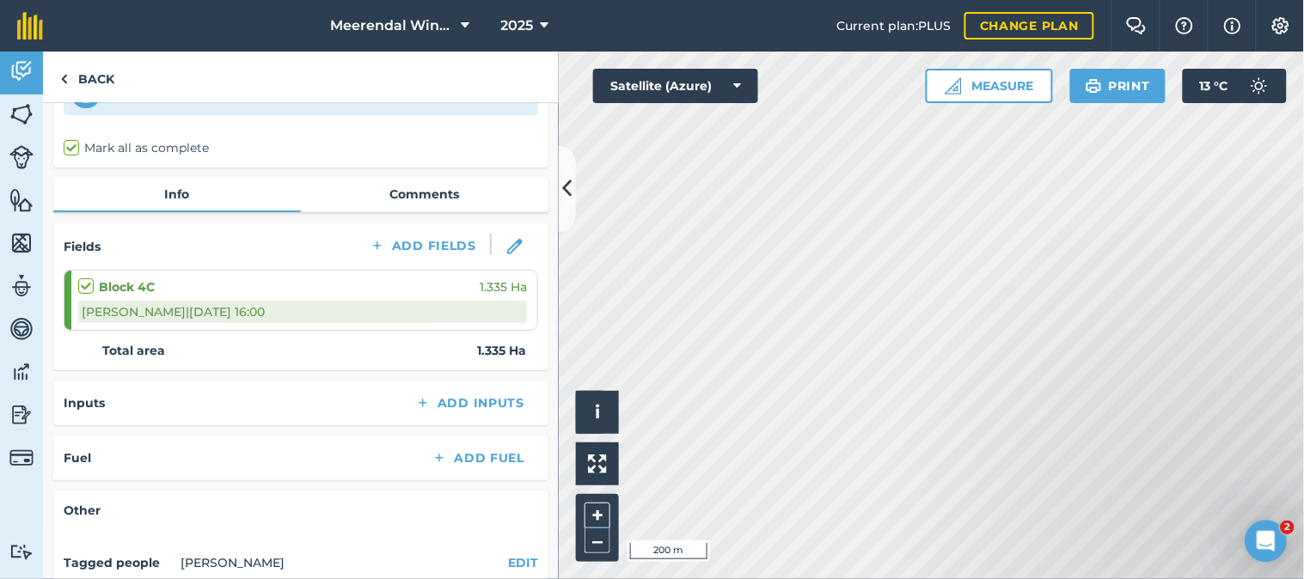
scroll to position [251, 0]
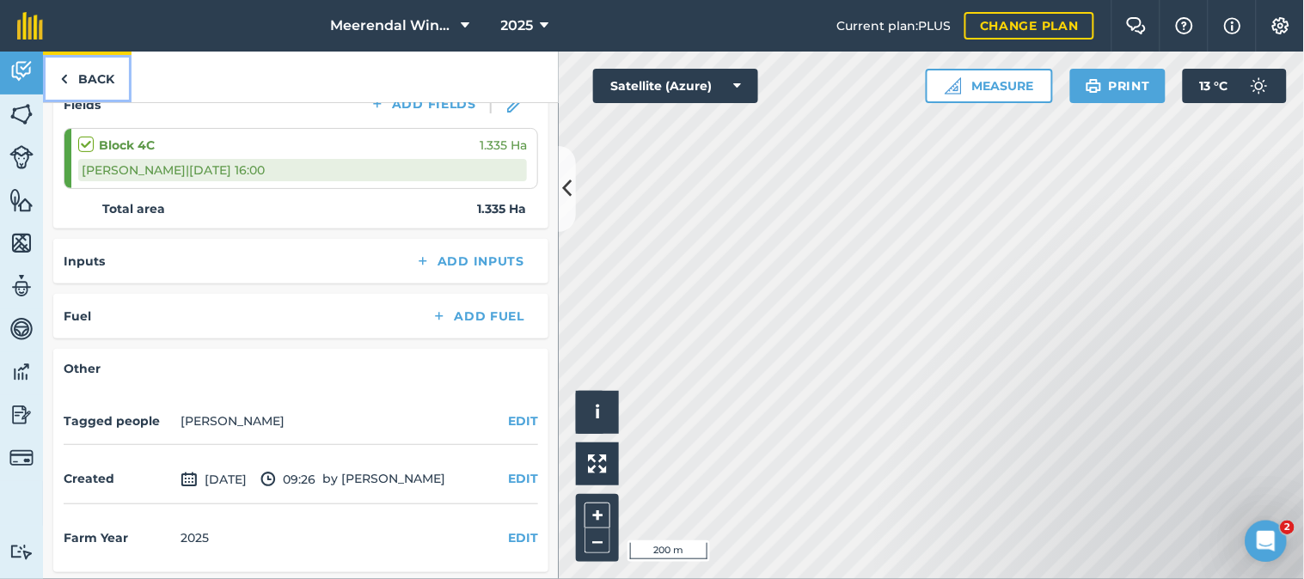
click at [93, 78] on link "Back" at bounding box center [87, 77] width 89 height 51
